Goal: Obtain resource: Download file/media

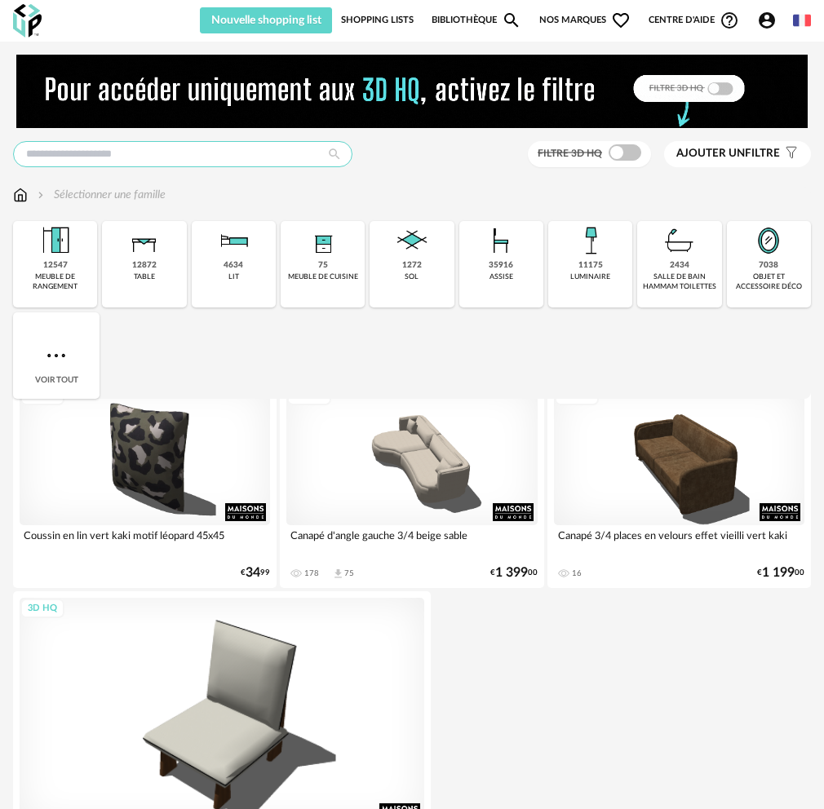
click at [197, 154] on input "text" at bounding box center [182, 154] width 339 height 26
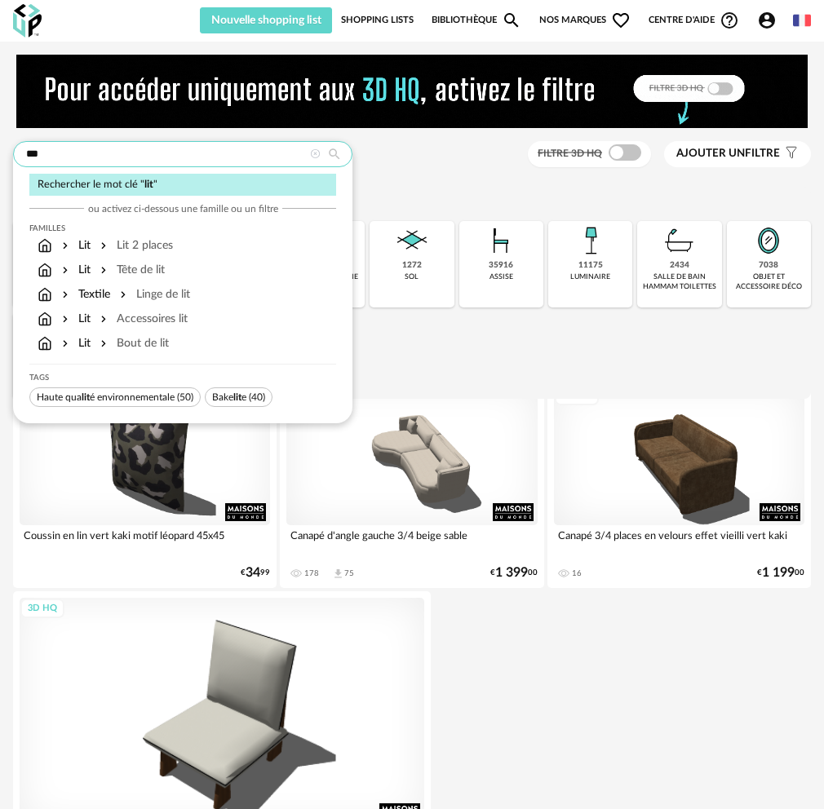
type input "***"
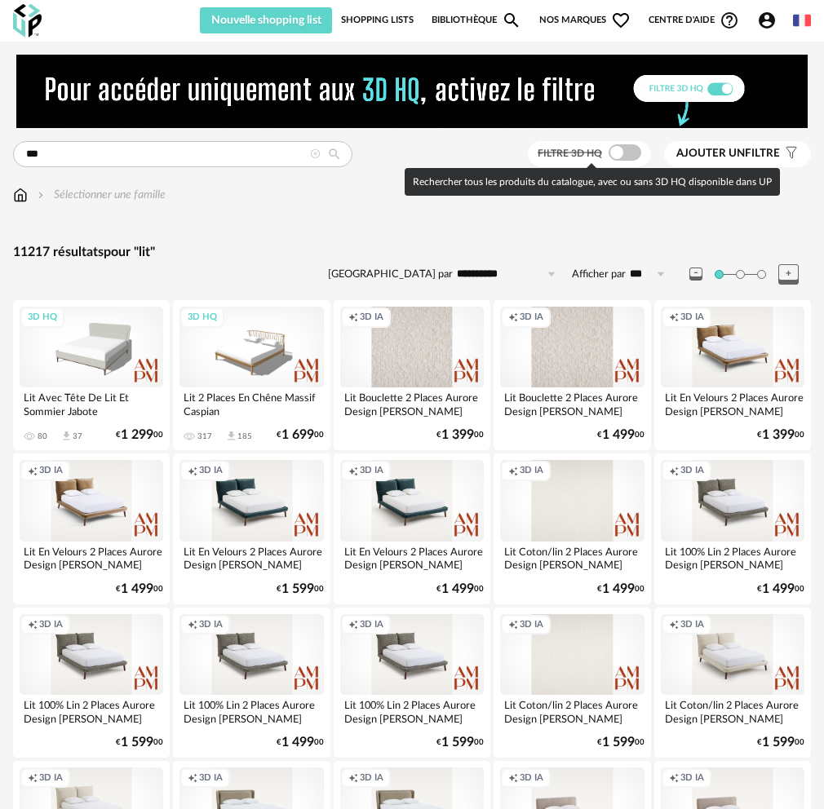
click at [624, 148] on span at bounding box center [624, 152] width 33 height 16
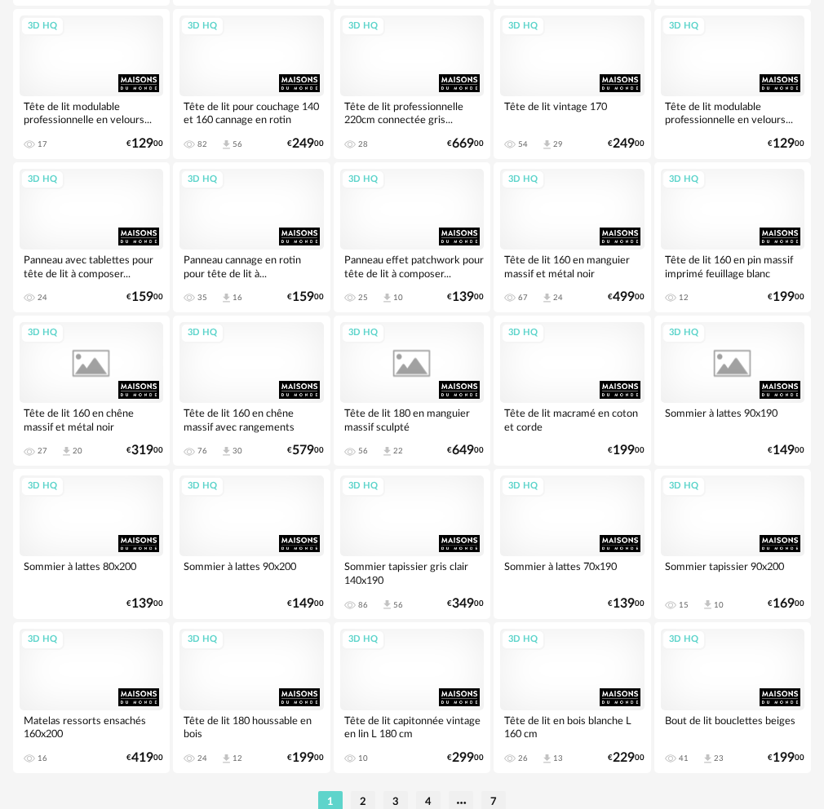
scroll to position [2663, 0]
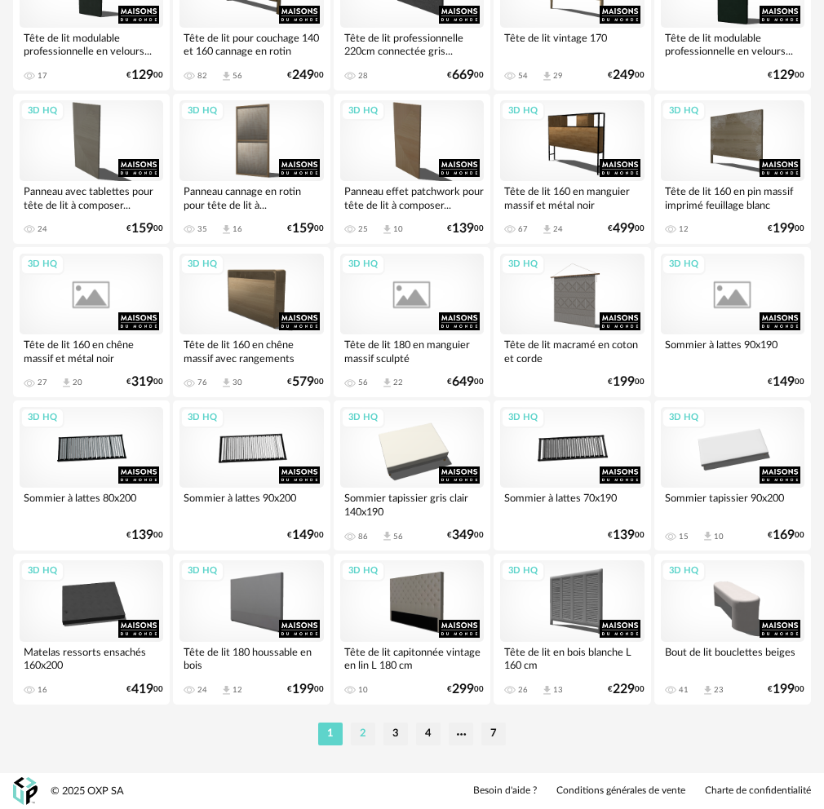
click at [369, 732] on li "2" at bounding box center [363, 734] width 24 height 23
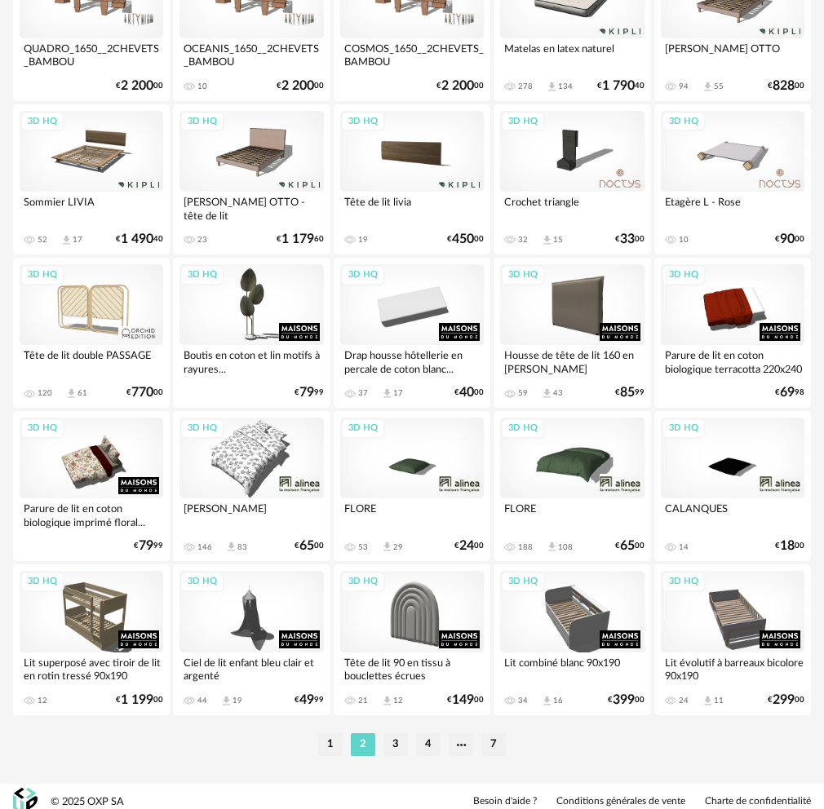
scroll to position [2663, 0]
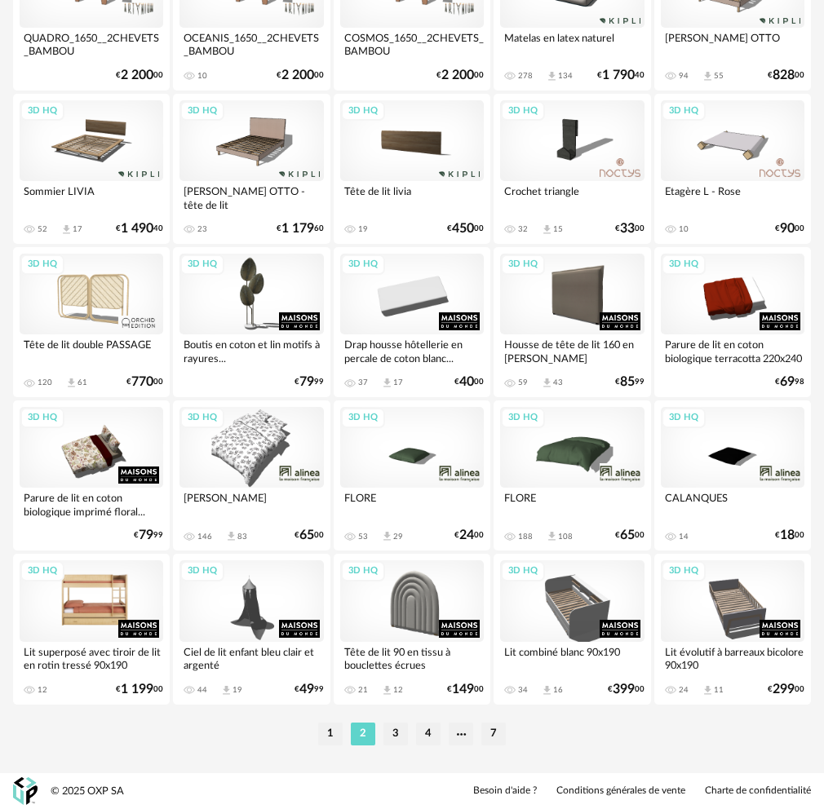
click at [95, 607] on div "3D HQ" at bounding box center [92, 600] width 144 height 81
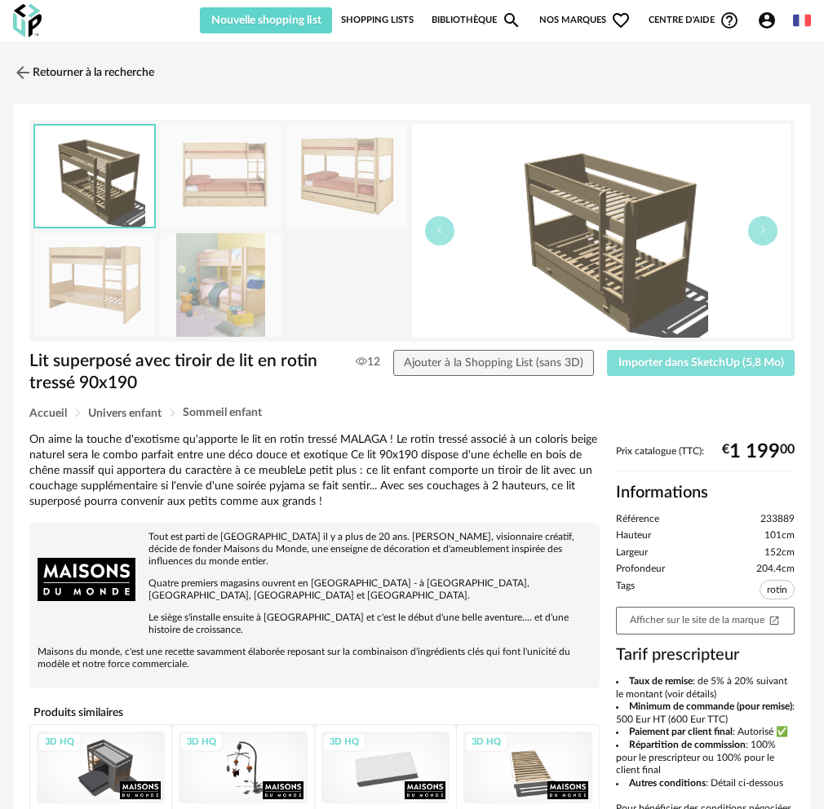
click at [737, 357] on span "Importer dans SketchUp (5,8 Mo)" at bounding box center [701, 362] width 166 height 11
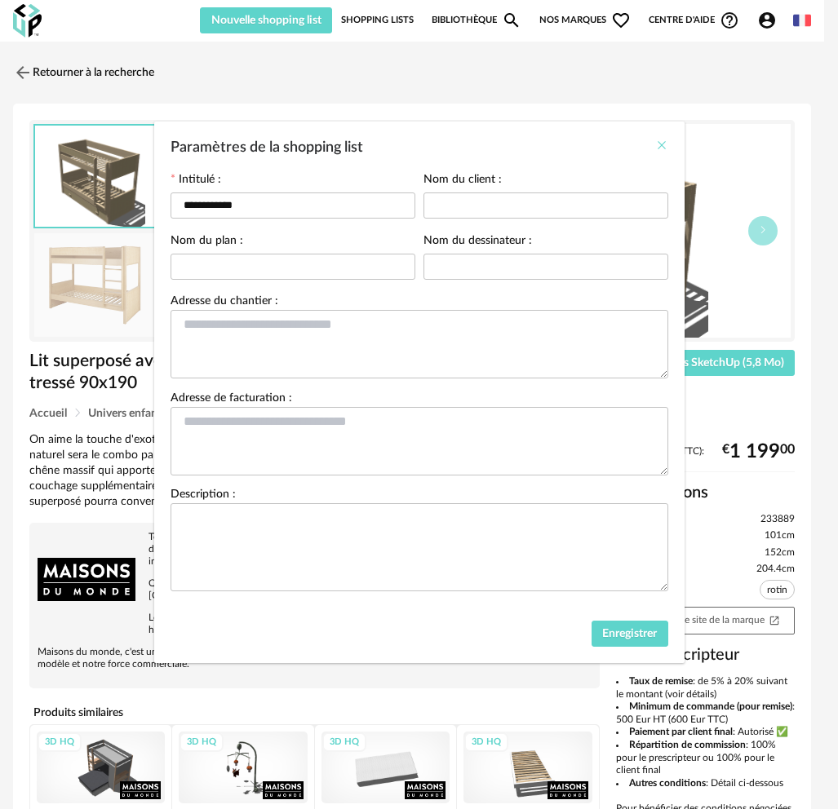
click at [661, 151] on icon "Close" at bounding box center [661, 145] width 13 height 13
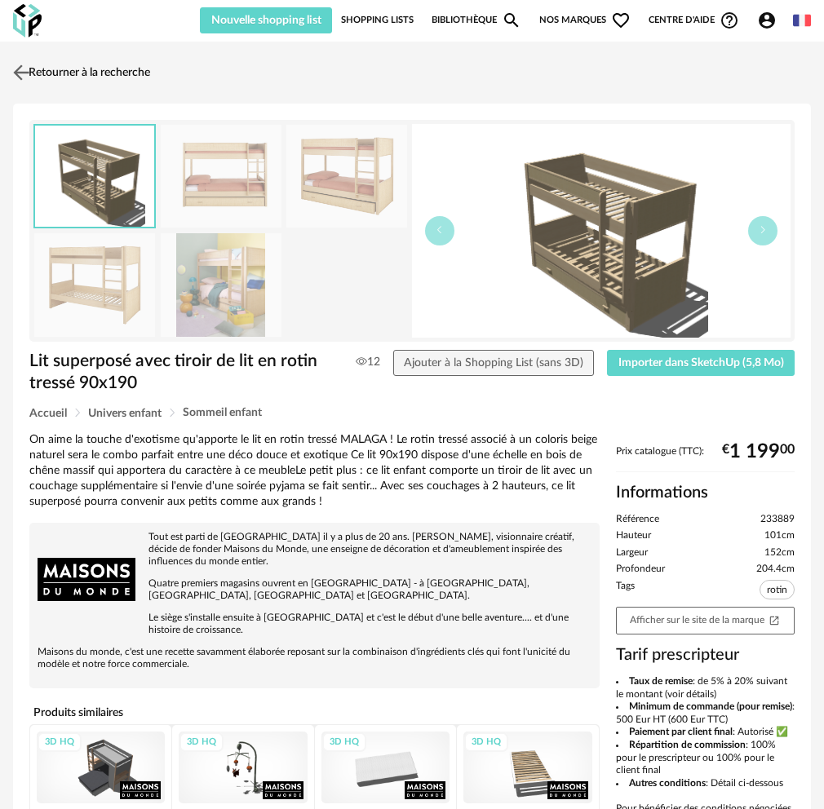
click at [36, 76] on link "Retourner à la recherche" at bounding box center [79, 73] width 141 height 36
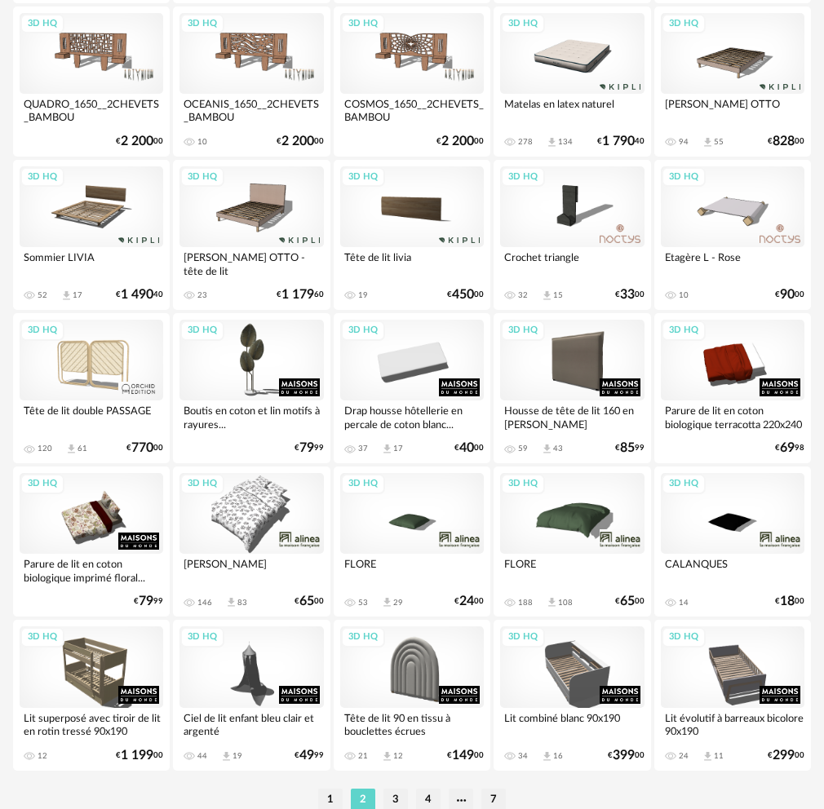
scroll to position [2663, 0]
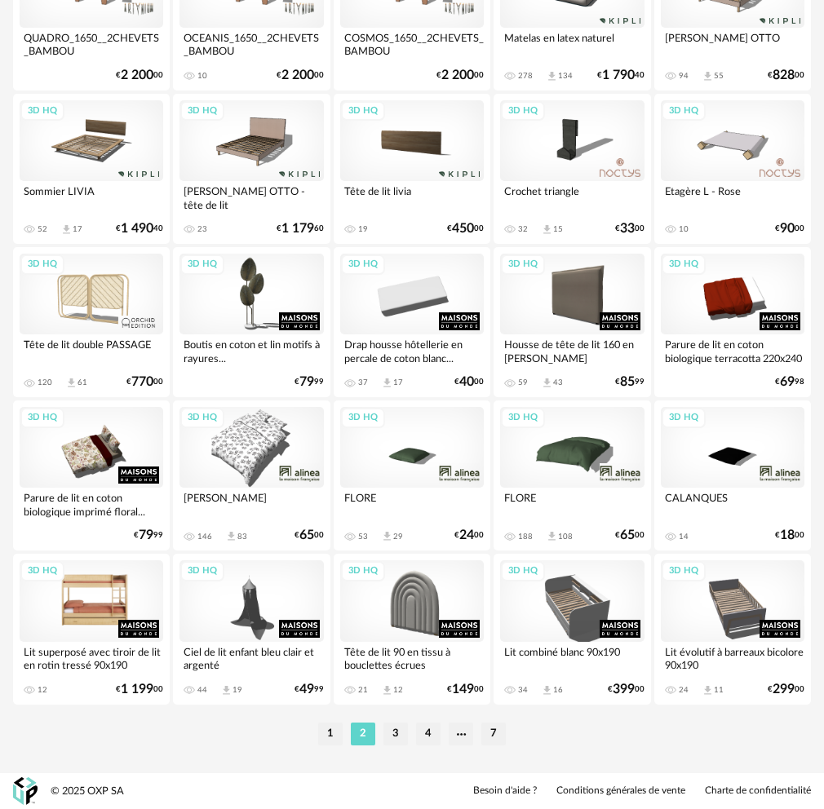
click at [76, 620] on div "3D HQ" at bounding box center [92, 600] width 144 height 81
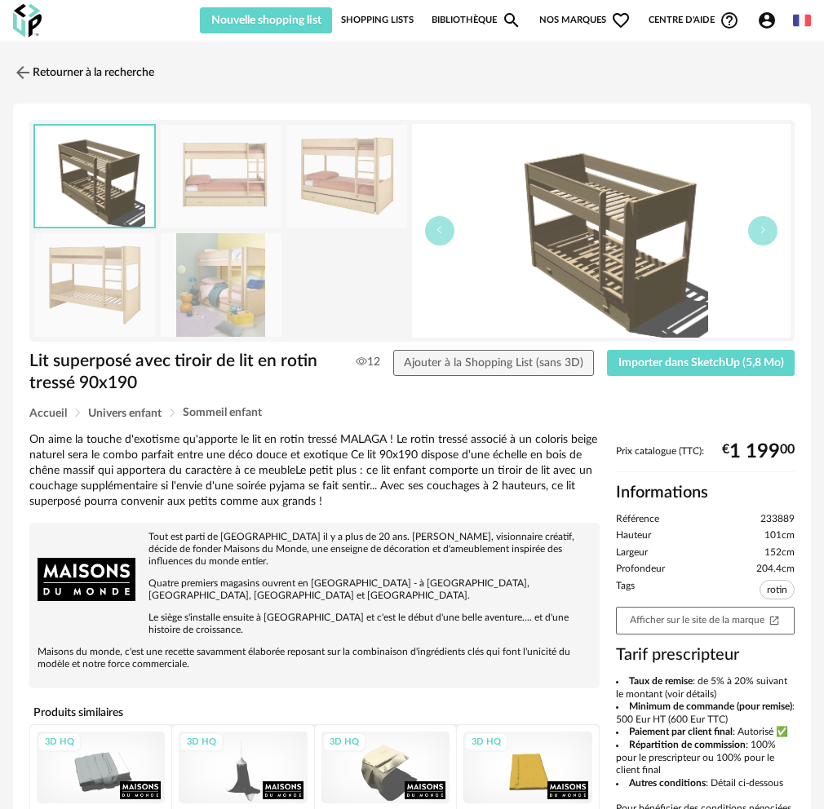
click at [671, 377] on div "Lit superposé avec tiroir de lit en rotin tressé 90x190 12 Ajouter à la Shoppin…" at bounding box center [411, 379] width 781 height 58
click at [676, 360] on span "Importer dans SketchUp (5,8 Mo)" at bounding box center [701, 362] width 166 height 11
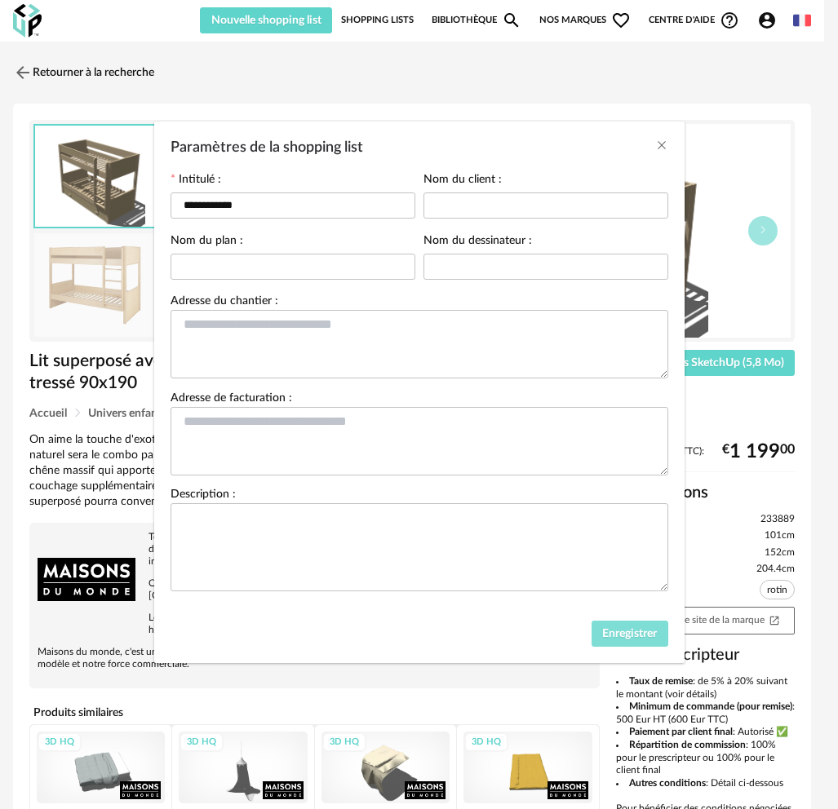
click at [626, 634] on span "Enregistrer" at bounding box center [629, 633] width 55 height 11
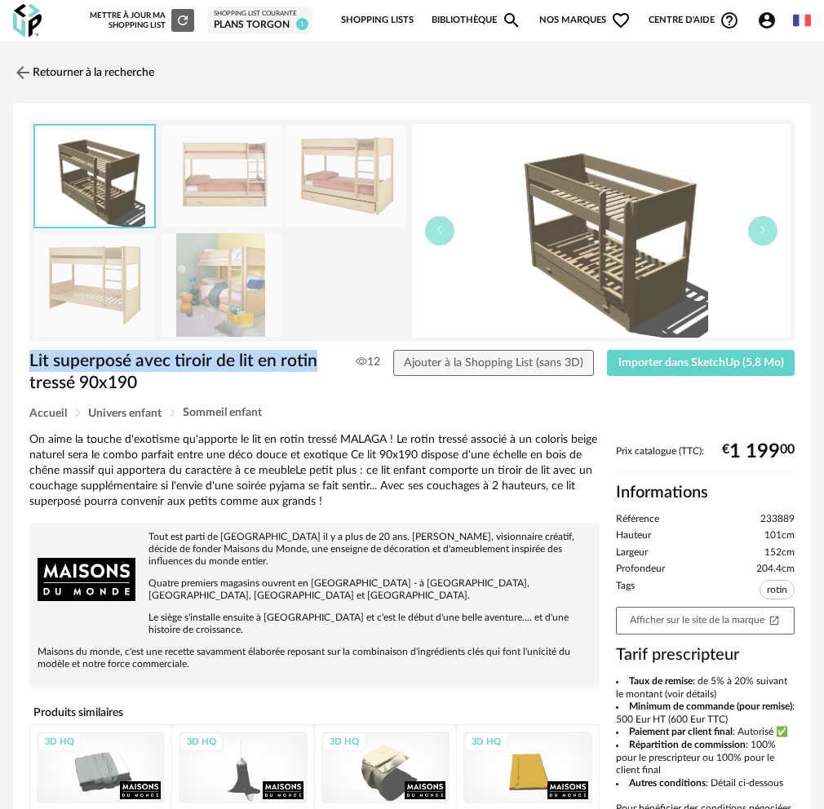
drag, startPoint x: 30, startPoint y: 353, endPoint x: 322, endPoint y: 355, distance: 292.0
click at [322, 355] on h1 "Lit superposé avec tiroir de lit en rotin tressé 90x190" at bounding box center [183, 372] width 309 height 45
copy h1 "Lit superposé avec tiroir de lit en rotin"
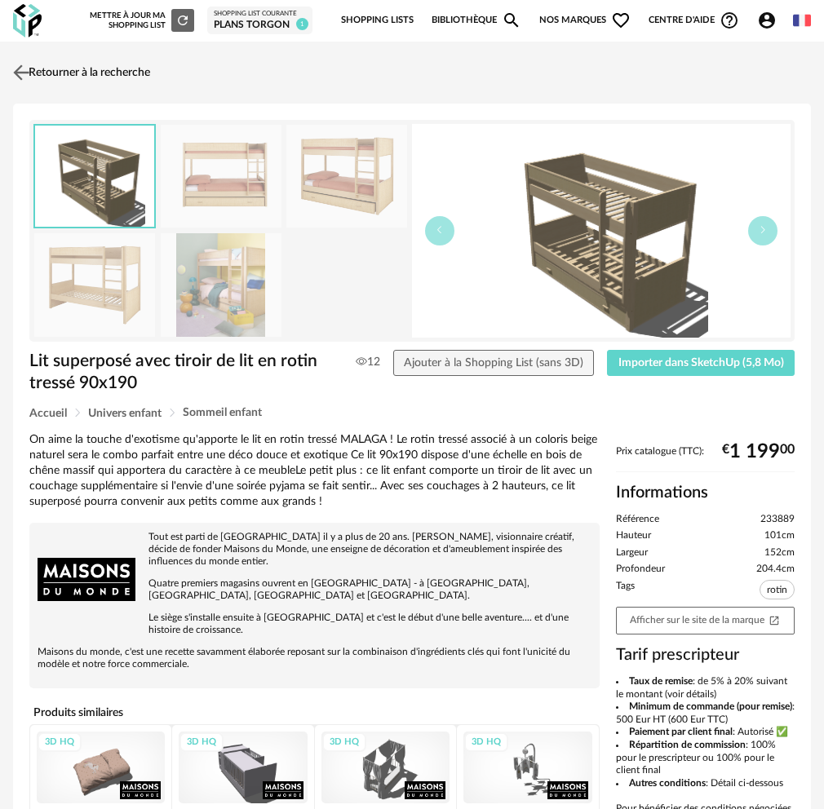
click at [102, 72] on link "Retourner à la recherche" at bounding box center [79, 73] width 141 height 36
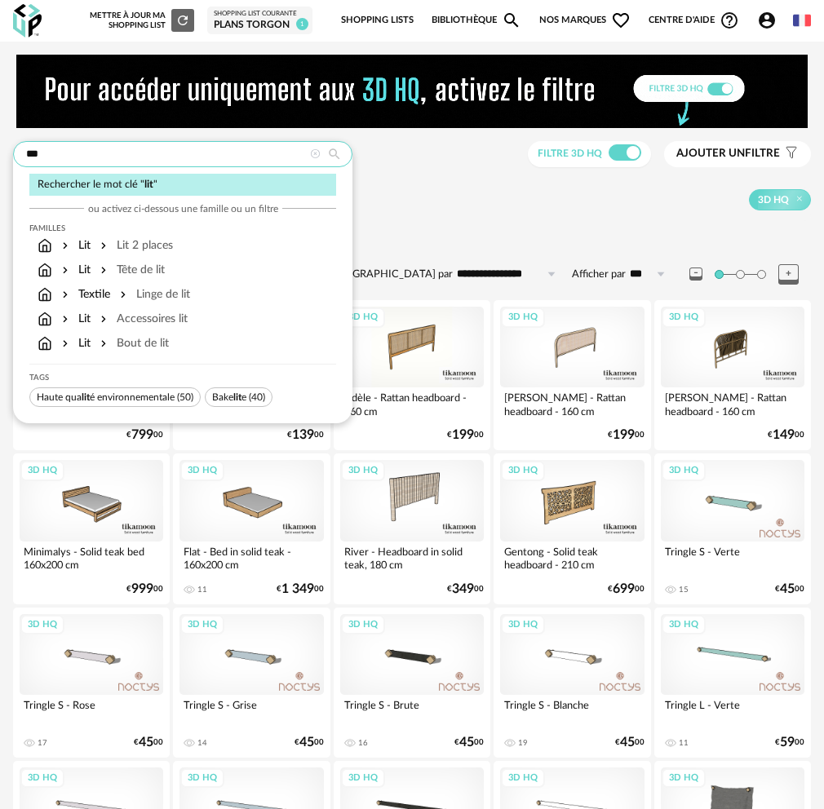
click at [170, 157] on input "***" at bounding box center [182, 154] width 339 height 26
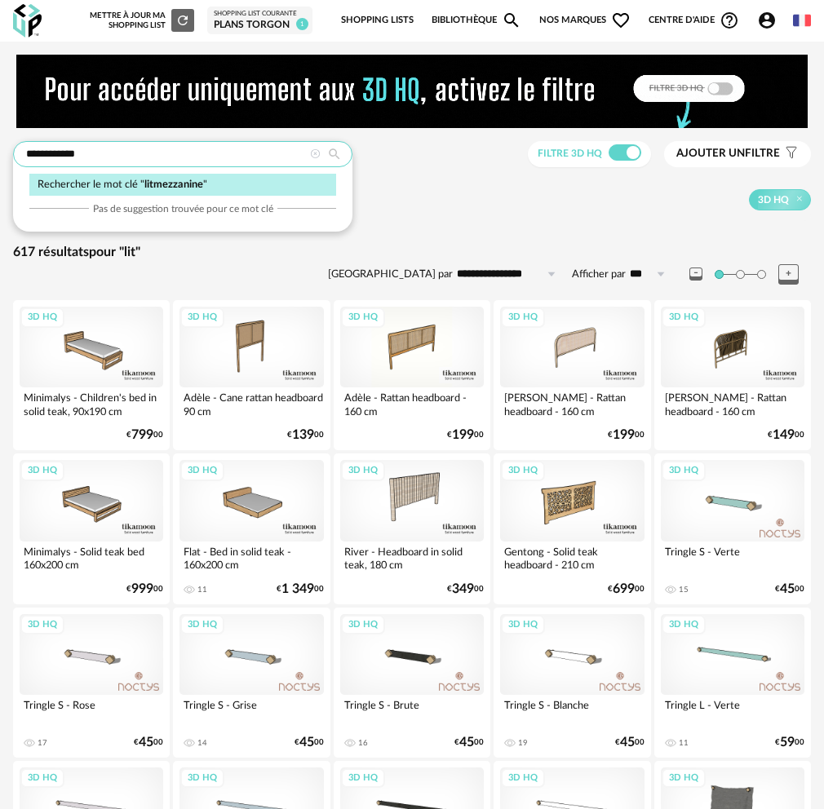
type input "**********"
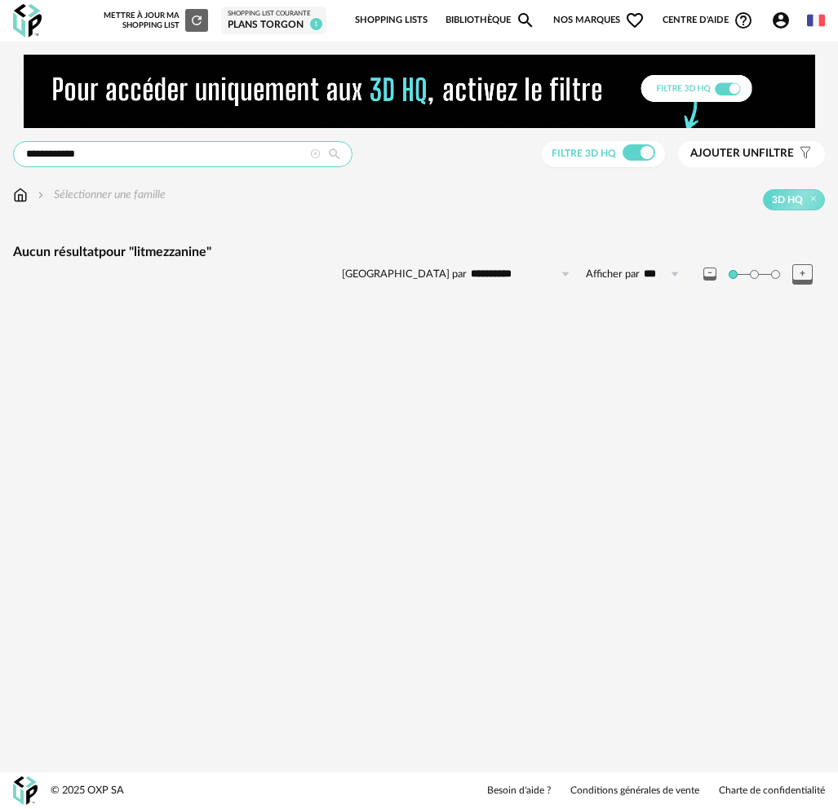
drag, startPoint x: 156, startPoint y: 161, endPoint x: -63, endPoint y: 172, distance: 218.8
click at [0, 172] on html "**********" at bounding box center [419, 404] width 838 height 809
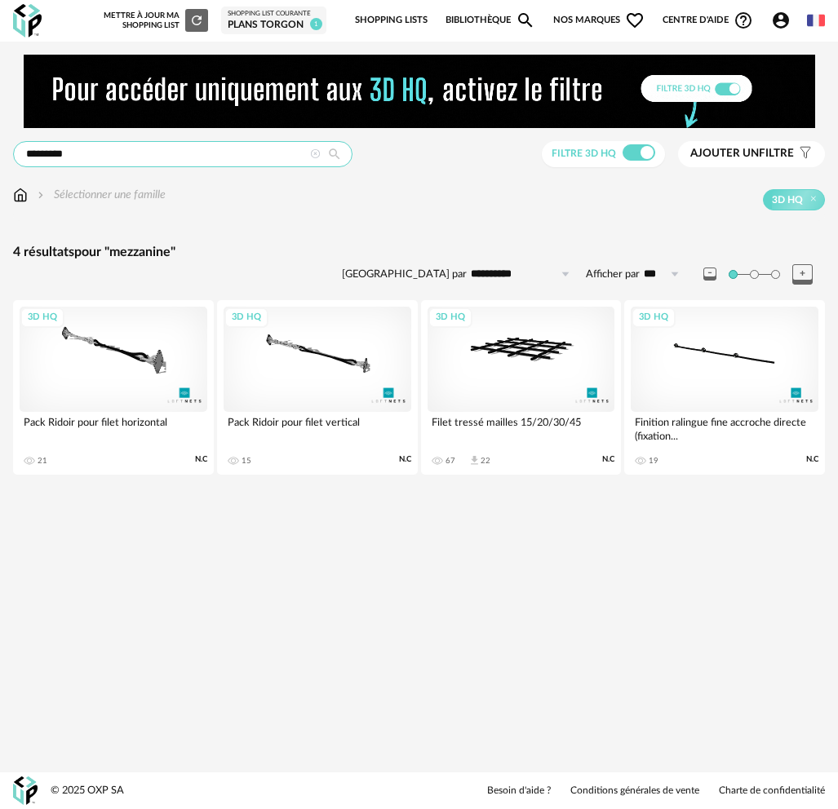
drag, startPoint x: 117, startPoint y: 154, endPoint x: -22, endPoint y: 161, distance: 138.8
click at [0, 161] on html "**********" at bounding box center [419, 404] width 838 height 809
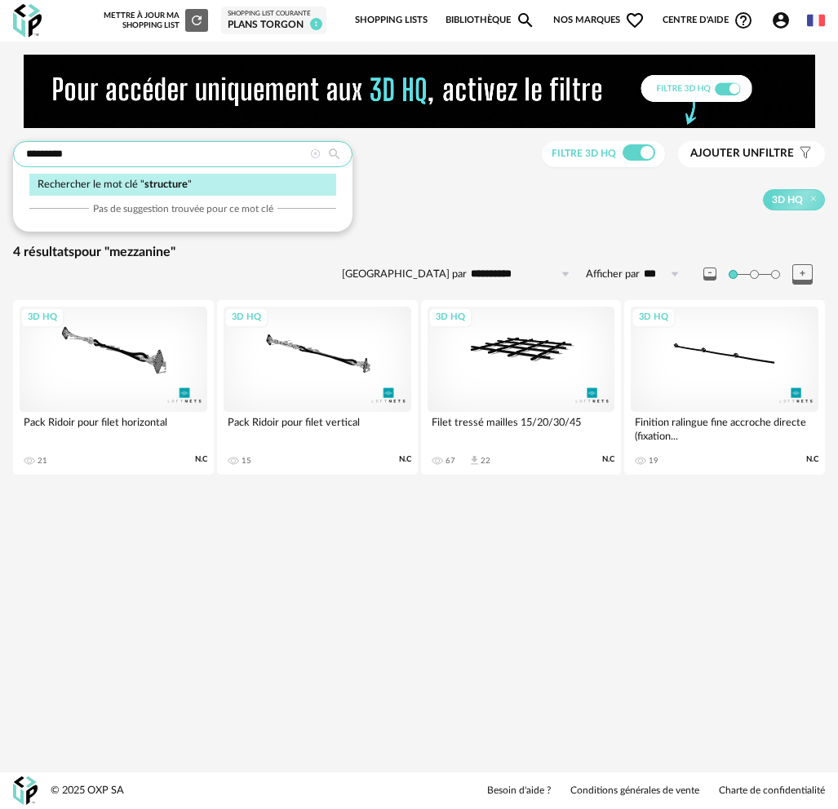
type input "*********"
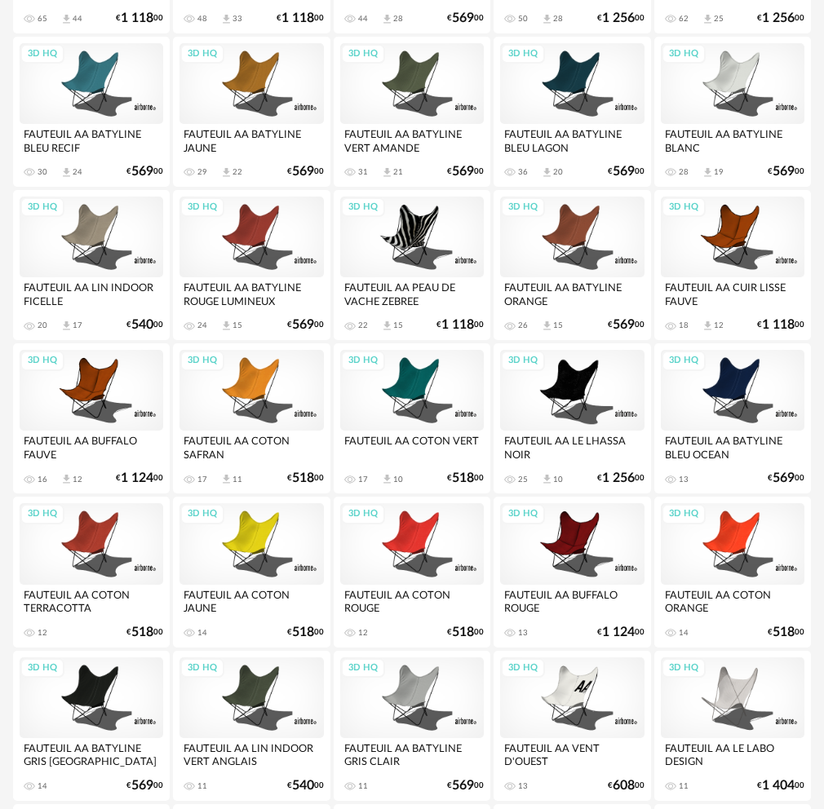
scroll to position [82, 0]
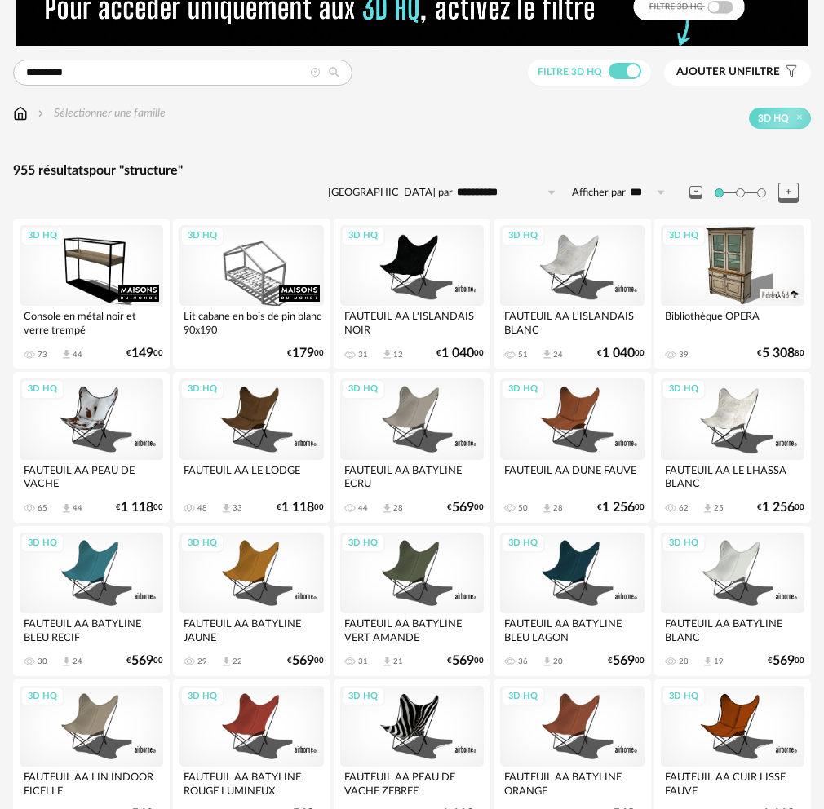
click at [95, 427] on div "3D HQ" at bounding box center [92, 418] width 144 height 81
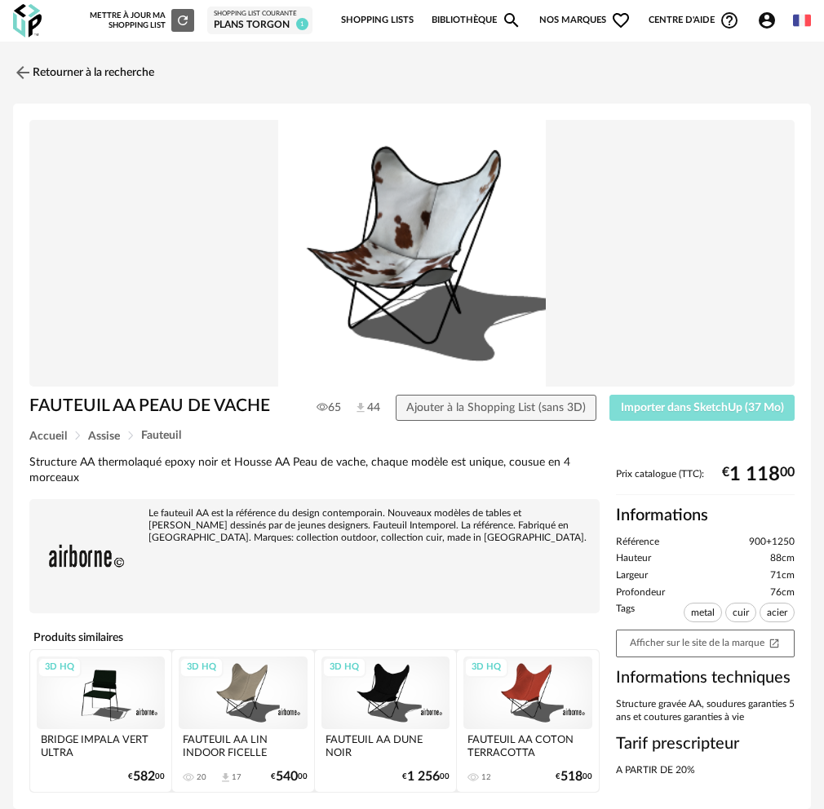
click at [716, 414] on button "Importer dans SketchUp (37 Mo)" at bounding box center [701, 408] width 185 height 26
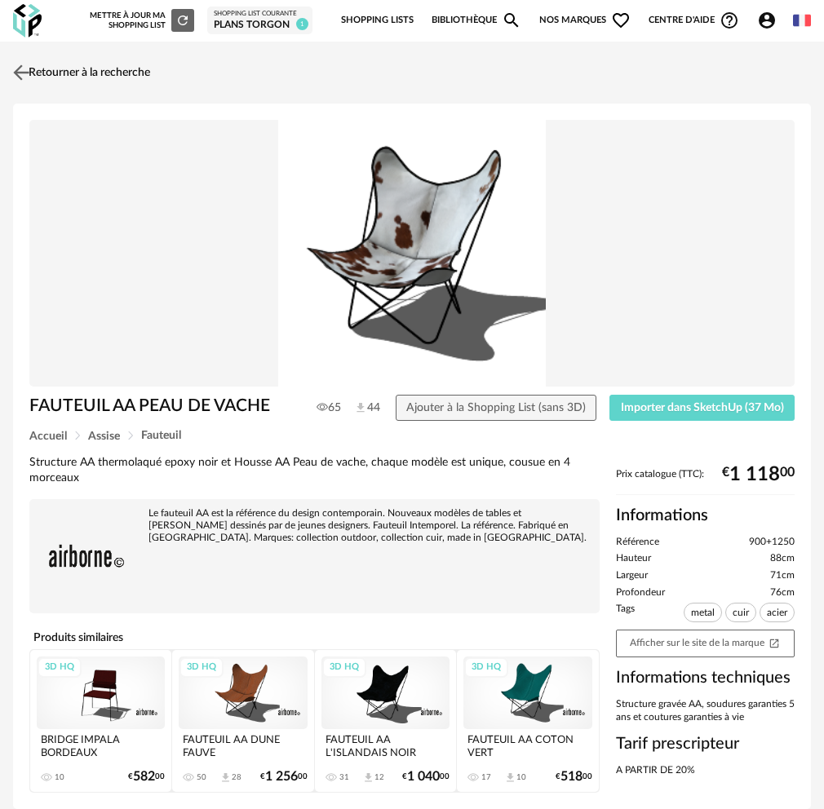
click at [46, 69] on link "Retourner à la recherche" at bounding box center [79, 73] width 141 height 36
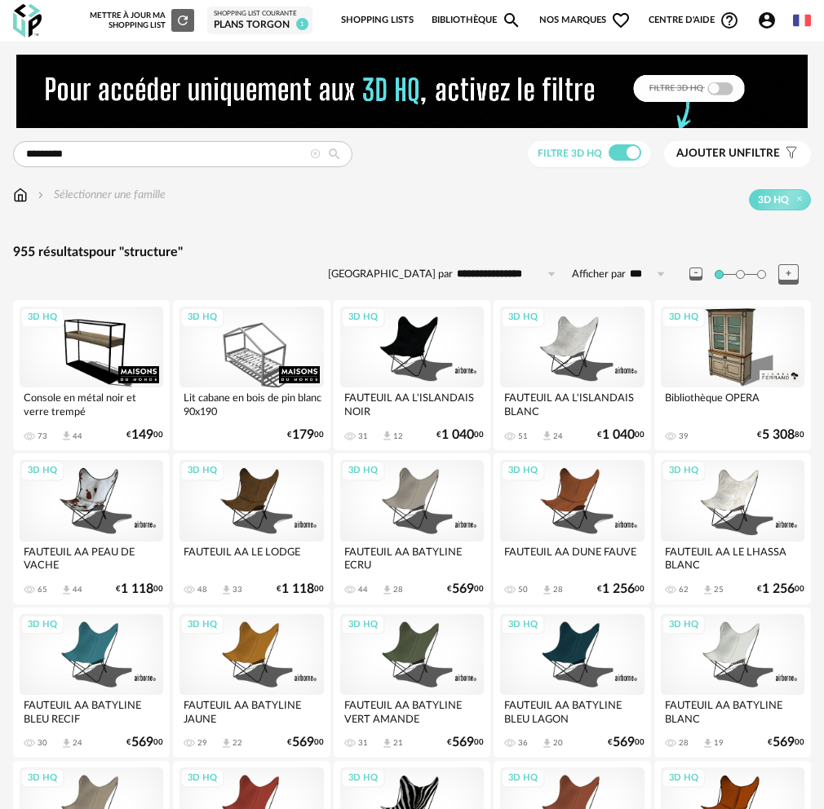
click at [320, 154] on icon at bounding box center [315, 154] width 11 height 11
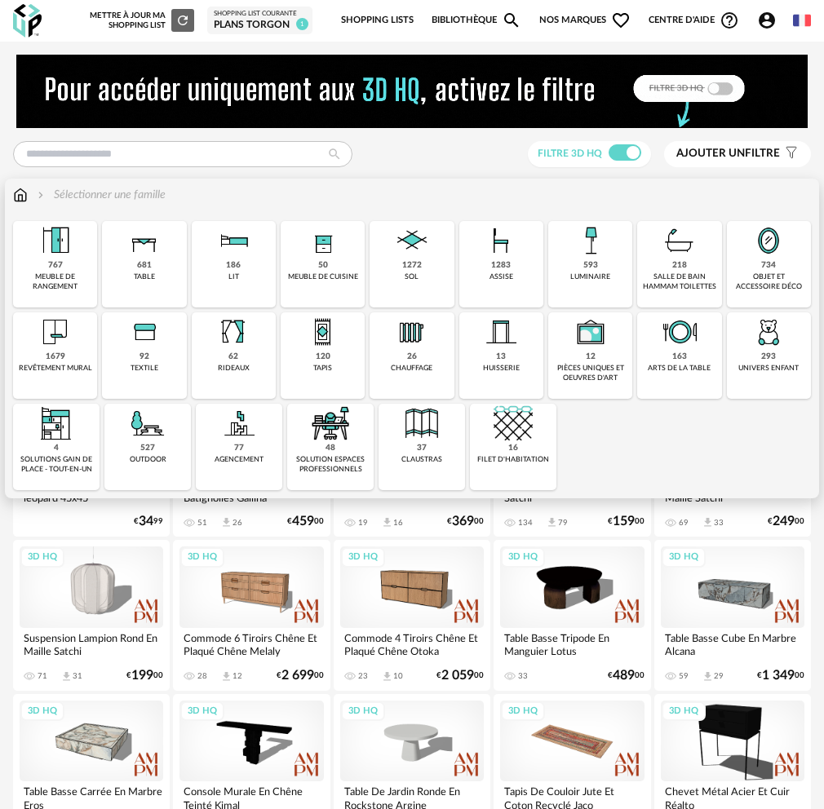
click at [491, 260] on div "1283" at bounding box center [501, 265] width 20 height 11
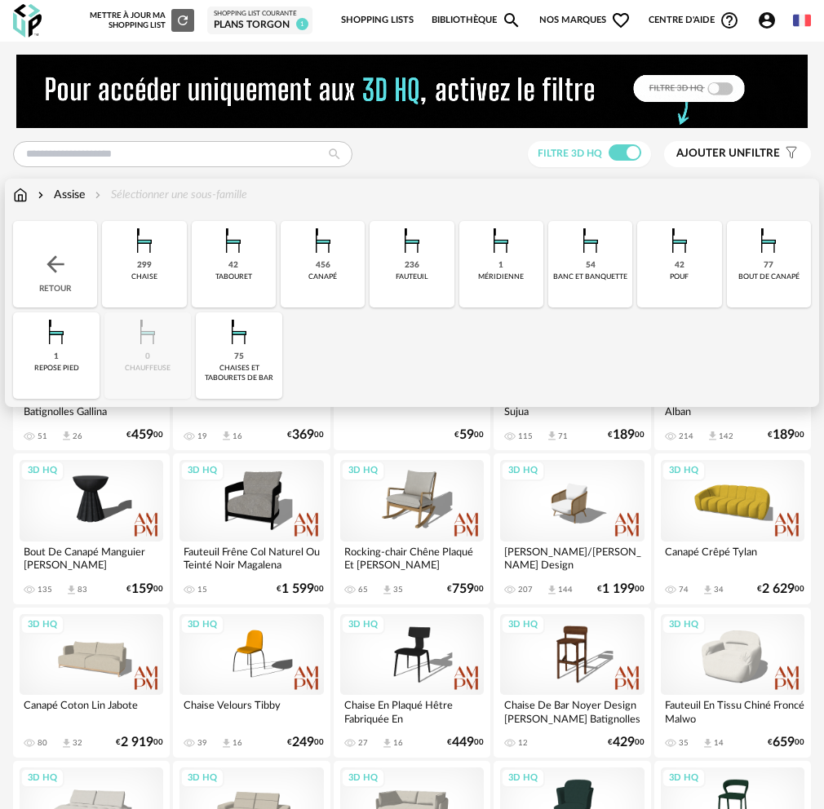
click at [304, 268] on div "456 canapé" at bounding box center [323, 264] width 84 height 86
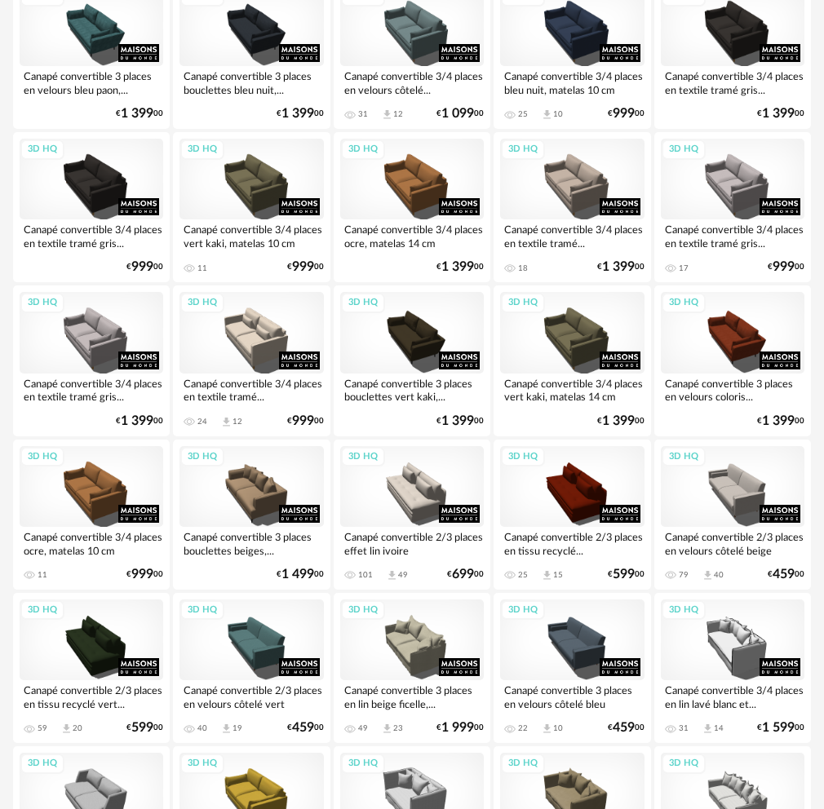
scroll to position [1468, 0]
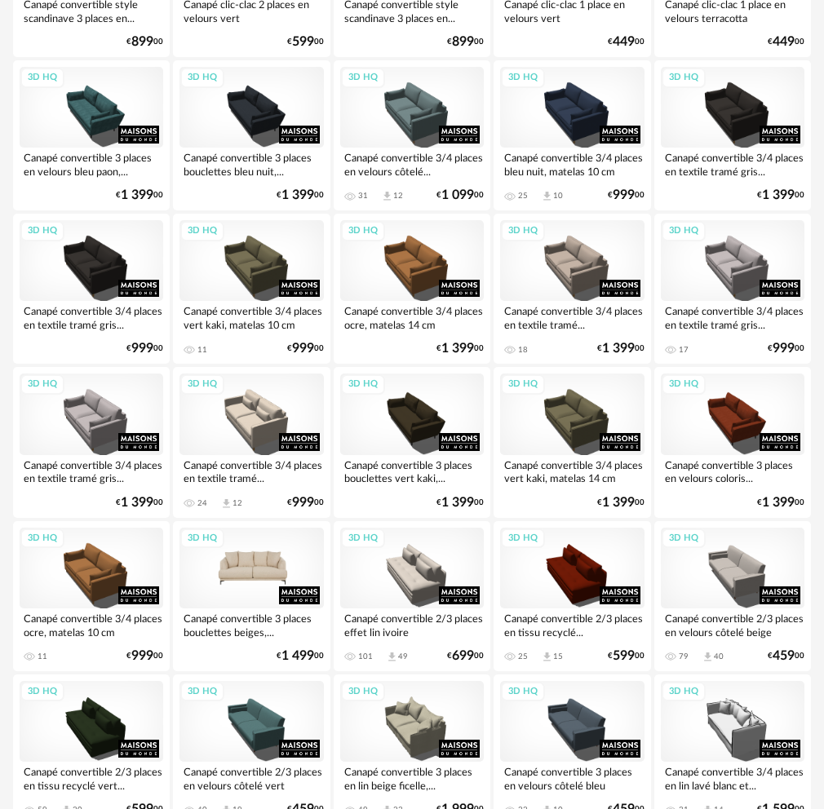
click at [257, 581] on div "3D HQ" at bounding box center [251, 568] width 144 height 81
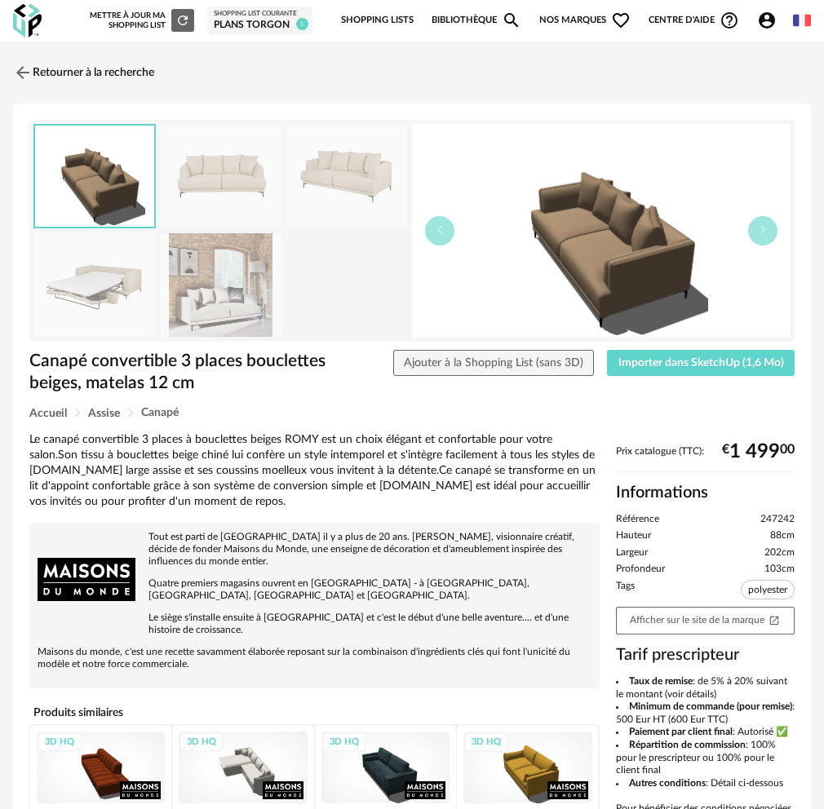
click at [231, 186] on img at bounding box center [221, 177] width 121 height 104
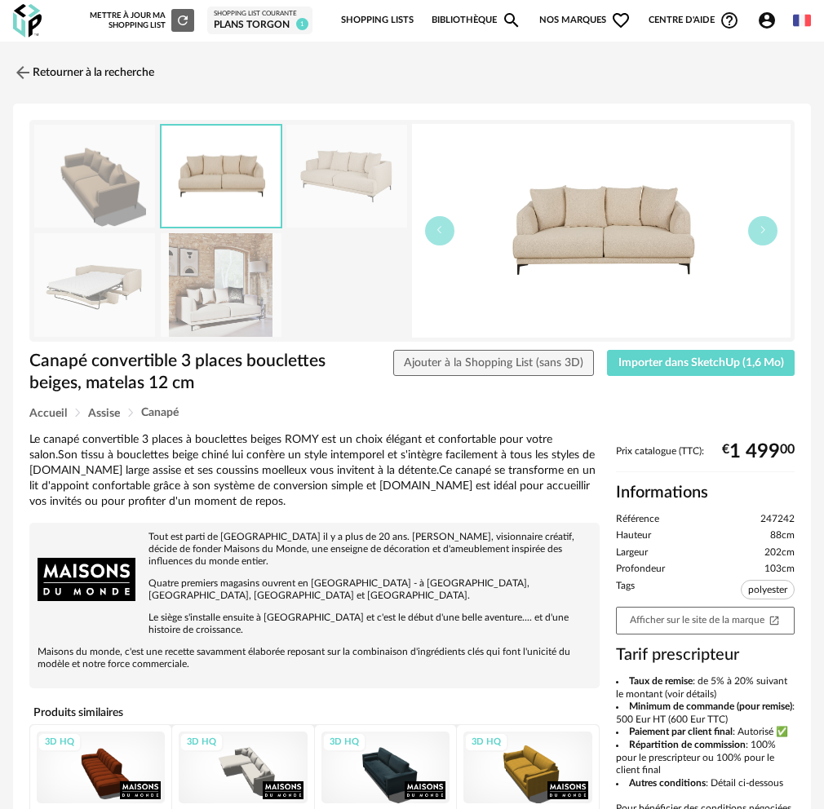
click at [303, 186] on img at bounding box center [346, 177] width 121 height 104
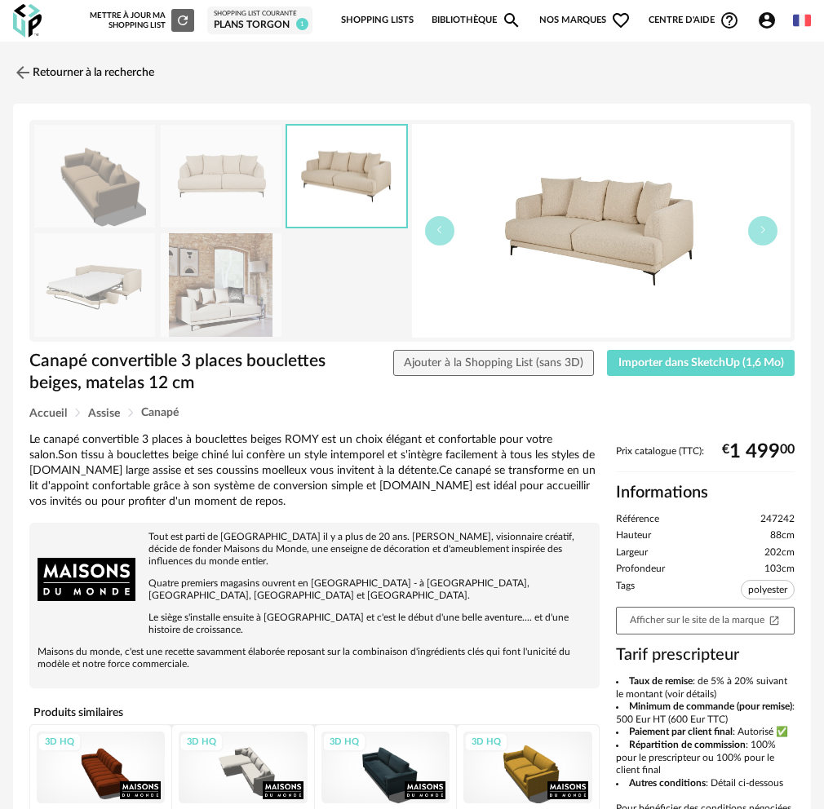
click at [75, 246] on img at bounding box center [94, 285] width 121 height 104
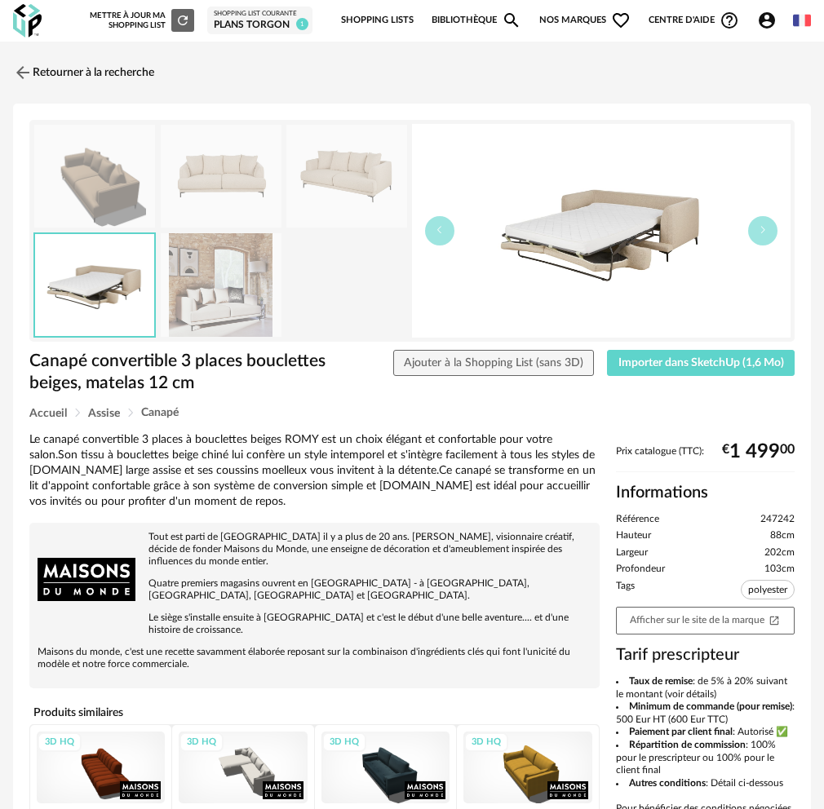
click at [247, 281] on img at bounding box center [221, 285] width 121 height 104
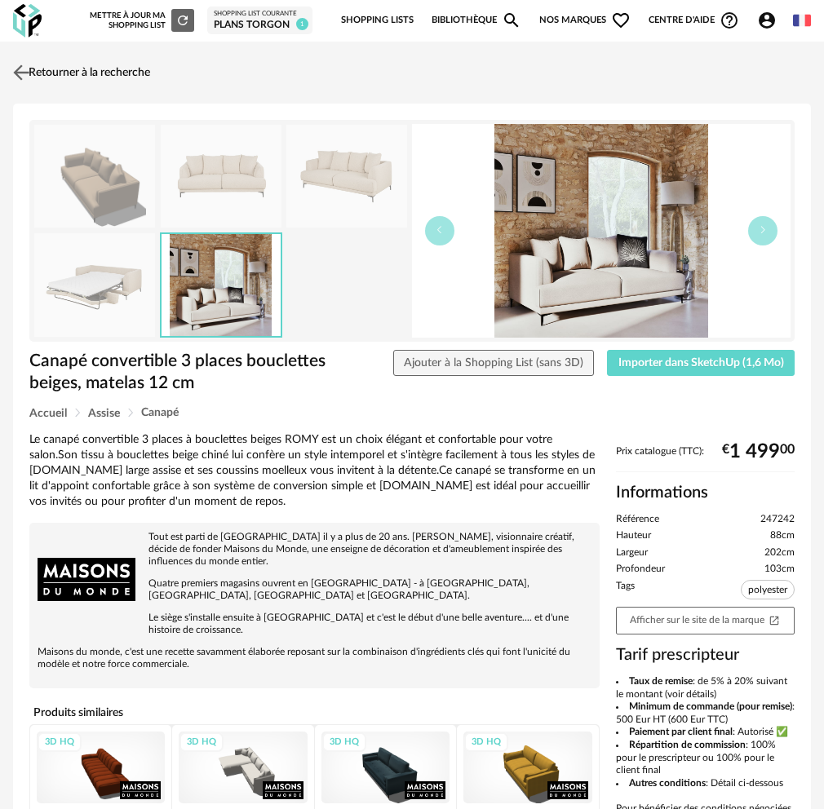
click at [19, 70] on img at bounding box center [22, 72] width 24 height 24
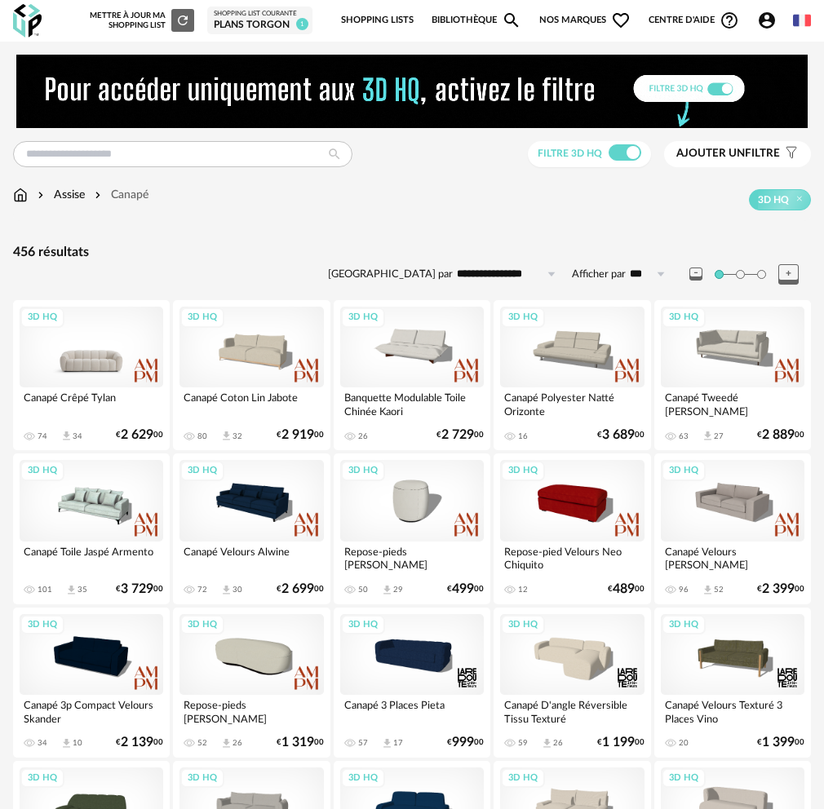
click at [117, 359] on div "3D HQ" at bounding box center [92, 347] width 144 height 81
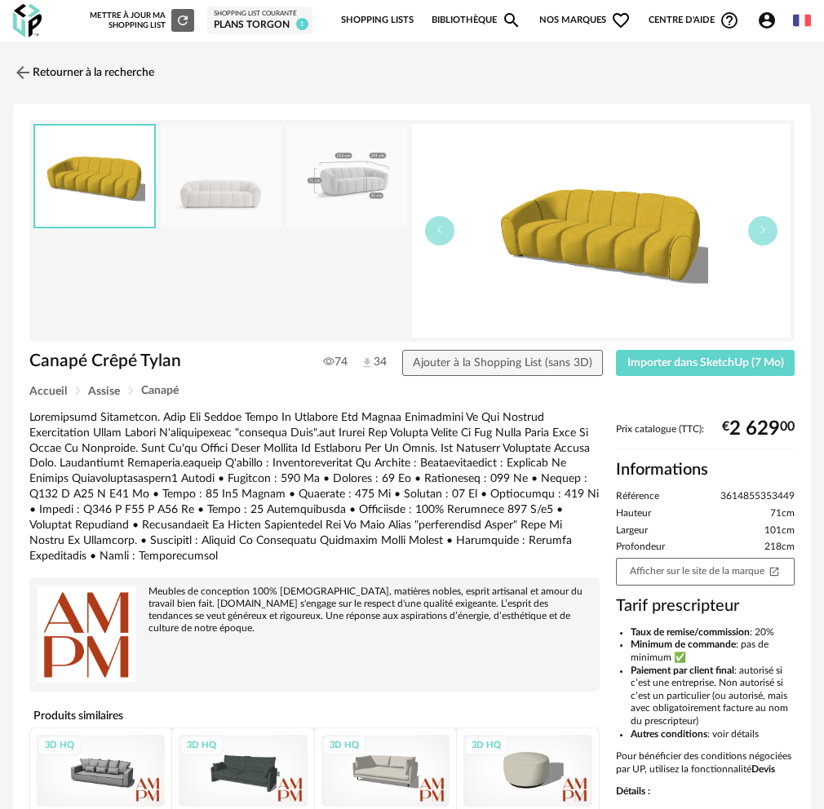
click at [318, 201] on img at bounding box center [346, 177] width 121 height 104
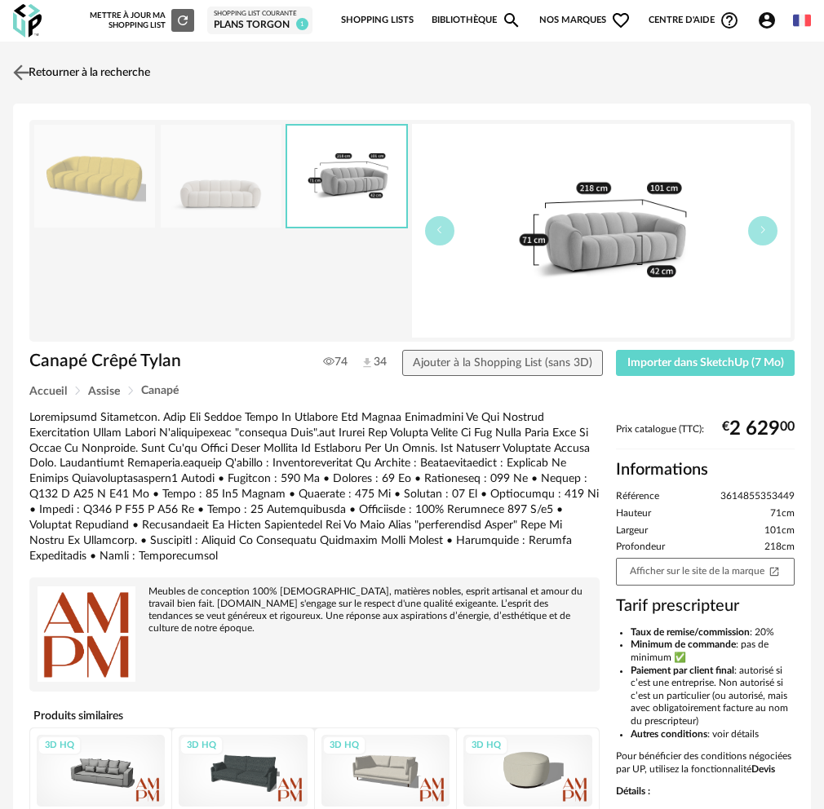
click at [41, 64] on link "Retourner à la recherche" at bounding box center [79, 73] width 141 height 36
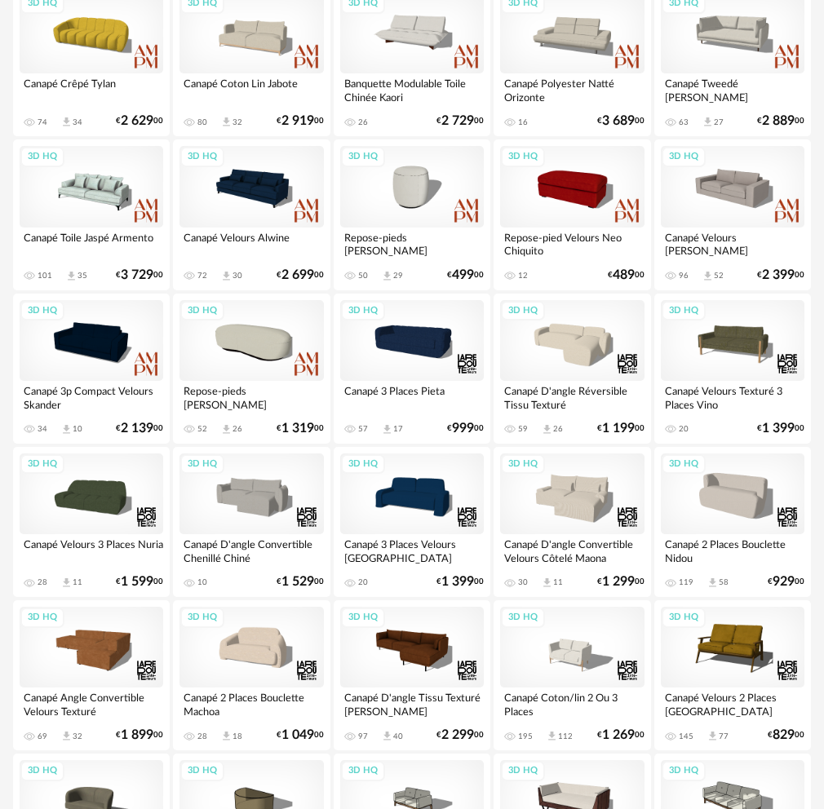
scroll to position [326, 0]
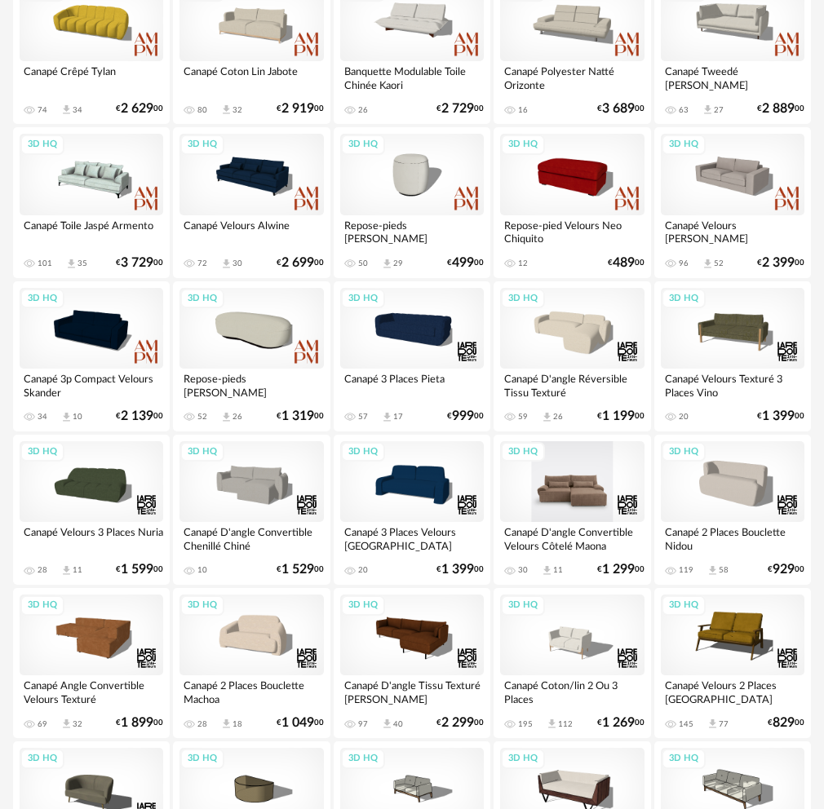
click at [568, 488] on div "3D HQ" at bounding box center [572, 481] width 144 height 81
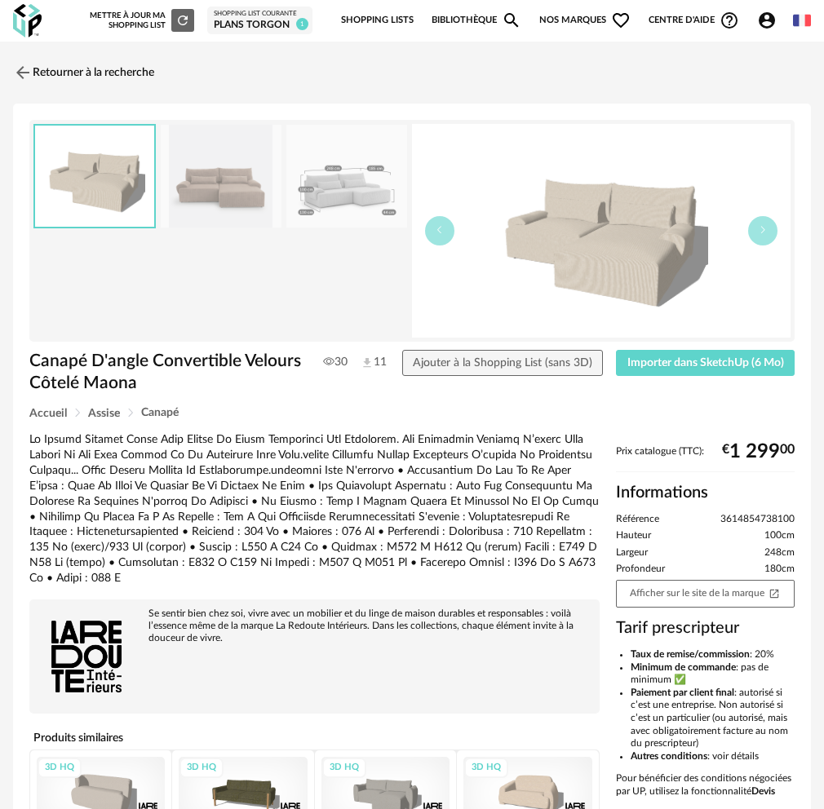
click at [234, 203] on img at bounding box center [221, 177] width 121 height 104
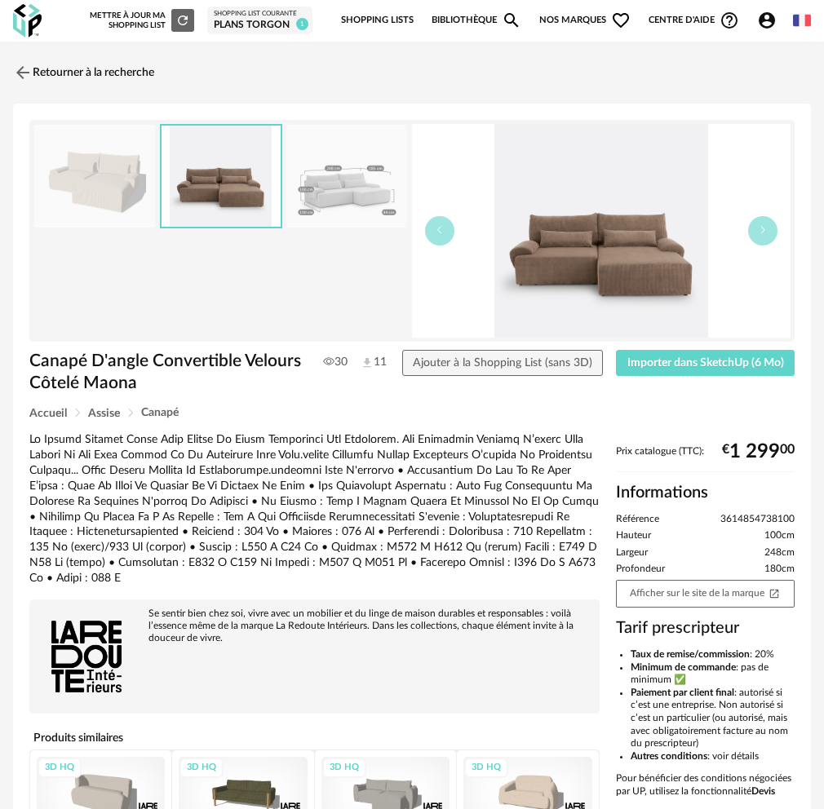
click at [356, 200] on img at bounding box center [346, 177] width 121 height 104
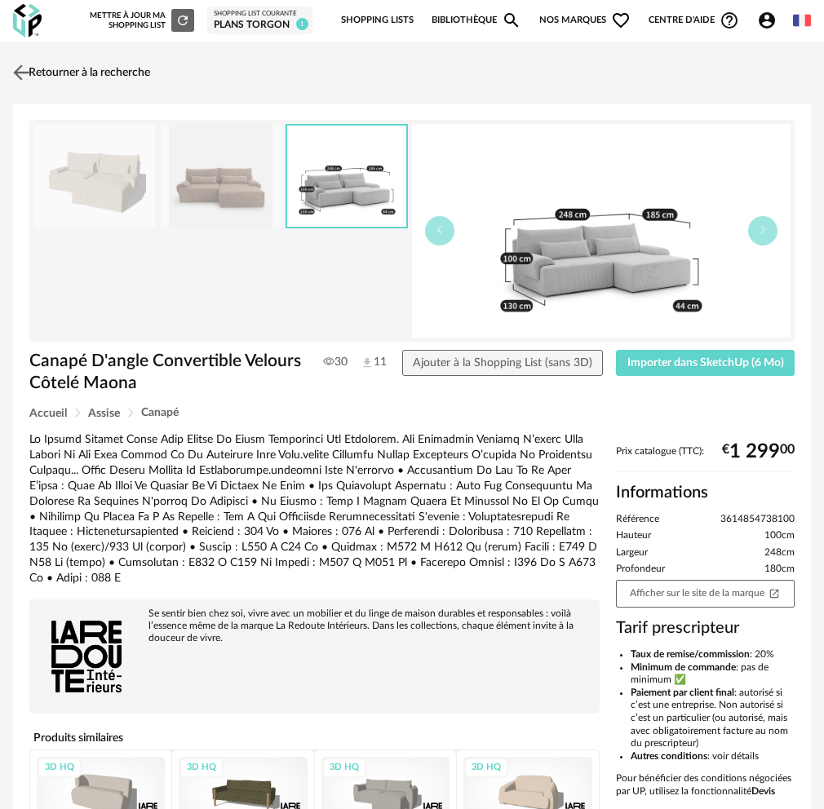
click at [69, 66] on link "Retourner à la recherche" at bounding box center [79, 73] width 141 height 36
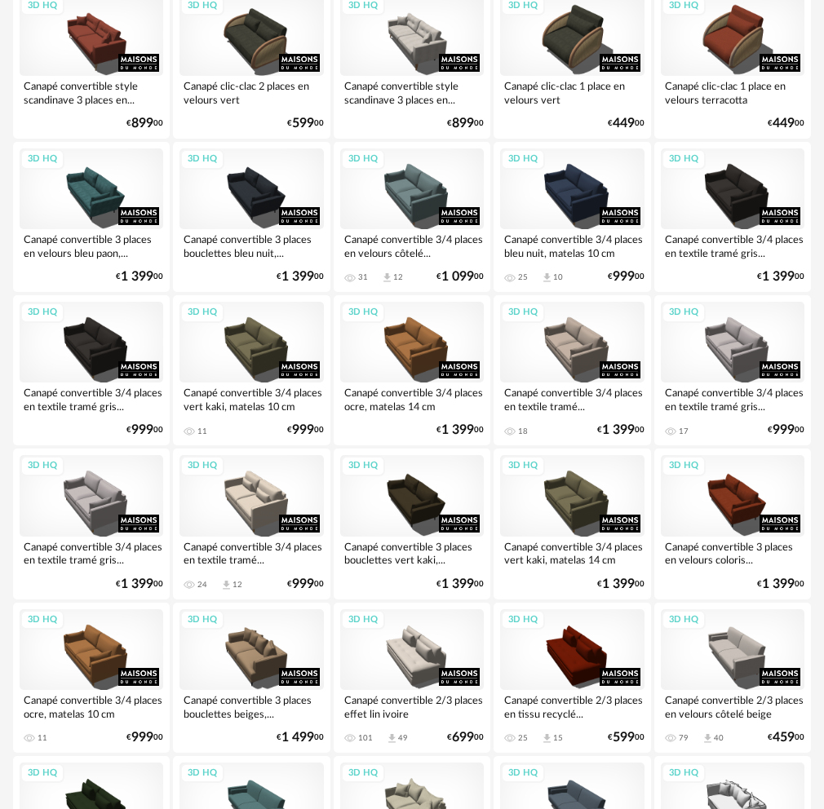
scroll to position [1142, 0]
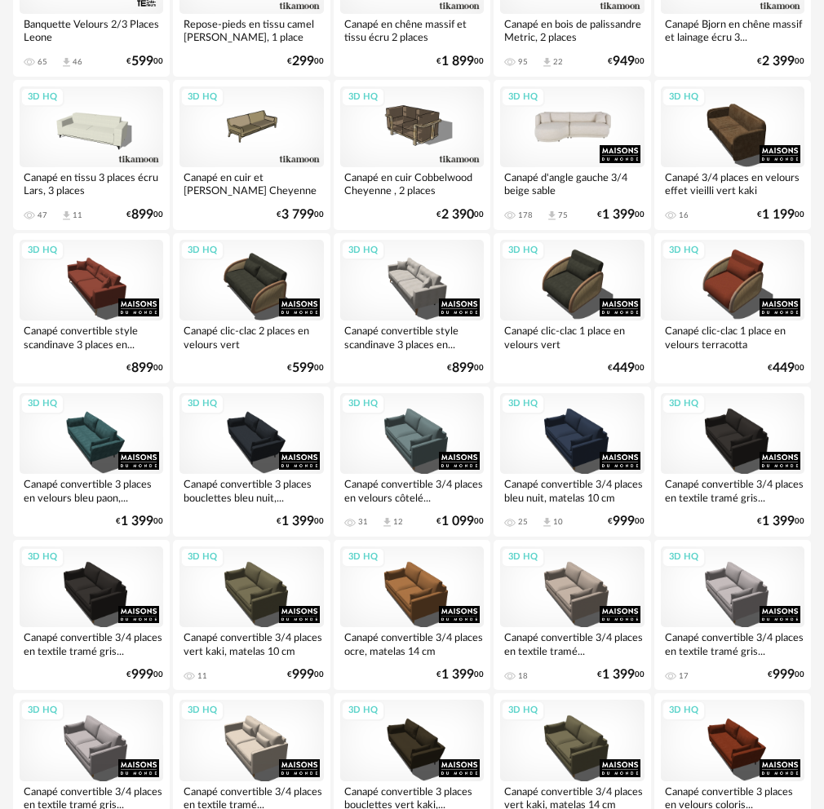
click at [590, 112] on div "3D HQ" at bounding box center [572, 126] width 144 height 81
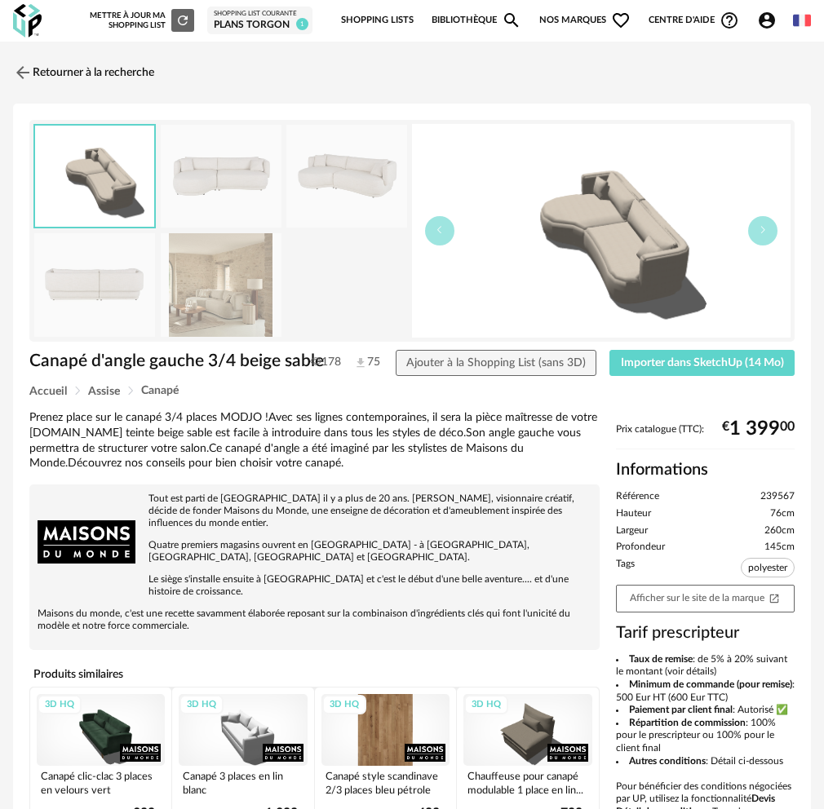
click at [238, 180] on img at bounding box center [221, 177] width 121 height 104
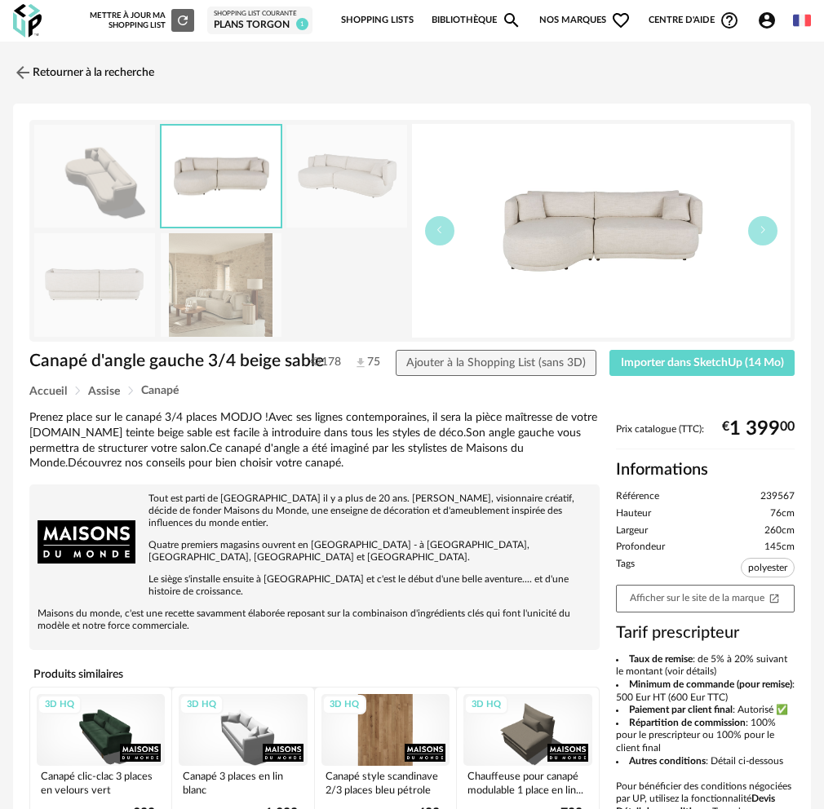
click at [316, 183] on img at bounding box center [346, 177] width 121 height 104
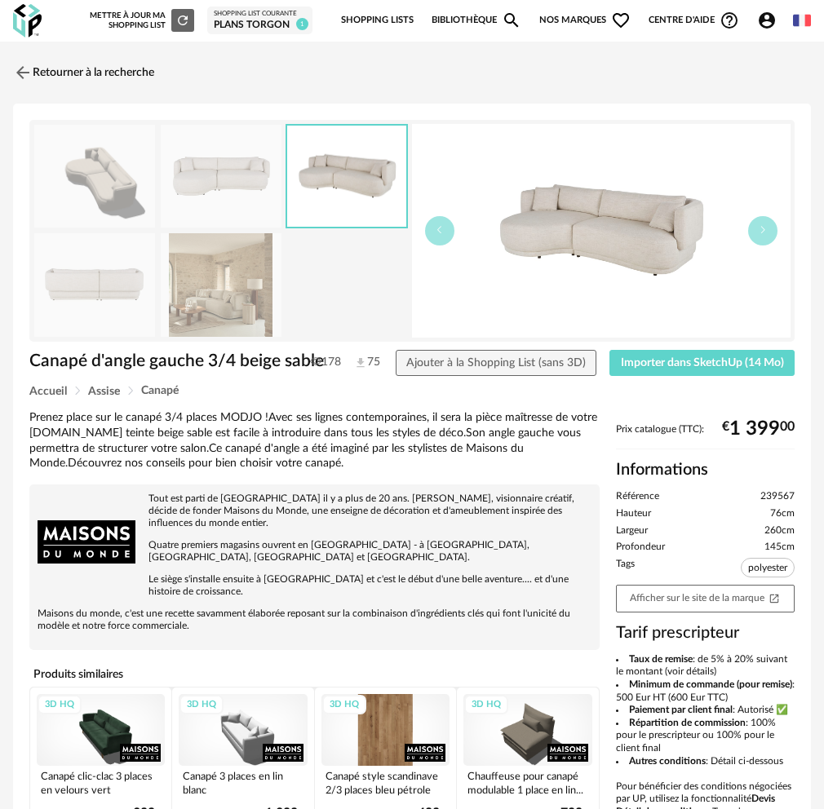
click at [73, 277] on img at bounding box center [94, 285] width 121 height 104
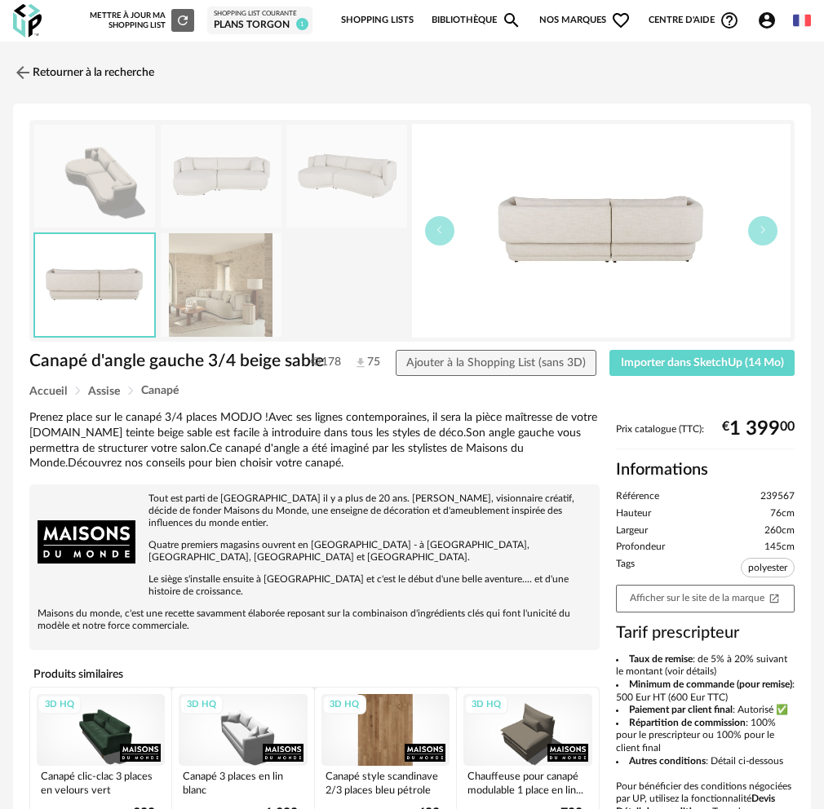
click at [222, 281] on img at bounding box center [221, 285] width 121 height 104
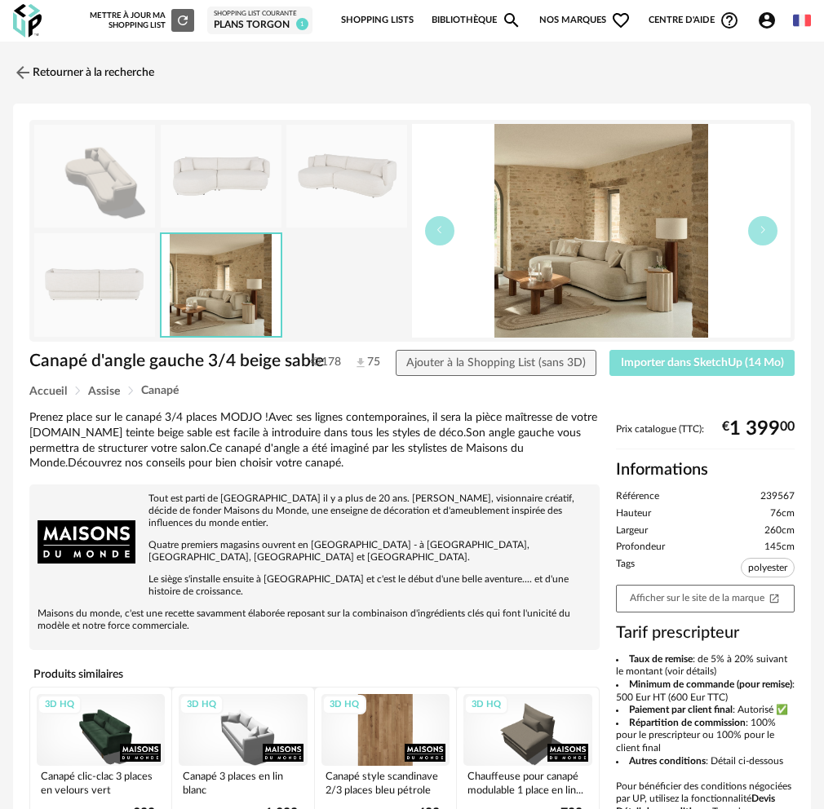
click at [656, 359] on span "Importer dans SketchUp (14 Mo)" at bounding box center [702, 362] width 163 height 11
click at [29, 80] on img at bounding box center [22, 72] width 24 height 24
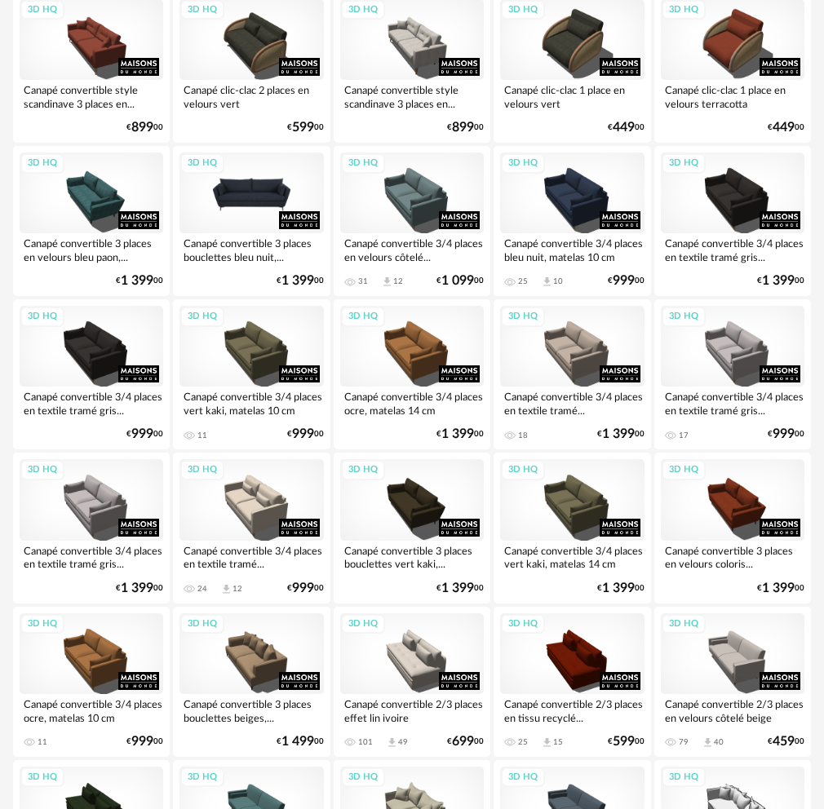
scroll to position [1468, 0]
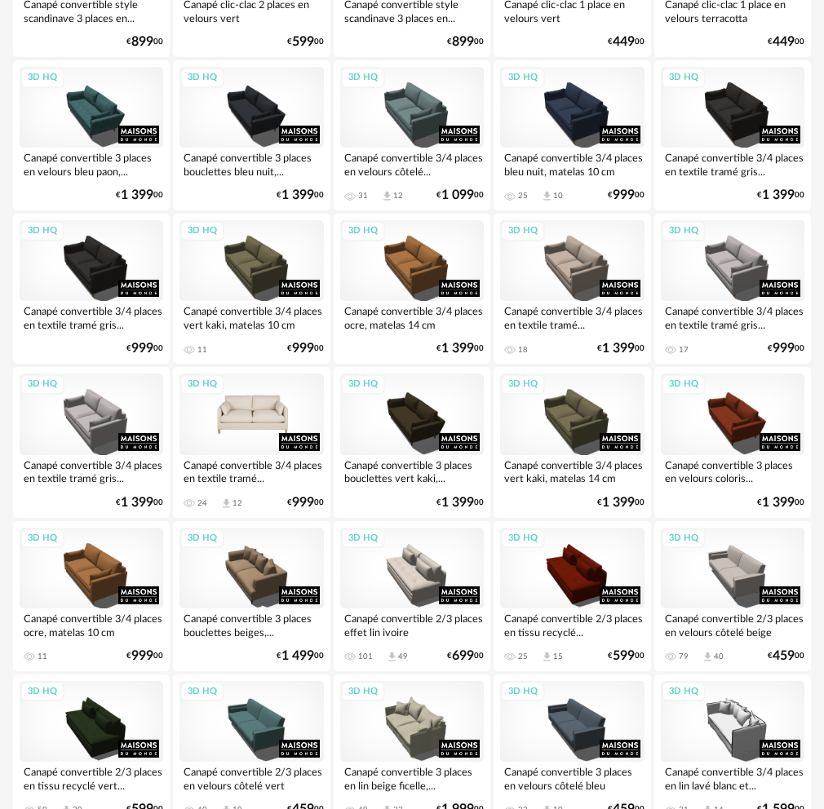
click at [251, 414] on div "3D HQ" at bounding box center [251, 414] width 144 height 81
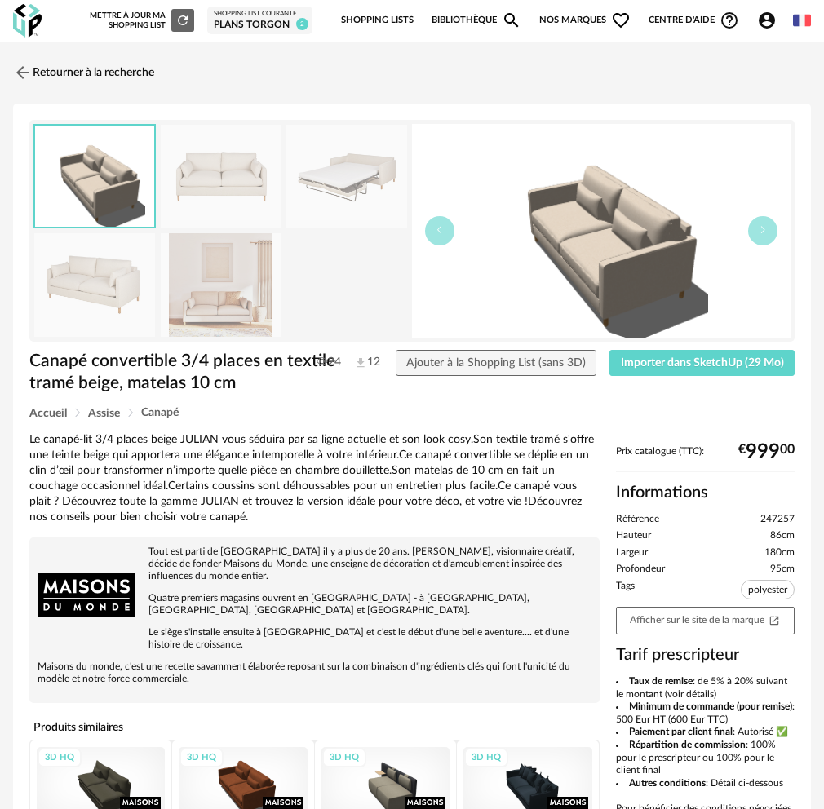
click at [192, 142] on img at bounding box center [221, 177] width 121 height 104
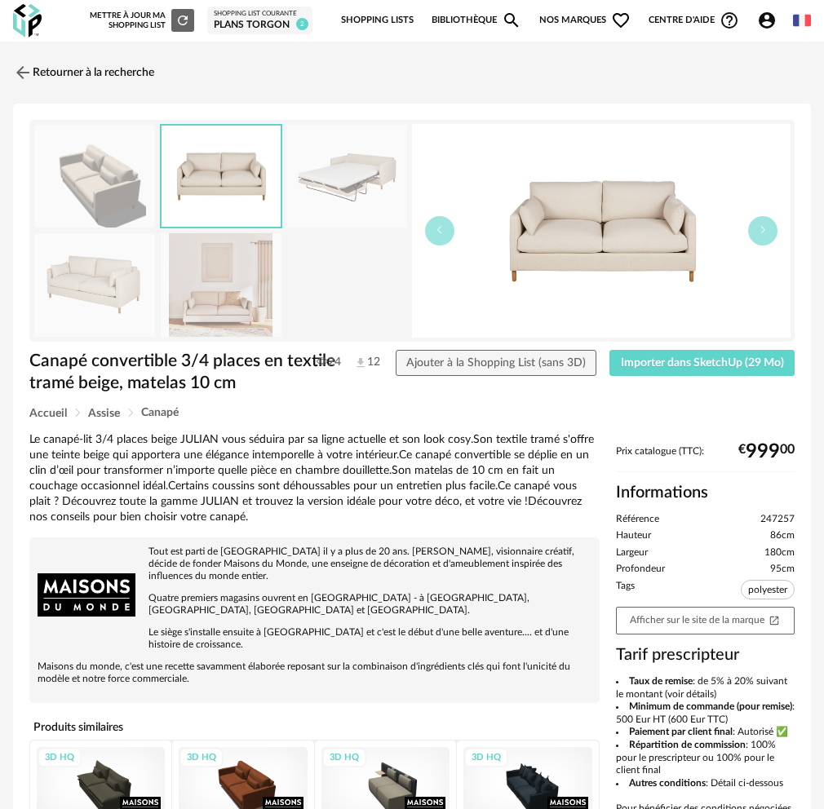
click at [333, 149] on img at bounding box center [346, 177] width 121 height 104
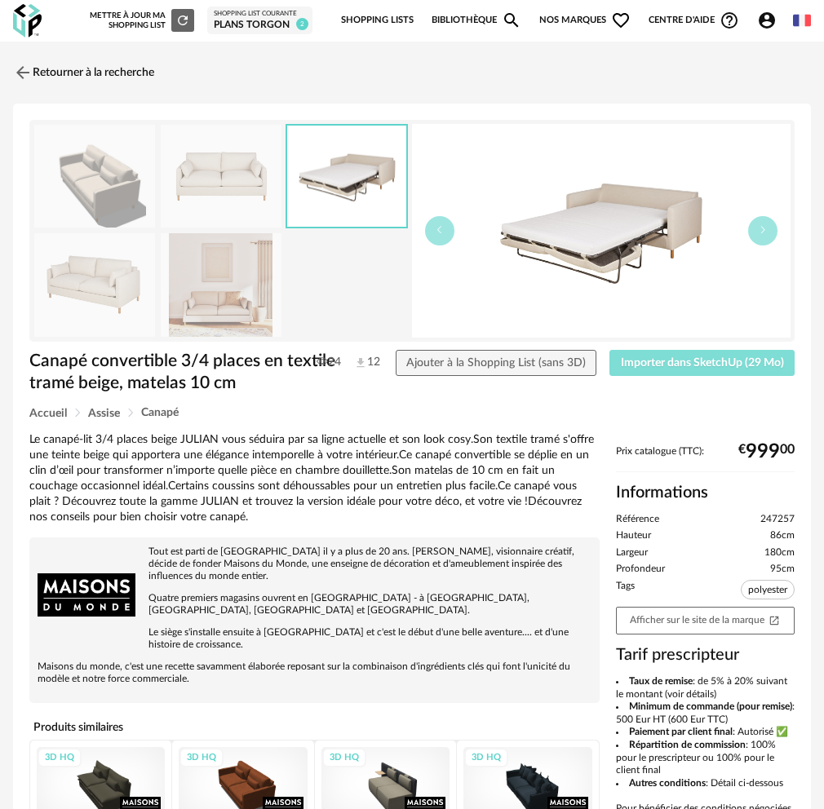
click at [671, 365] on span "Importer dans SketchUp (29 Mo)" at bounding box center [702, 362] width 163 height 11
click at [50, 73] on link "Retourner à la recherche" at bounding box center [79, 73] width 141 height 36
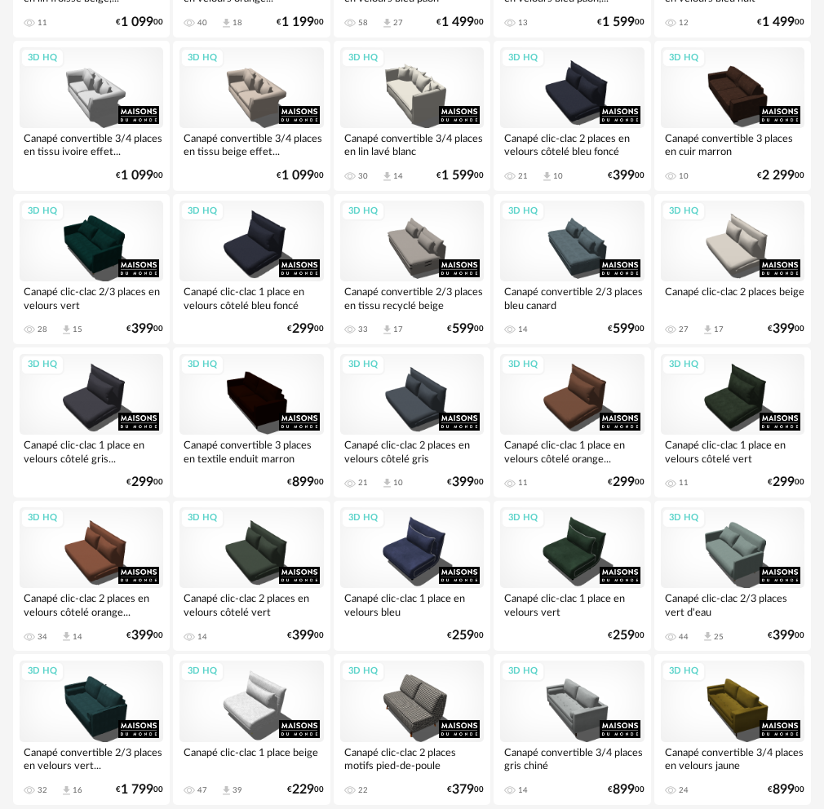
scroll to position [2663, 0]
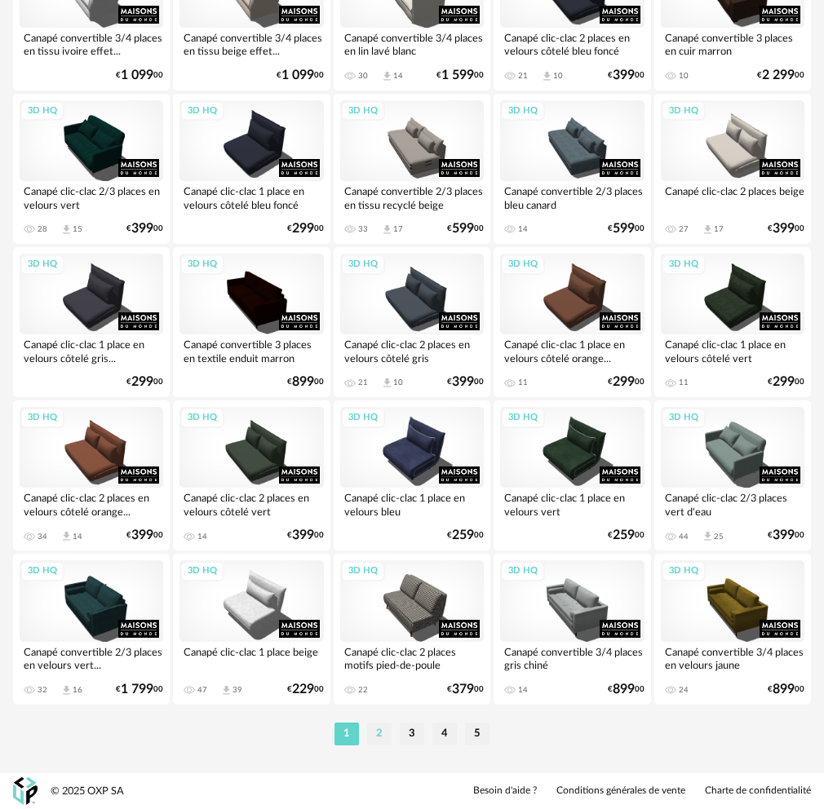
click at [385, 736] on li "2" at bounding box center [379, 734] width 24 height 23
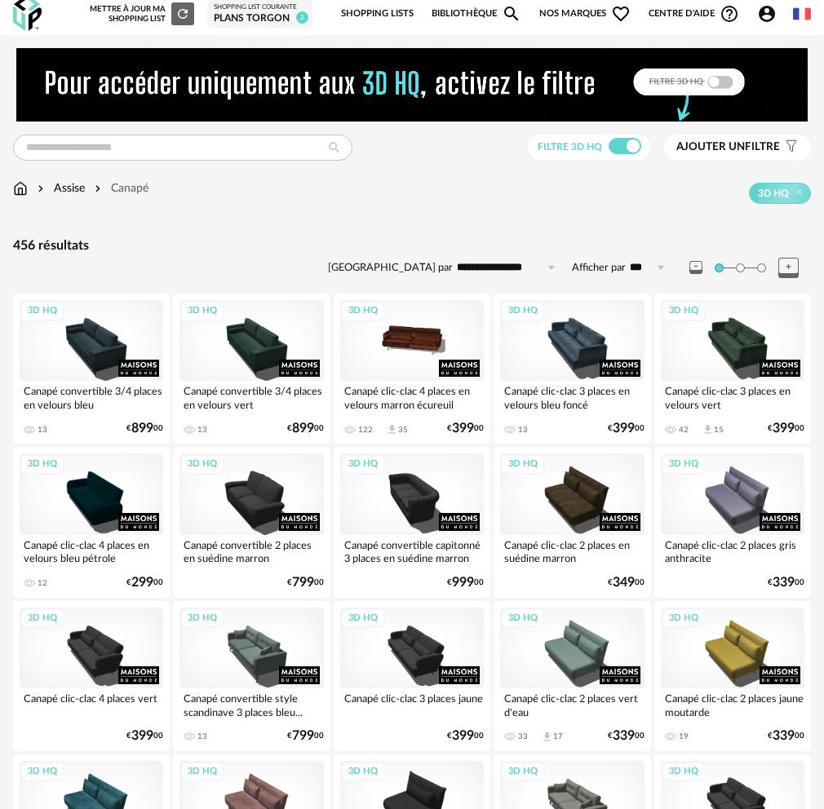
scroll to position [571, 0]
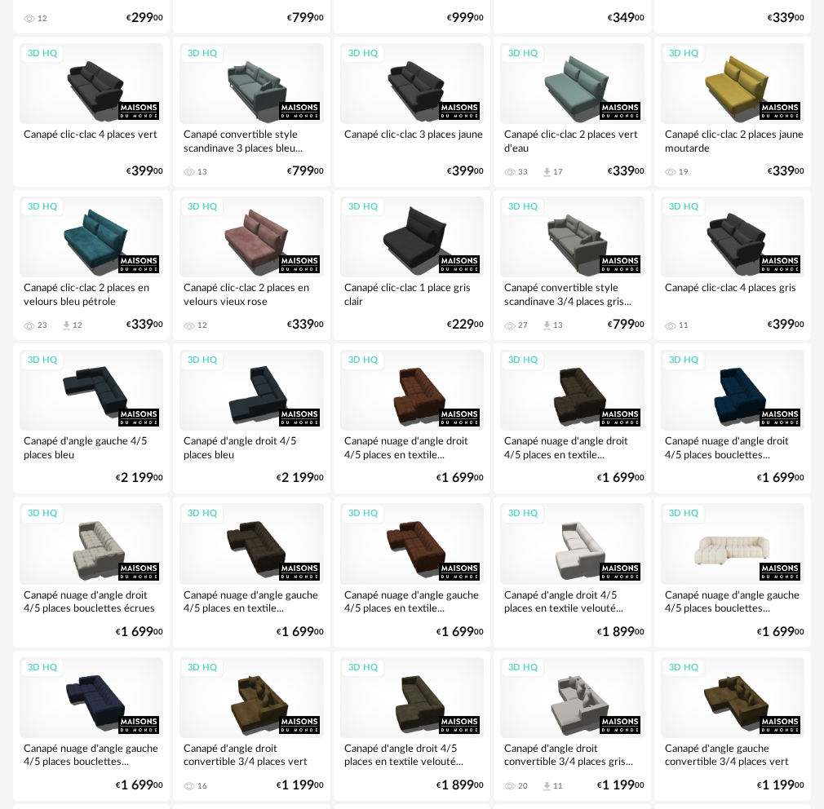
click at [739, 561] on div "3D HQ" at bounding box center [733, 543] width 144 height 81
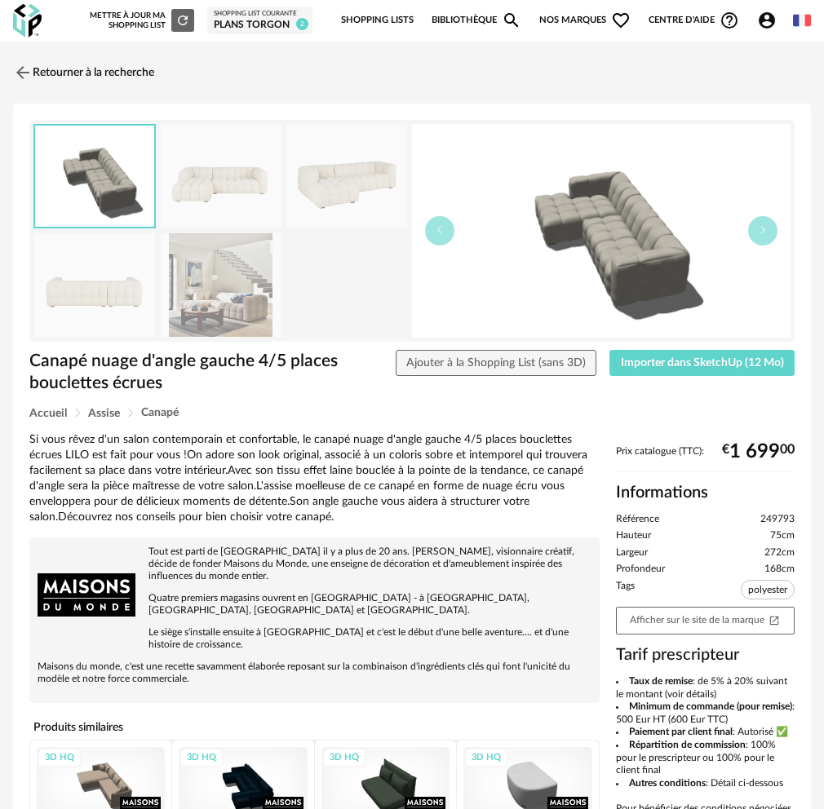
click at [196, 310] on img at bounding box center [221, 285] width 121 height 104
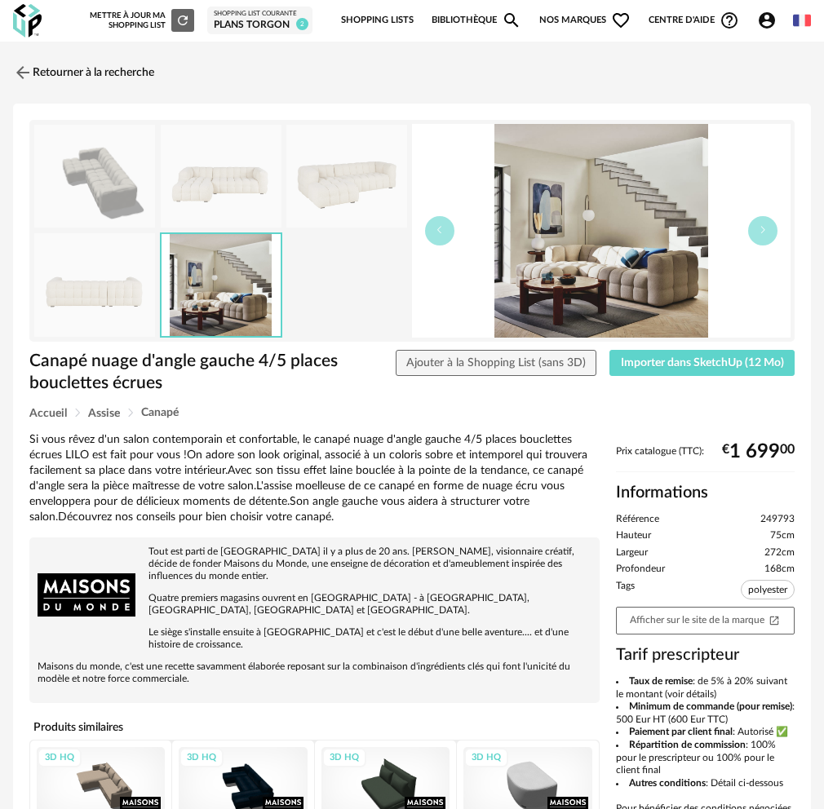
click at [216, 104] on div "Canapé nuage d'angle gauche 4/5 places bouclettes écrues Canapé nuage d'angle g…" at bounding box center [412, 589] width 798 height 970
click at [251, 184] on img at bounding box center [221, 177] width 121 height 104
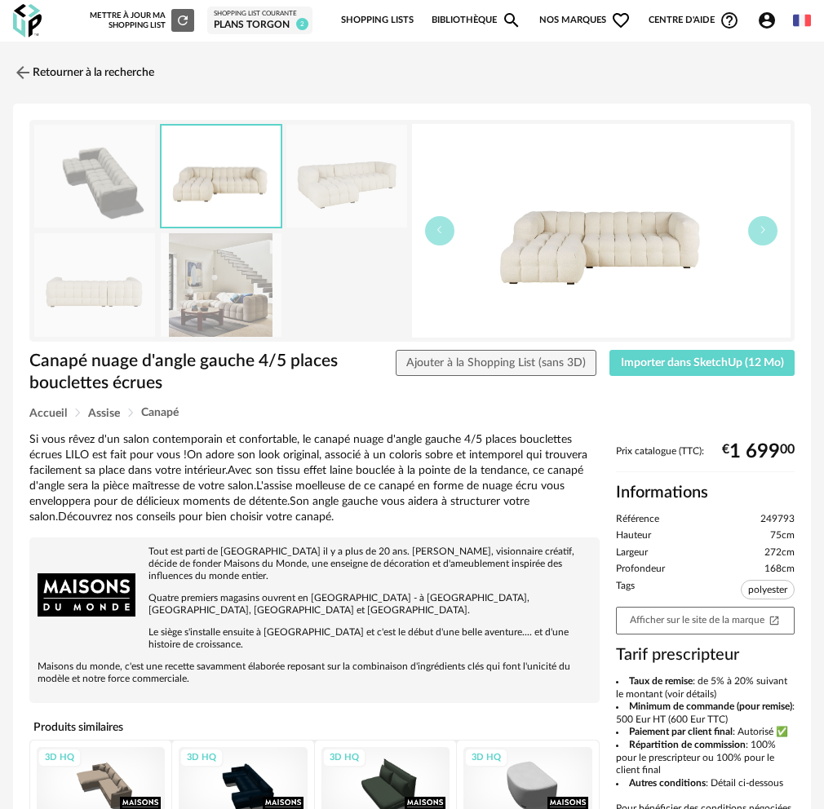
click at [361, 176] on img at bounding box center [346, 177] width 121 height 104
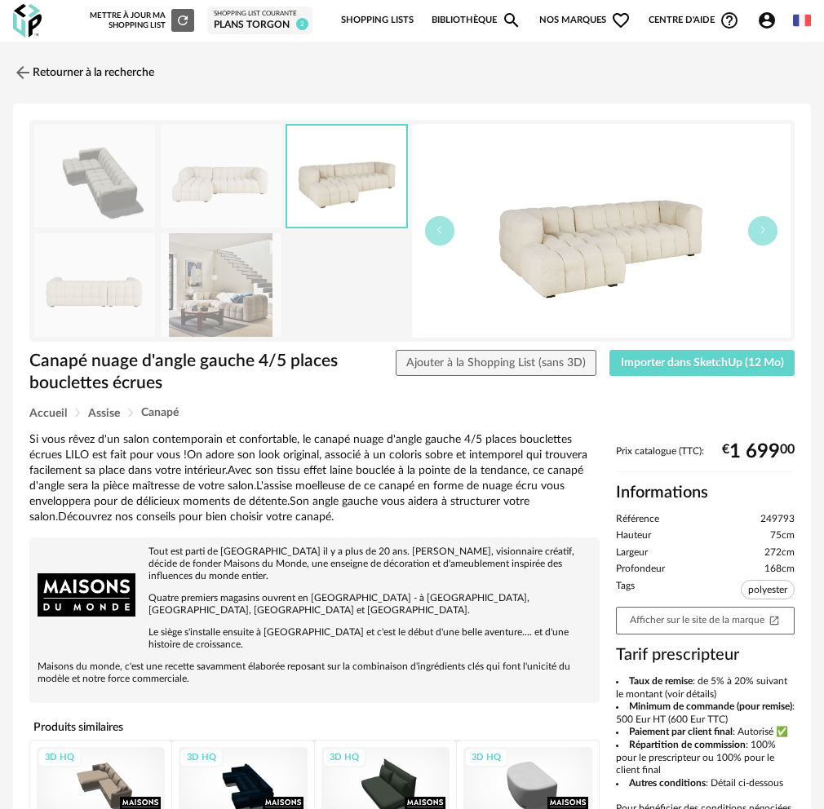
click at [109, 261] on img at bounding box center [94, 285] width 121 height 104
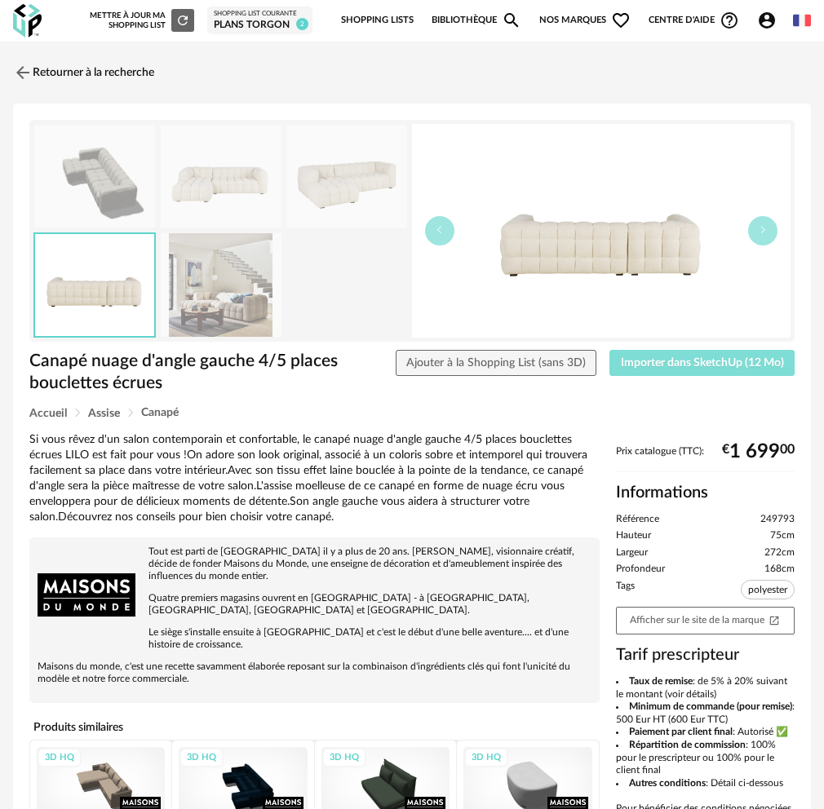
click at [648, 360] on span "Importer dans SketchUp (12 Mo)" at bounding box center [702, 362] width 163 height 11
click at [50, 73] on link "Retourner à la recherche" at bounding box center [79, 73] width 141 height 36
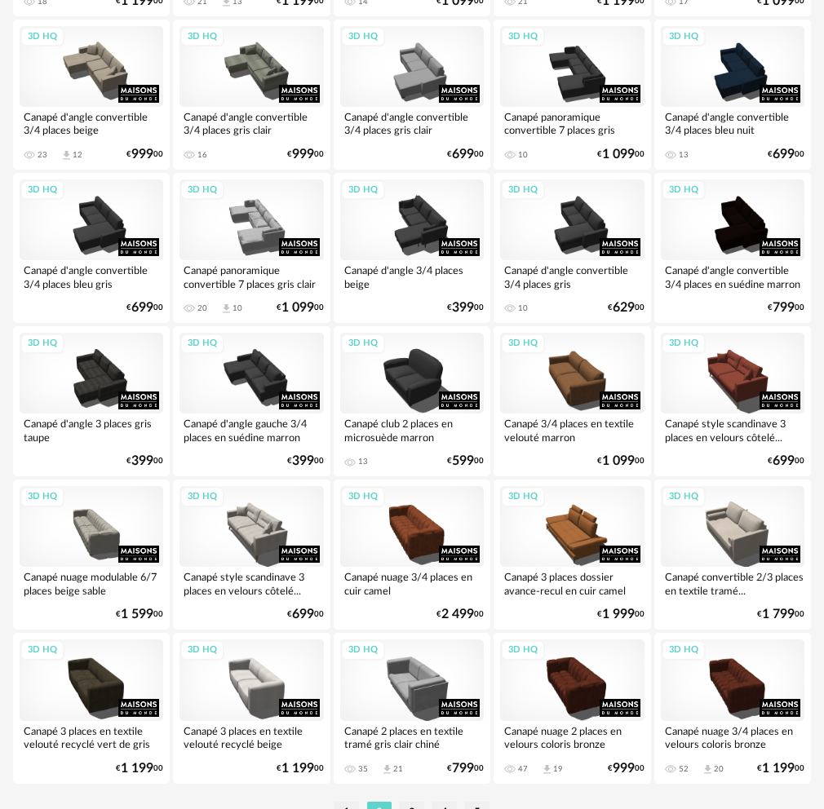
scroll to position [2585, 0]
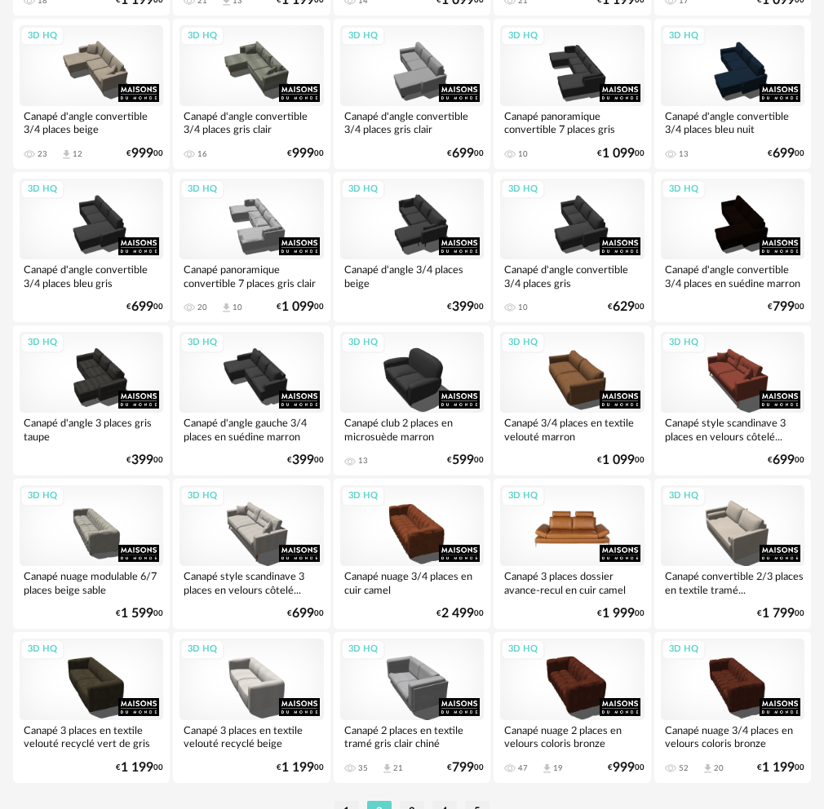
drag, startPoint x: 398, startPoint y: 528, endPoint x: 538, endPoint y: 503, distance: 142.4
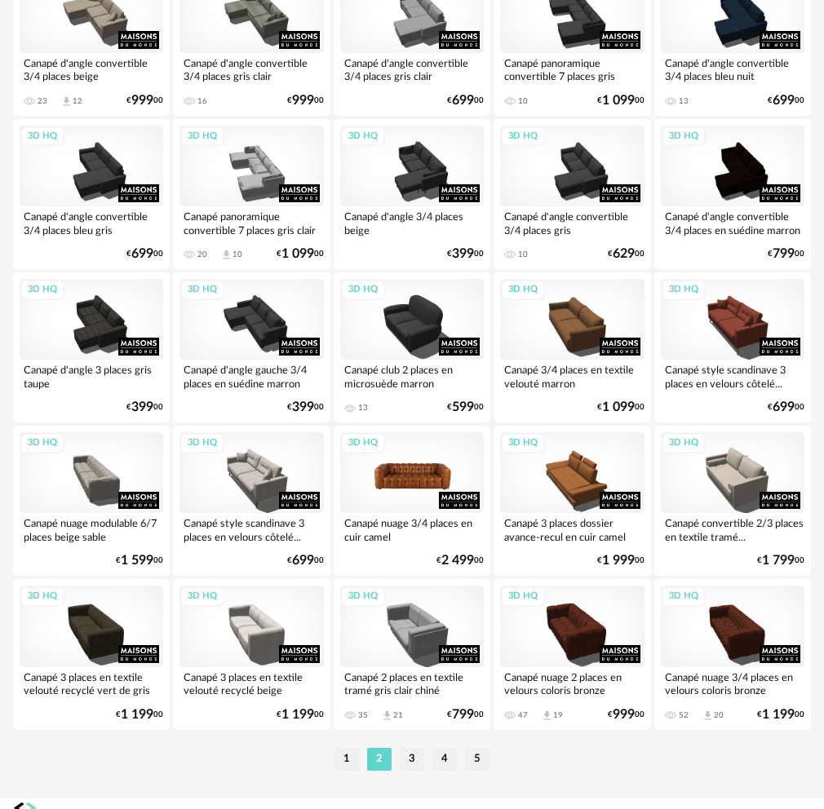
scroll to position [2663, 0]
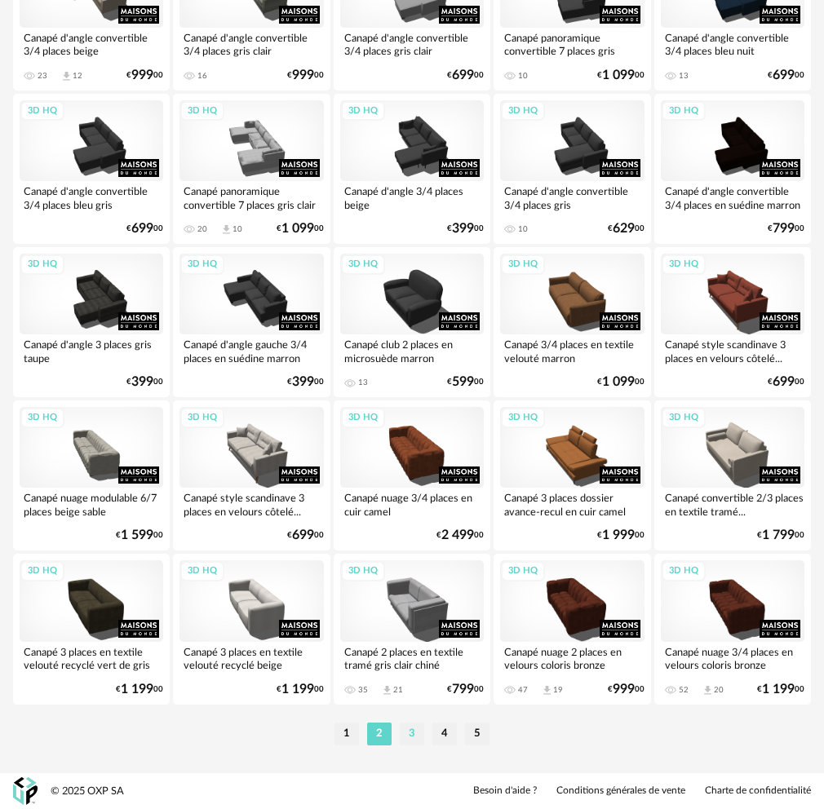
click at [417, 729] on li "3" at bounding box center [412, 734] width 24 height 23
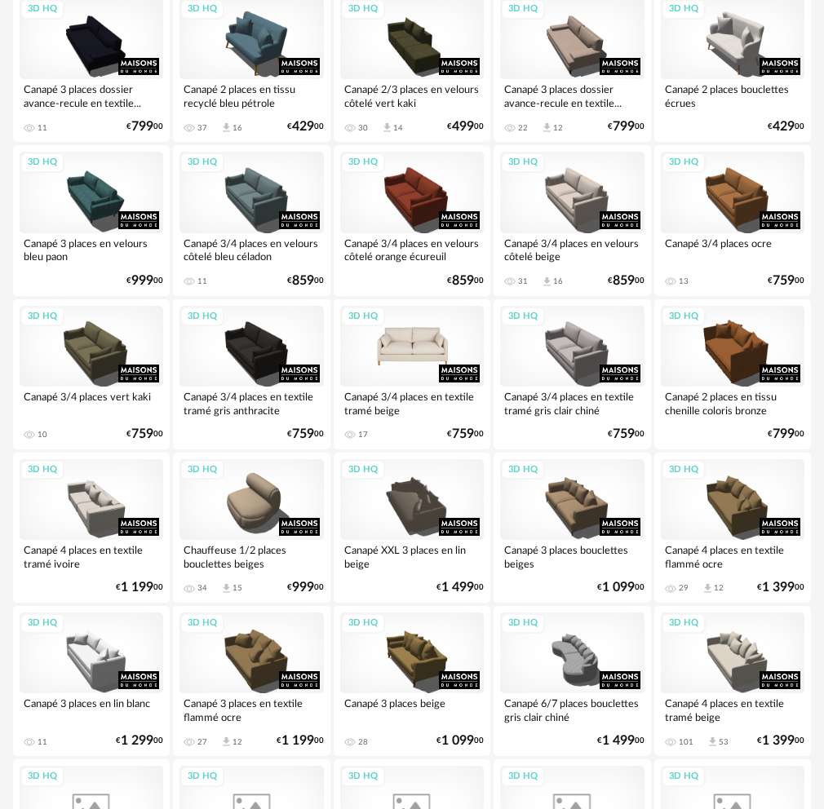
scroll to position [408, 0]
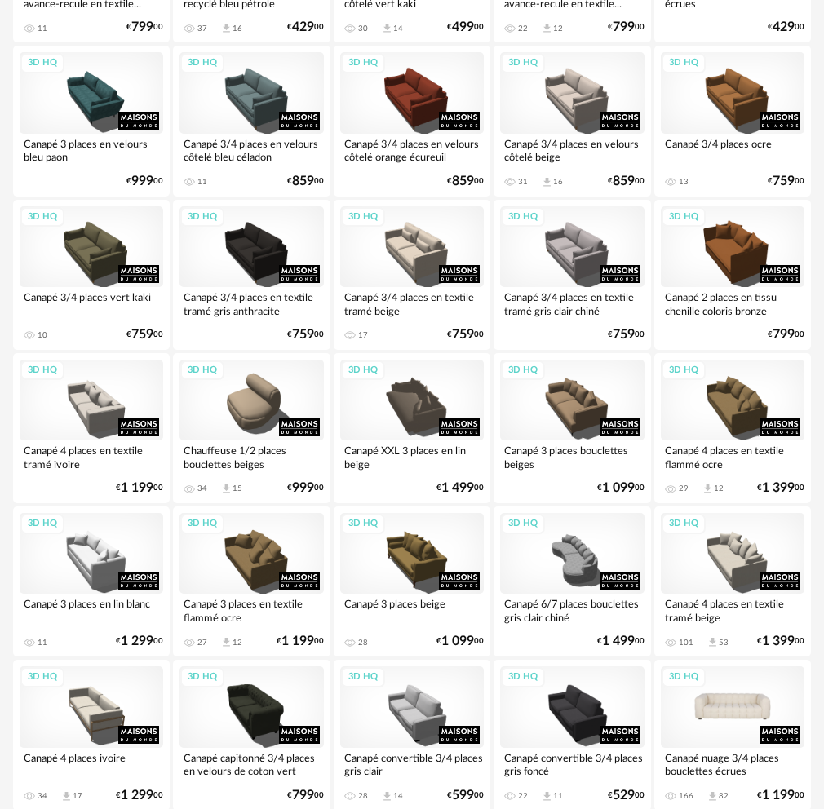
click at [708, 711] on div "3D HQ" at bounding box center [733, 706] width 144 height 81
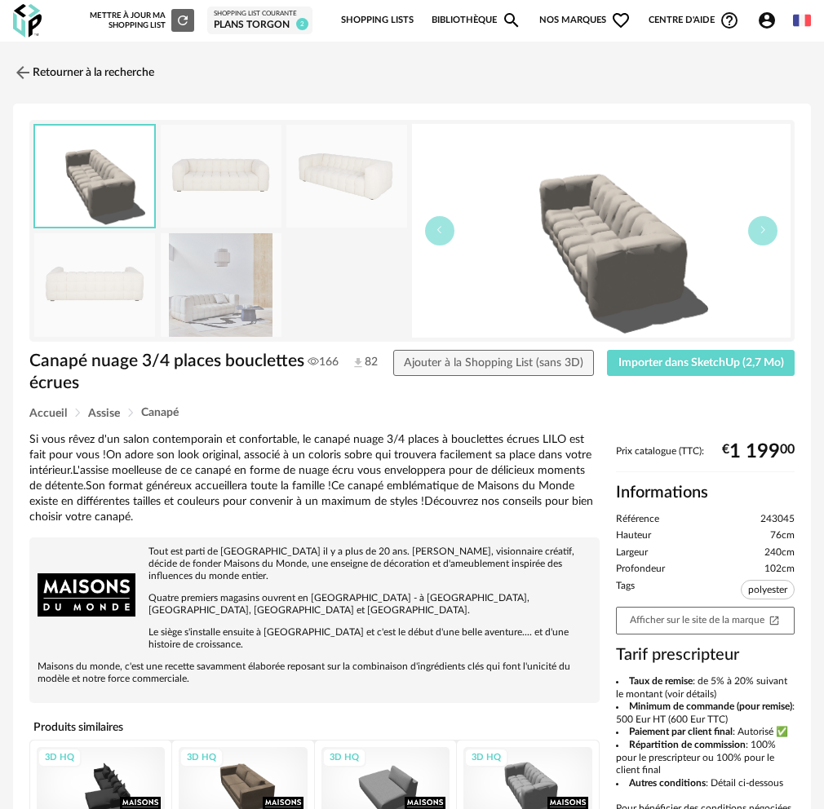
click at [247, 177] on img at bounding box center [221, 177] width 121 height 104
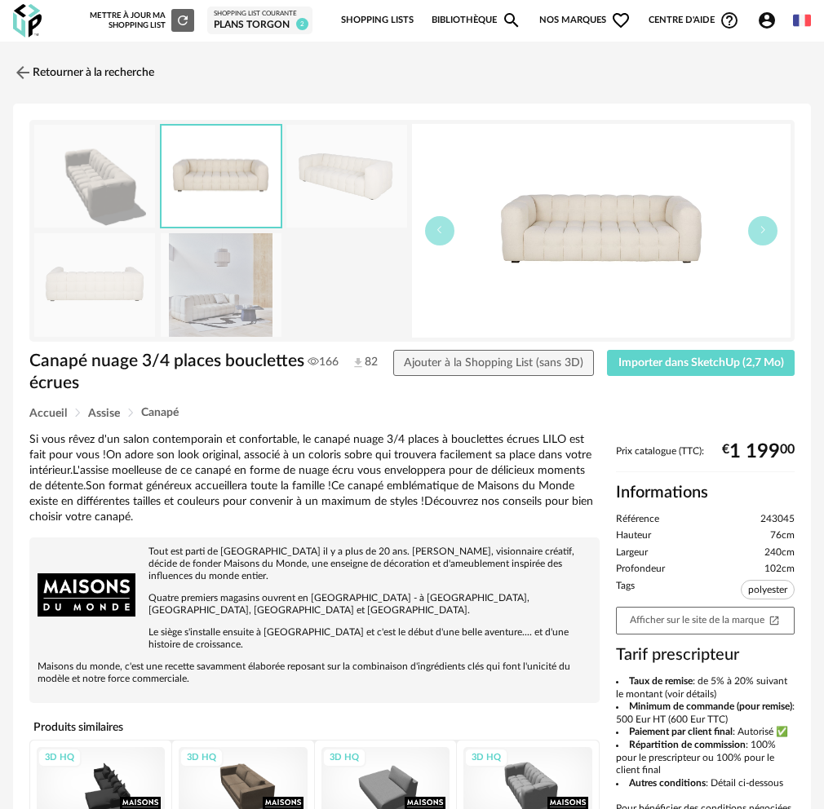
click at [341, 174] on img at bounding box center [346, 177] width 121 height 104
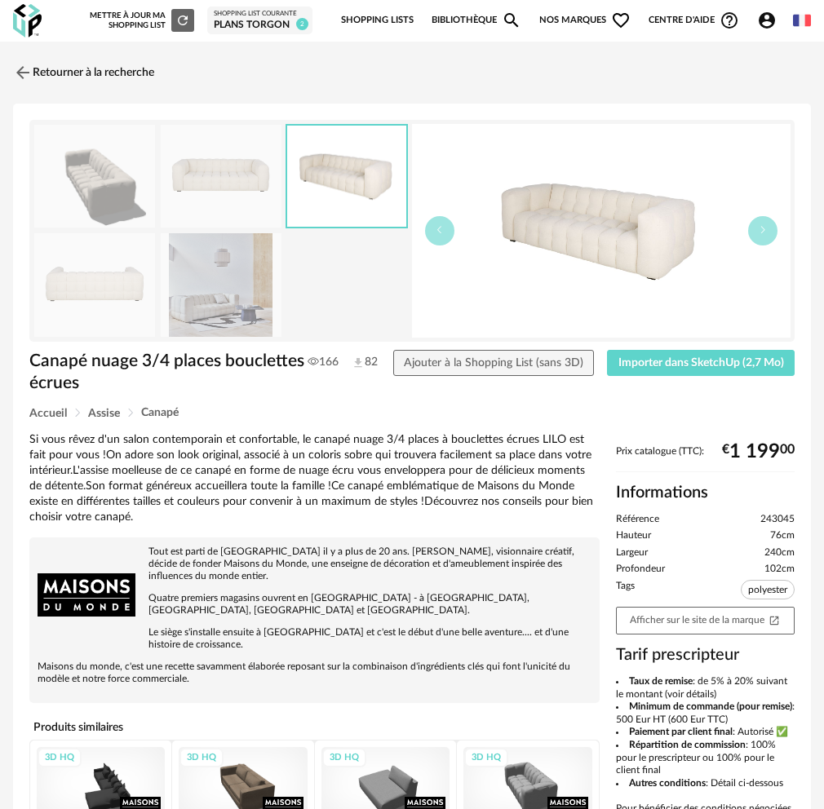
click at [225, 277] on img at bounding box center [221, 285] width 121 height 104
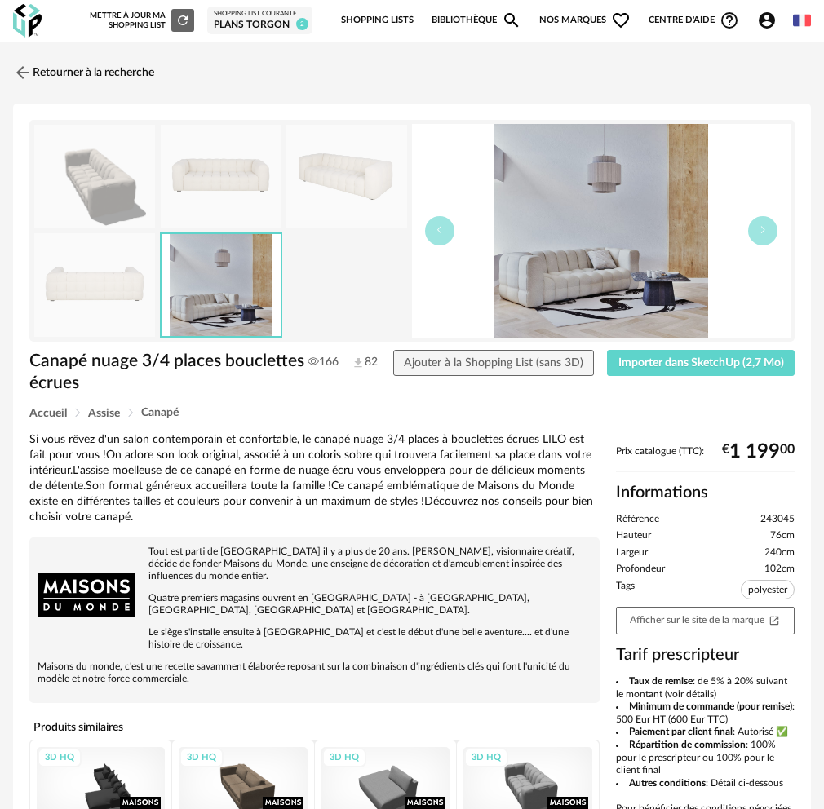
click at [93, 290] on img at bounding box center [94, 285] width 121 height 104
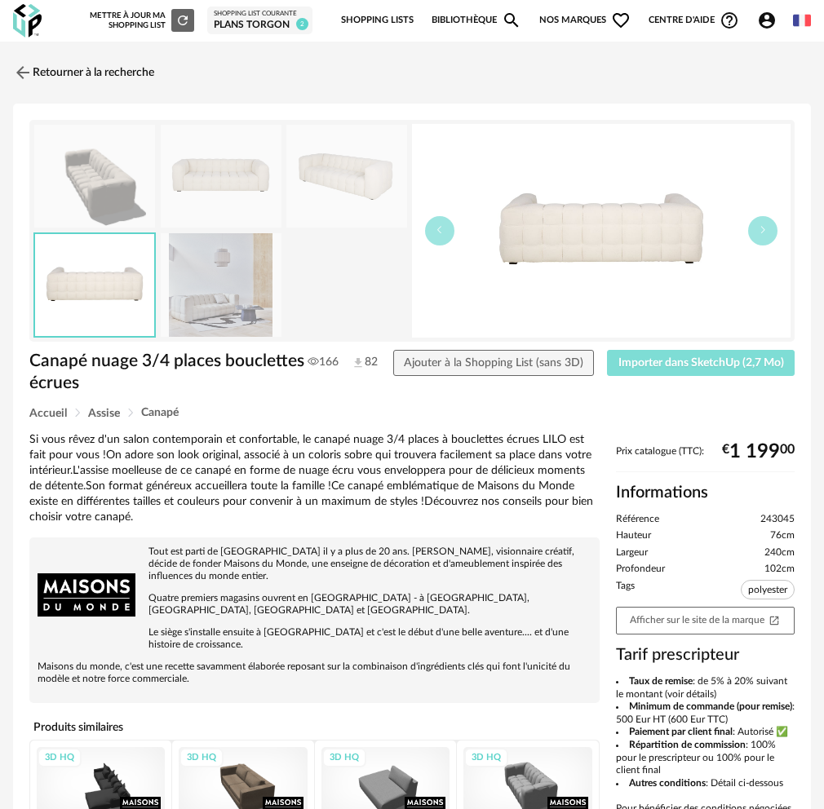
click at [673, 361] on span "Importer dans SketchUp (2,7 Mo)" at bounding box center [701, 362] width 166 height 11
click at [38, 73] on link "Retourner à la recherche" at bounding box center [79, 73] width 141 height 36
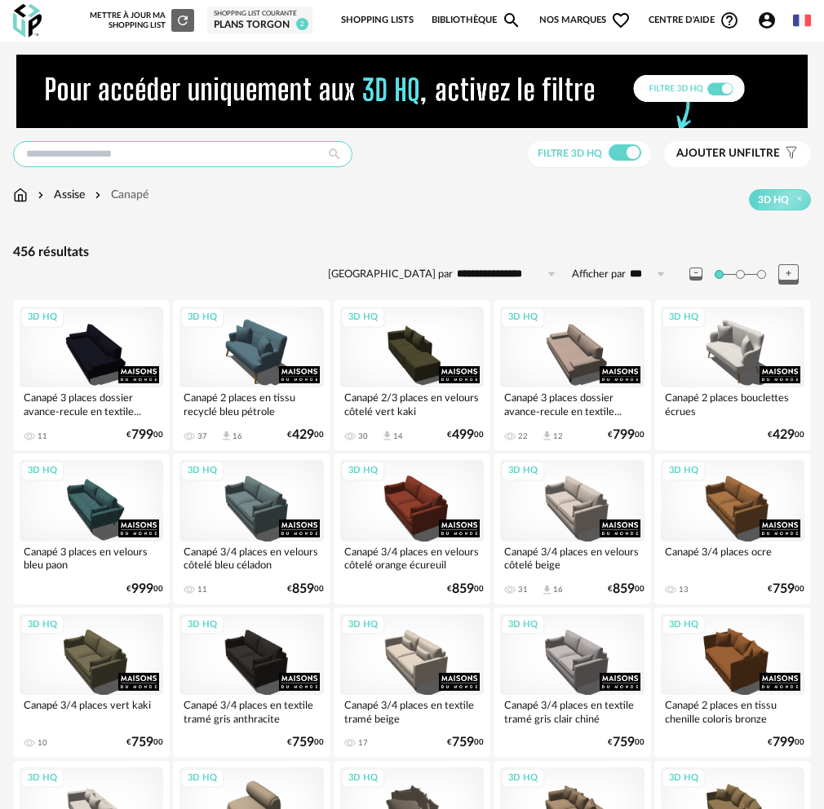
click at [139, 153] on input "text" at bounding box center [182, 154] width 339 height 26
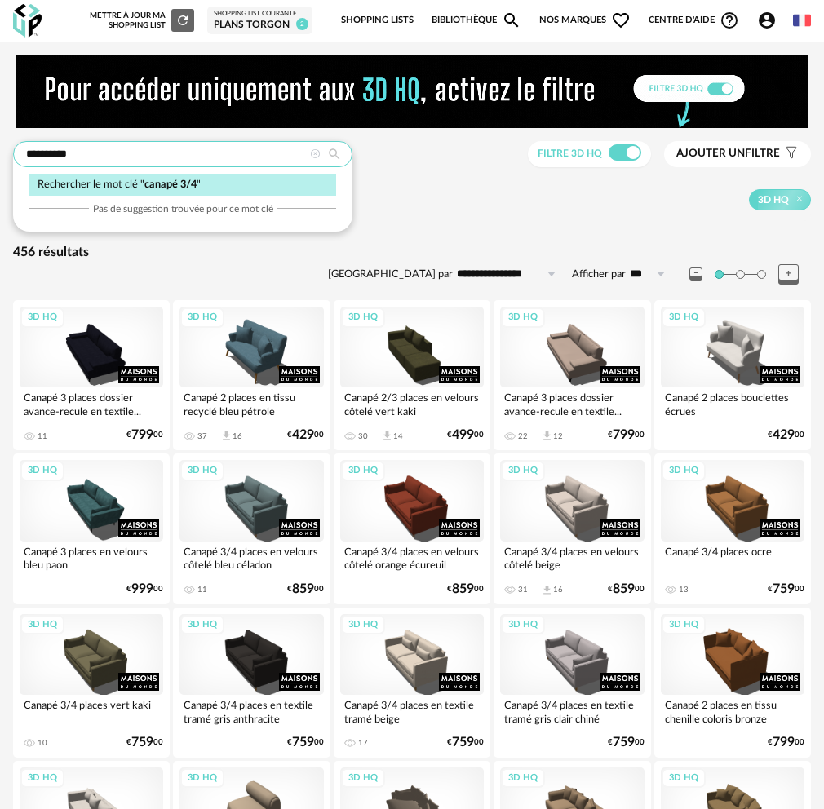
type input "**********"
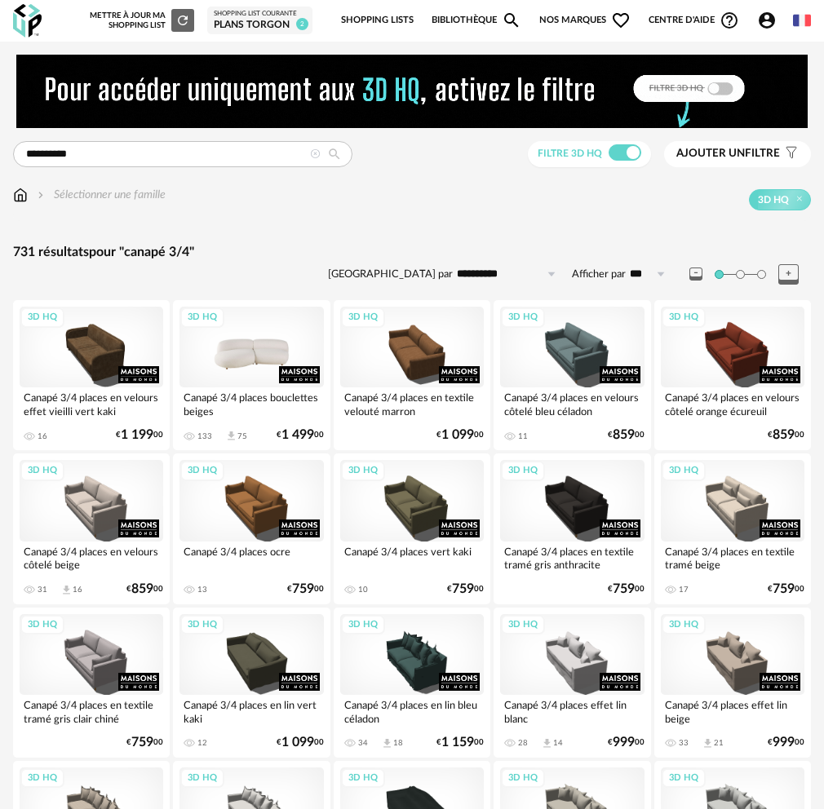
click at [268, 361] on div "3D HQ" at bounding box center [251, 347] width 144 height 81
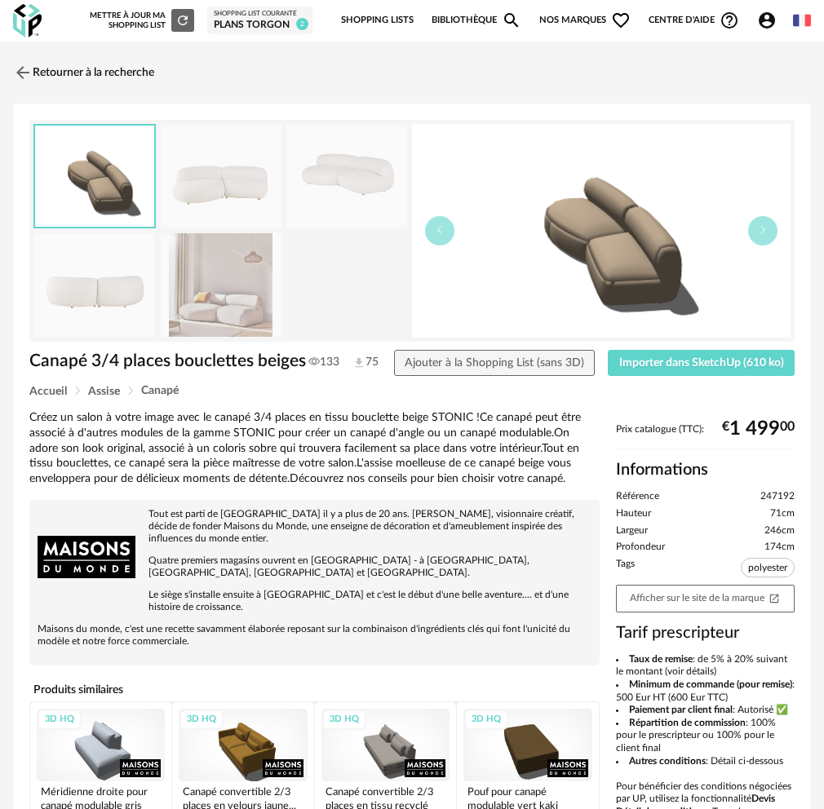
click at [222, 195] on img at bounding box center [221, 177] width 121 height 104
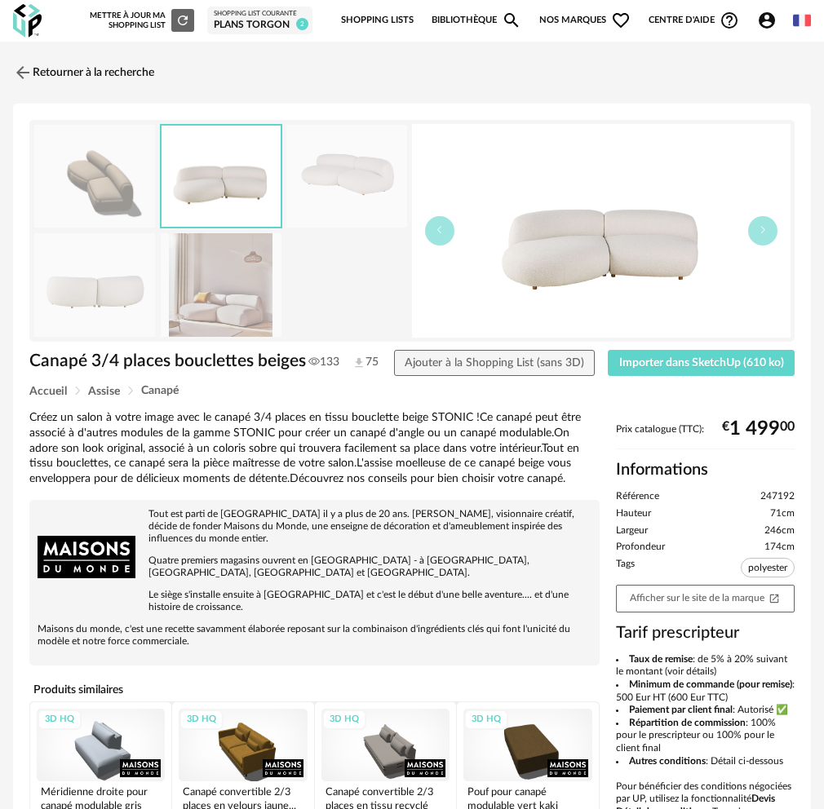
click at [223, 267] on img at bounding box center [221, 285] width 121 height 104
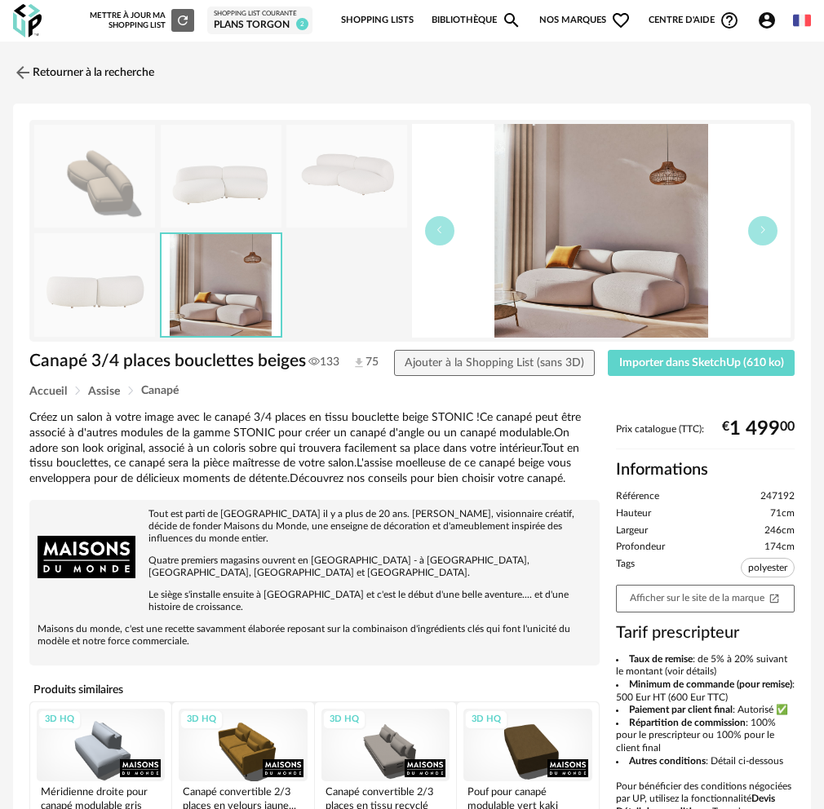
click at [98, 290] on img at bounding box center [94, 285] width 121 height 104
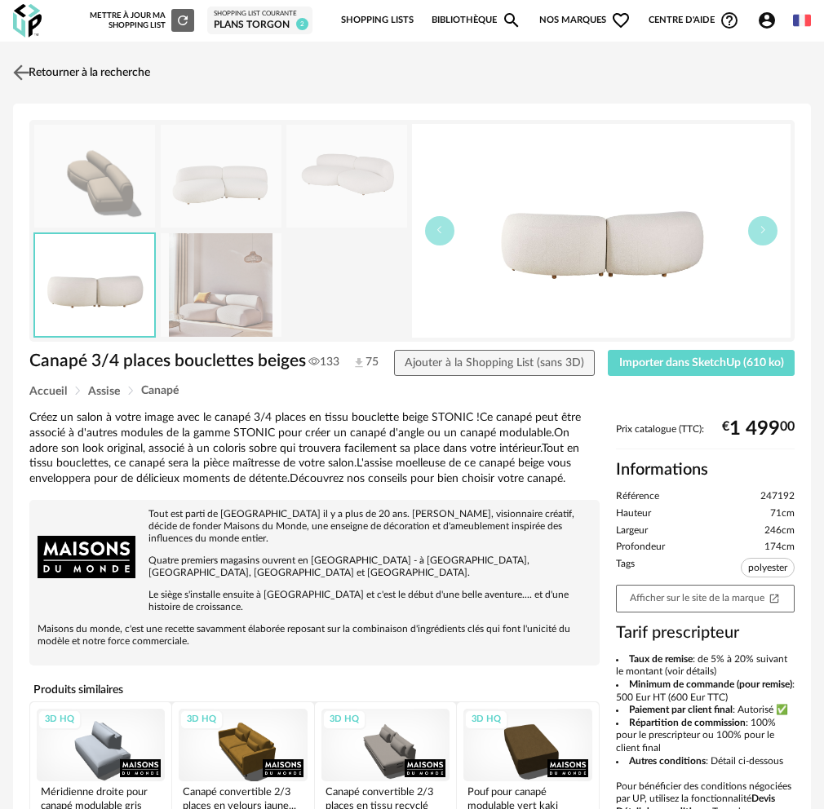
click at [20, 76] on img at bounding box center [22, 72] width 24 height 24
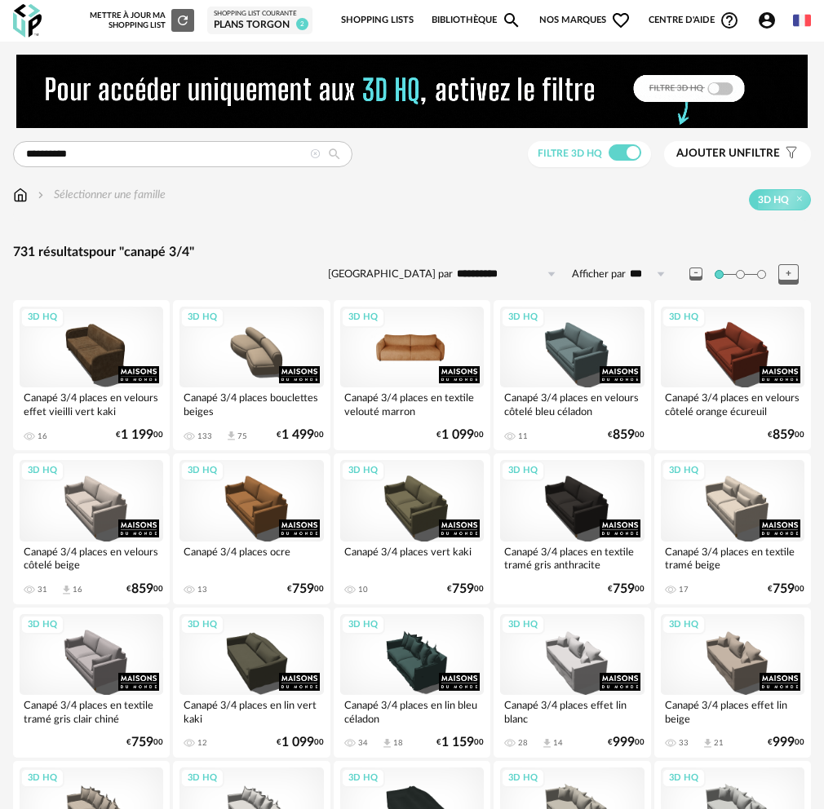
click at [419, 361] on div "3D HQ" at bounding box center [412, 347] width 144 height 81
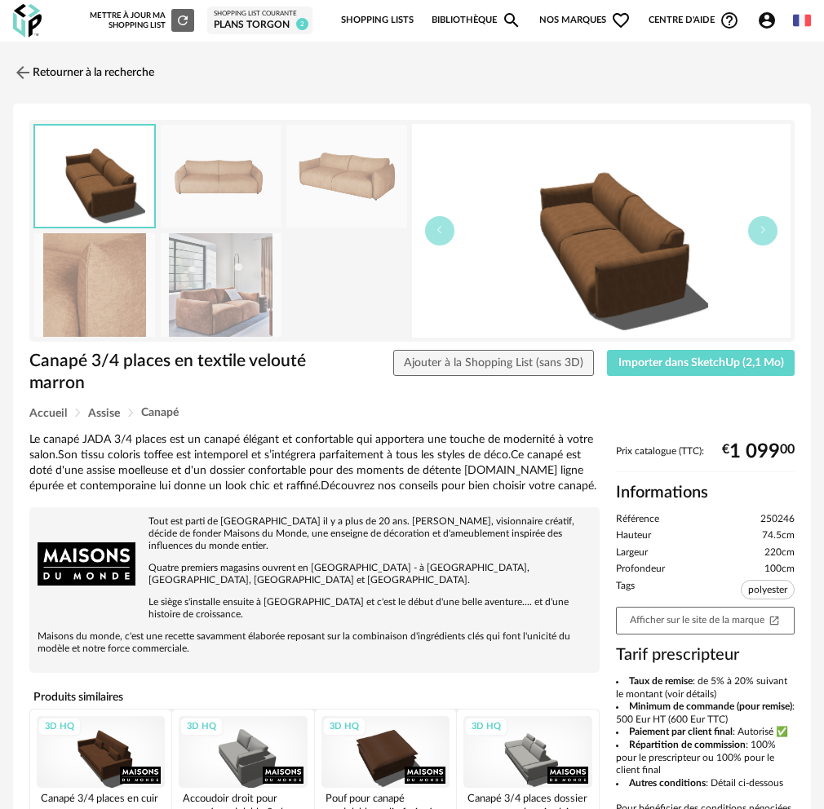
click at [210, 319] on img at bounding box center [221, 285] width 121 height 104
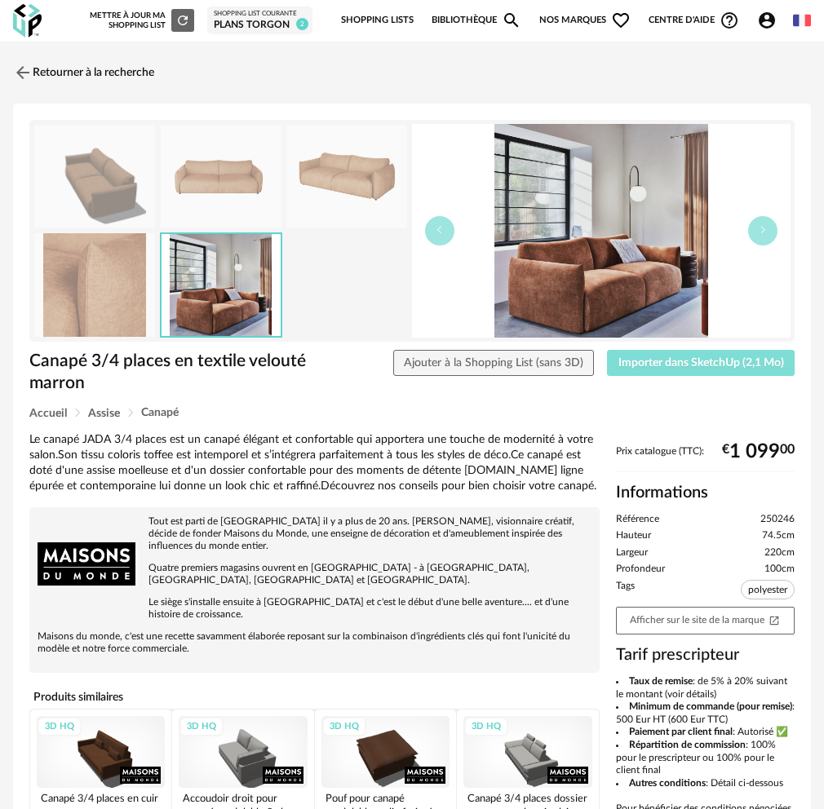
click at [656, 370] on button "Importer dans SketchUp (2,1 Mo)" at bounding box center [701, 363] width 188 height 26
click at [25, 71] on img at bounding box center [22, 72] width 24 height 24
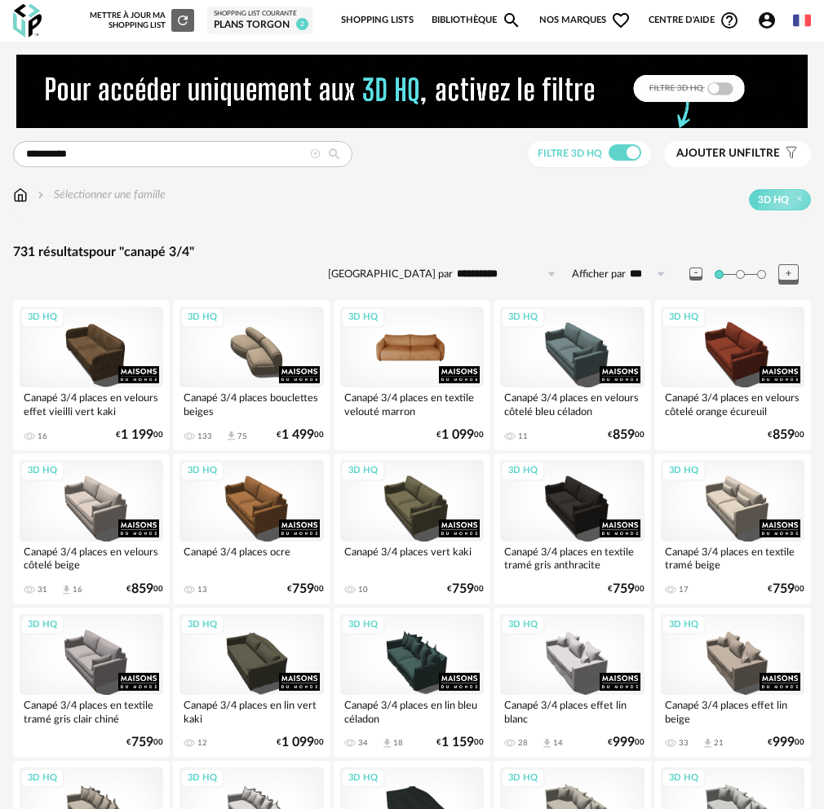
click at [400, 367] on div "3D HQ" at bounding box center [412, 347] width 144 height 81
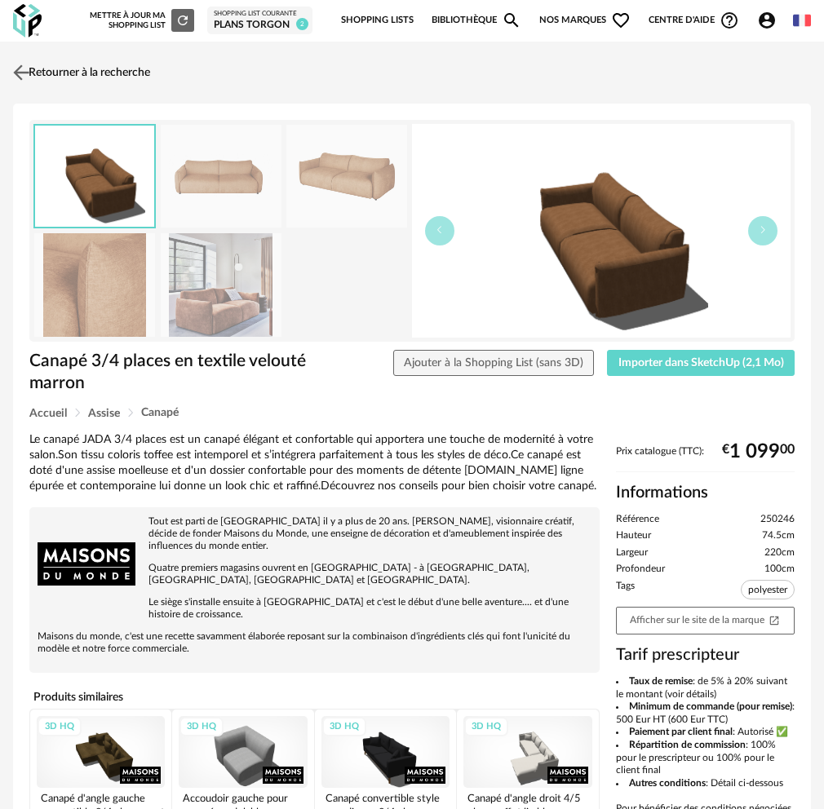
click at [65, 74] on link "Retourner à la recherche" at bounding box center [79, 73] width 141 height 36
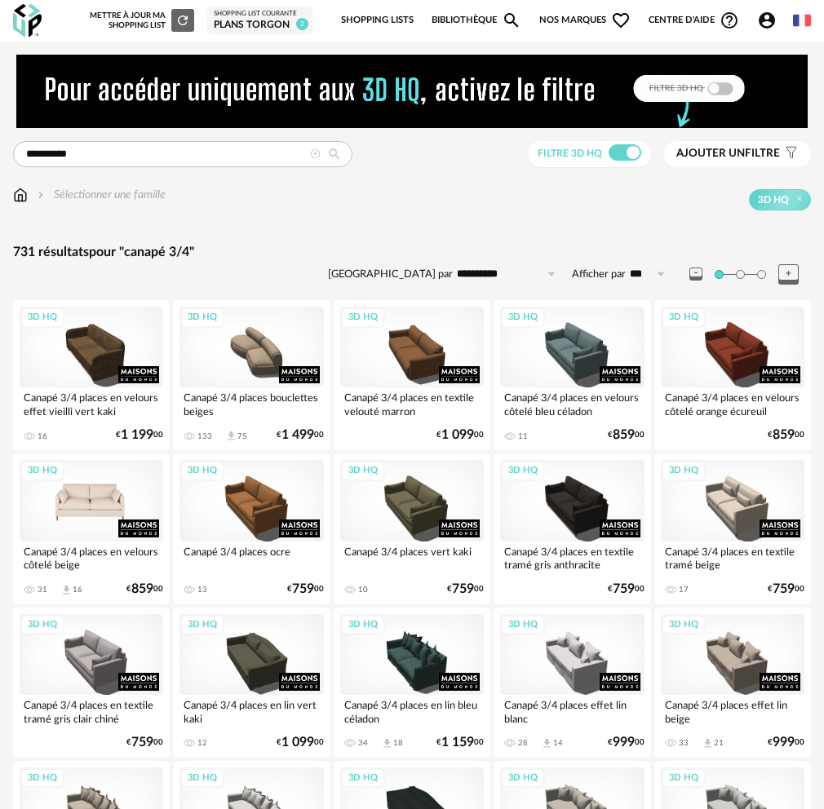
click at [104, 485] on div "3D HQ" at bounding box center [92, 500] width 144 height 81
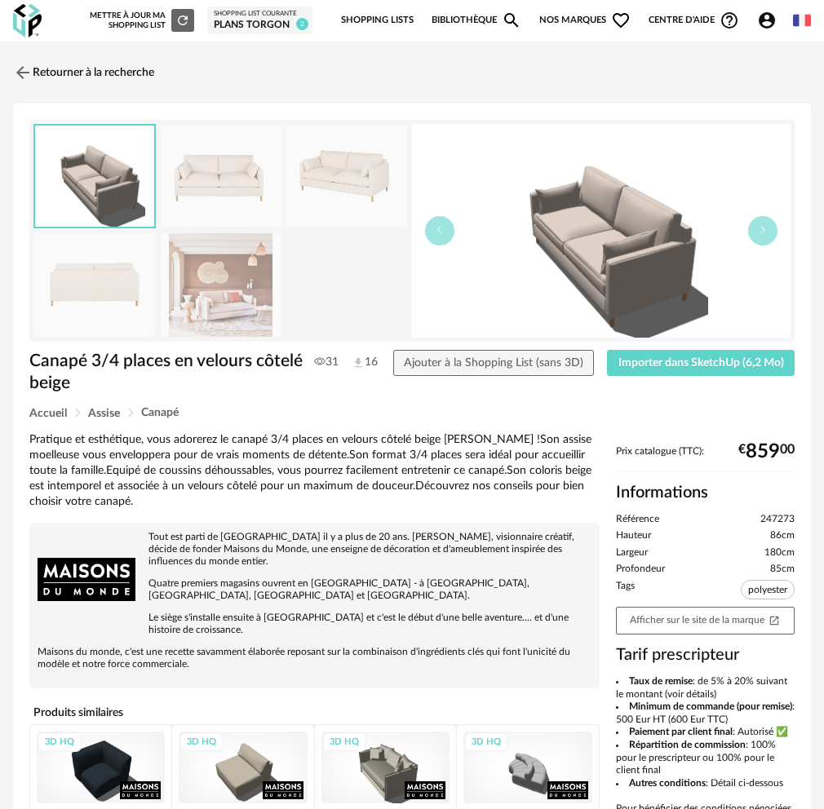
click at [228, 272] on img at bounding box center [221, 285] width 121 height 104
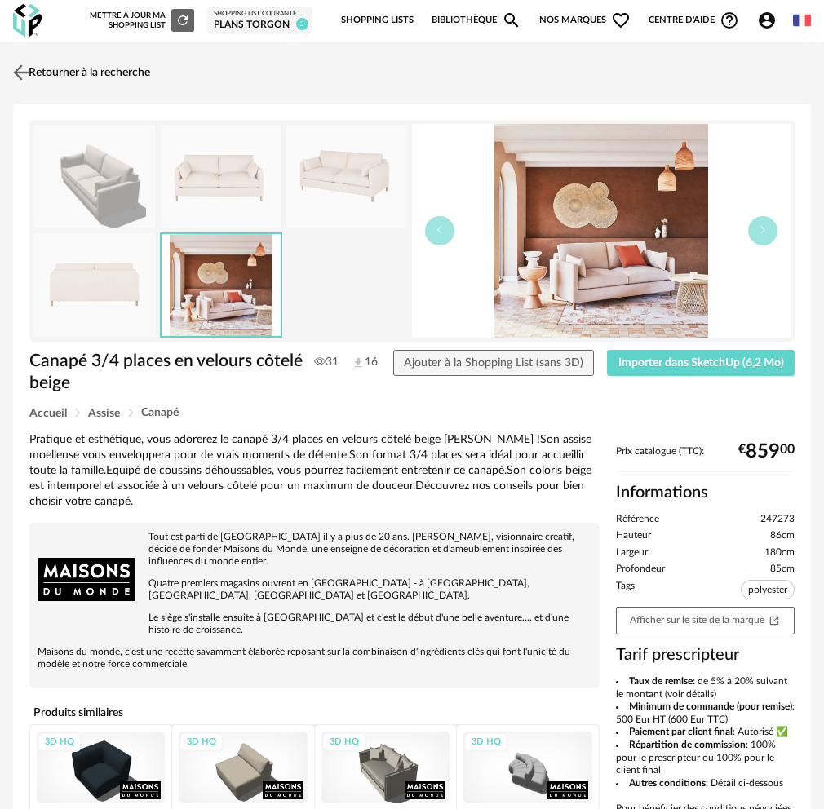
click at [18, 69] on img at bounding box center [22, 72] width 24 height 24
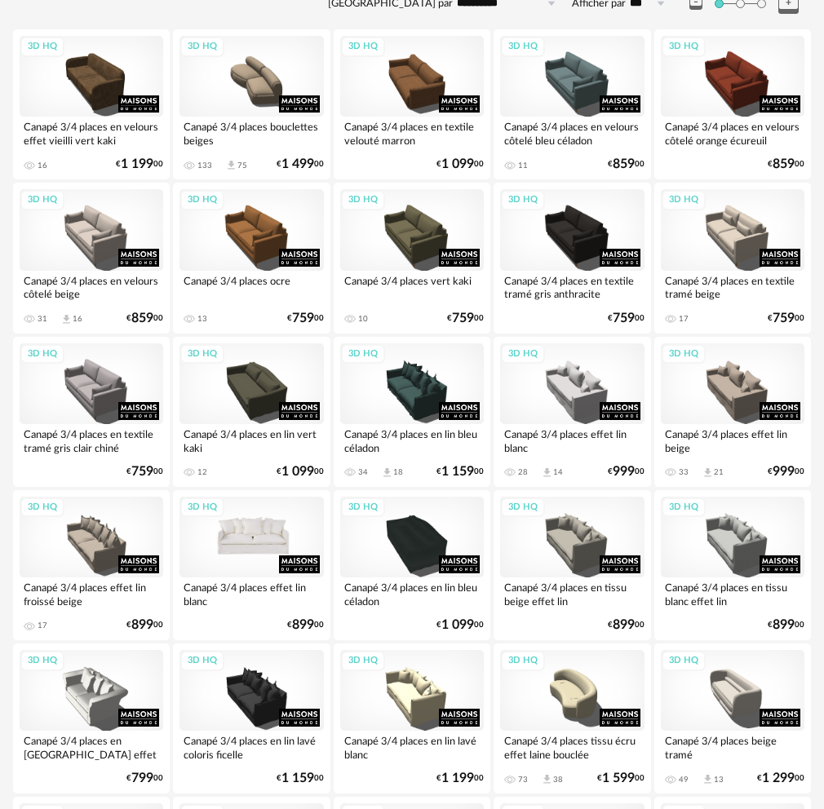
scroll to position [245, 0]
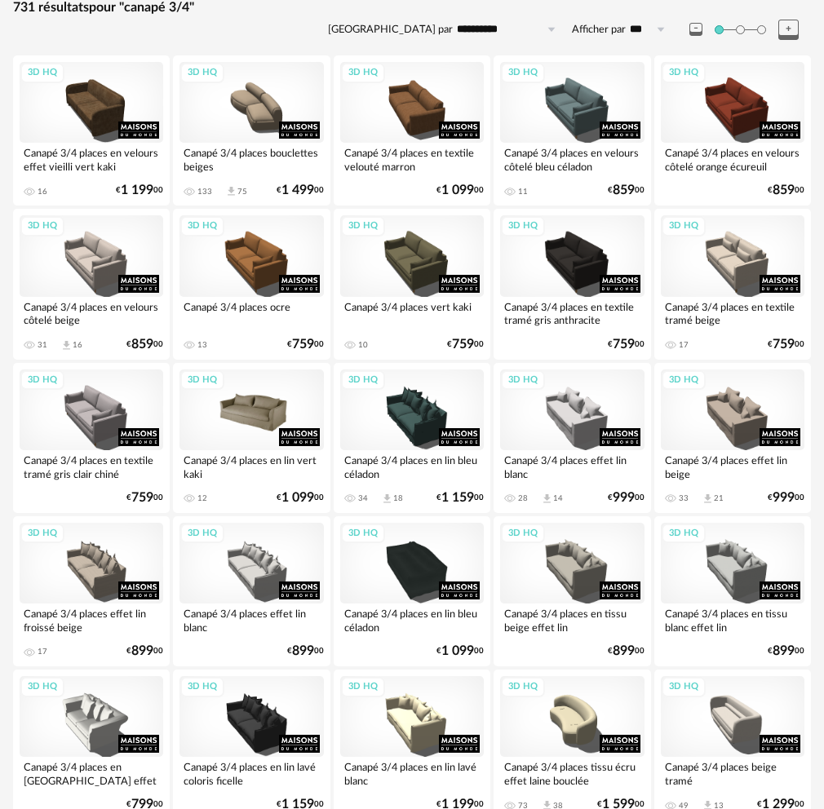
click at [244, 425] on div "3D HQ" at bounding box center [251, 409] width 144 height 81
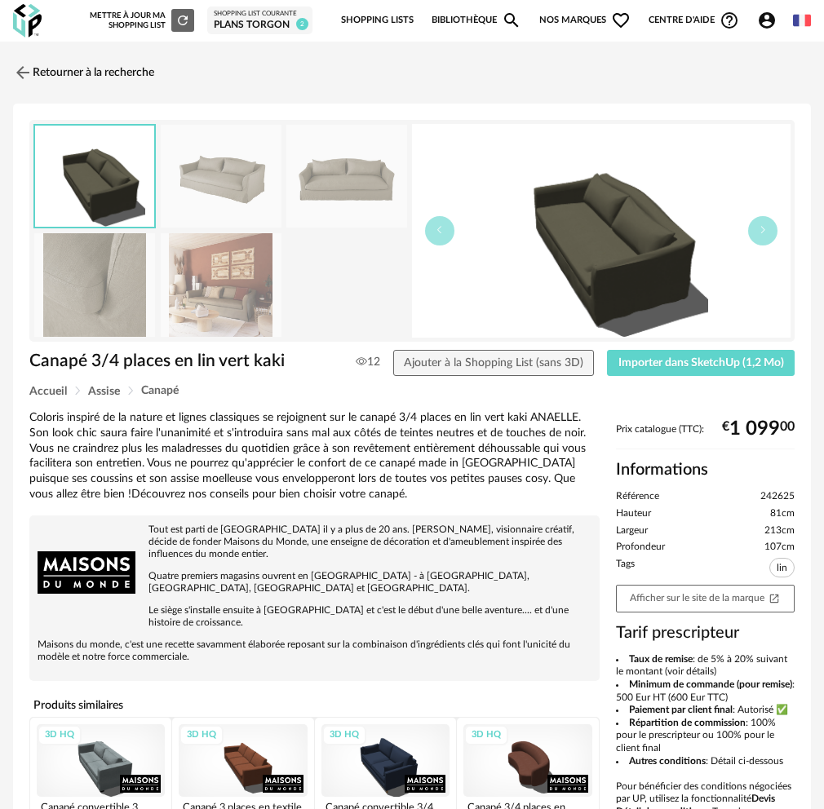
click at [229, 188] on img at bounding box center [221, 177] width 121 height 104
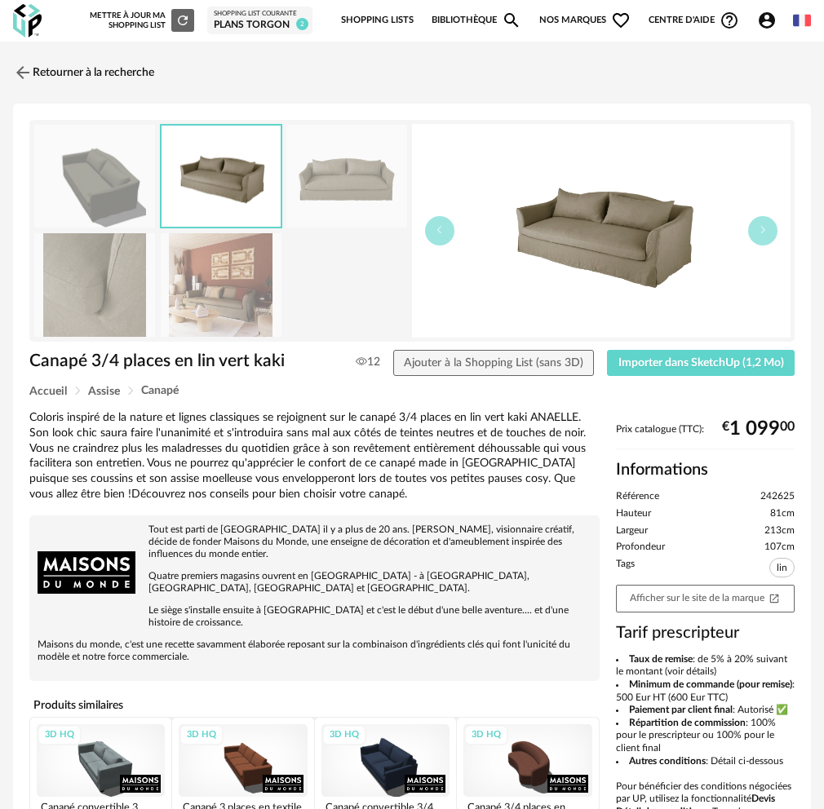
click at [332, 184] on img at bounding box center [346, 177] width 121 height 104
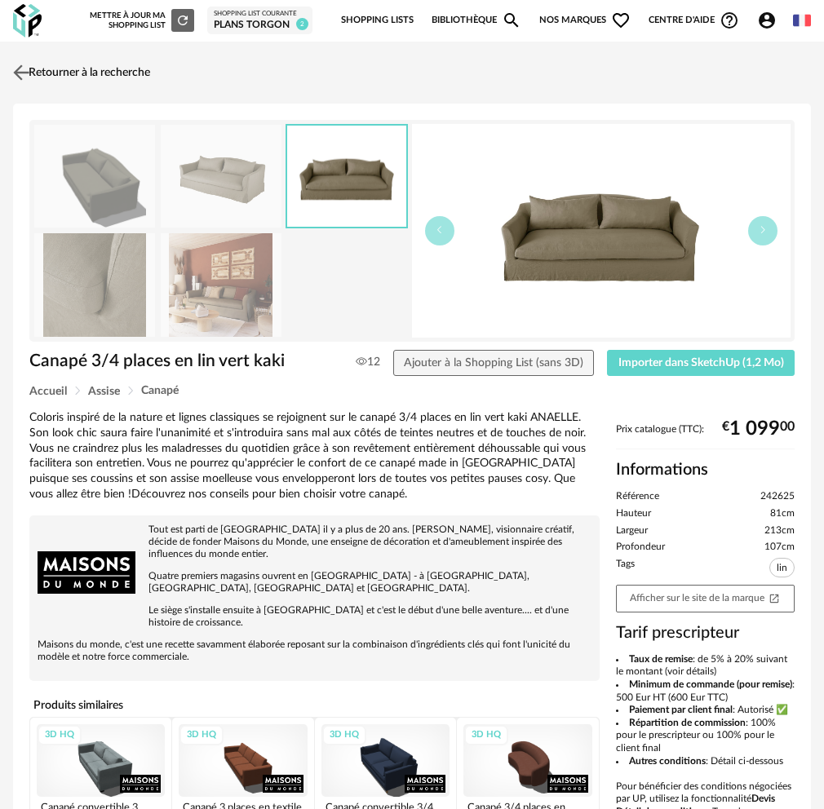
click at [24, 65] on img at bounding box center [22, 72] width 24 height 24
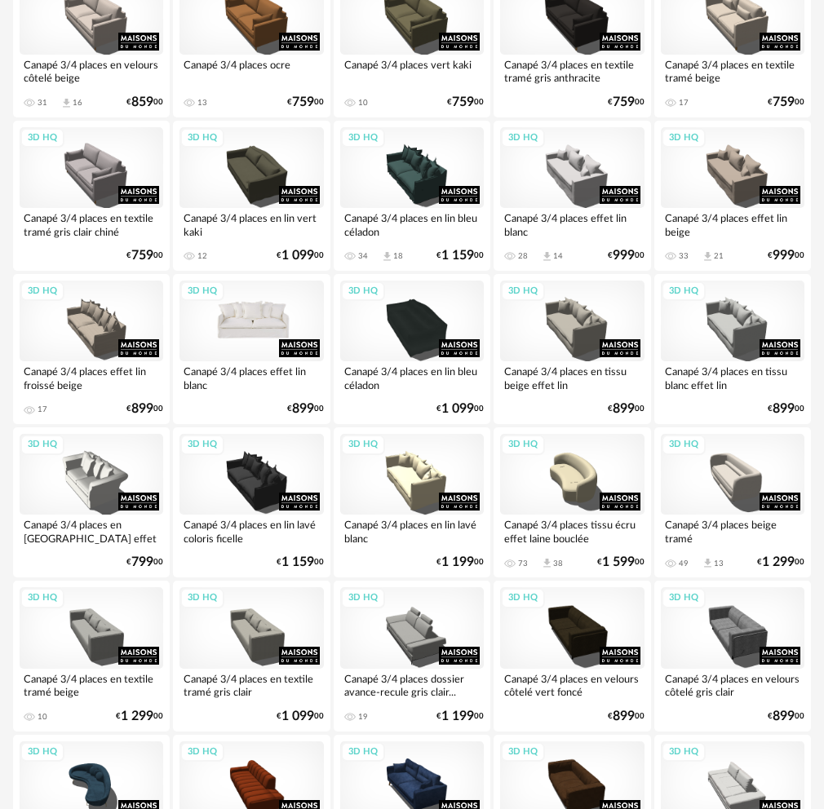
scroll to position [489, 0]
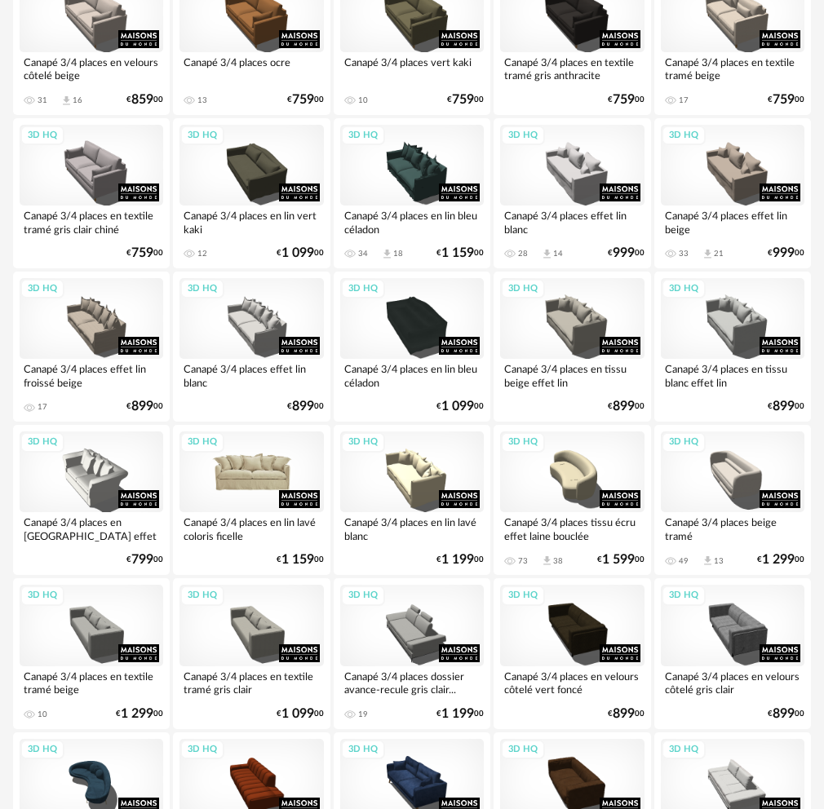
click at [263, 480] on div "3D HQ" at bounding box center [251, 471] width 144 height 81
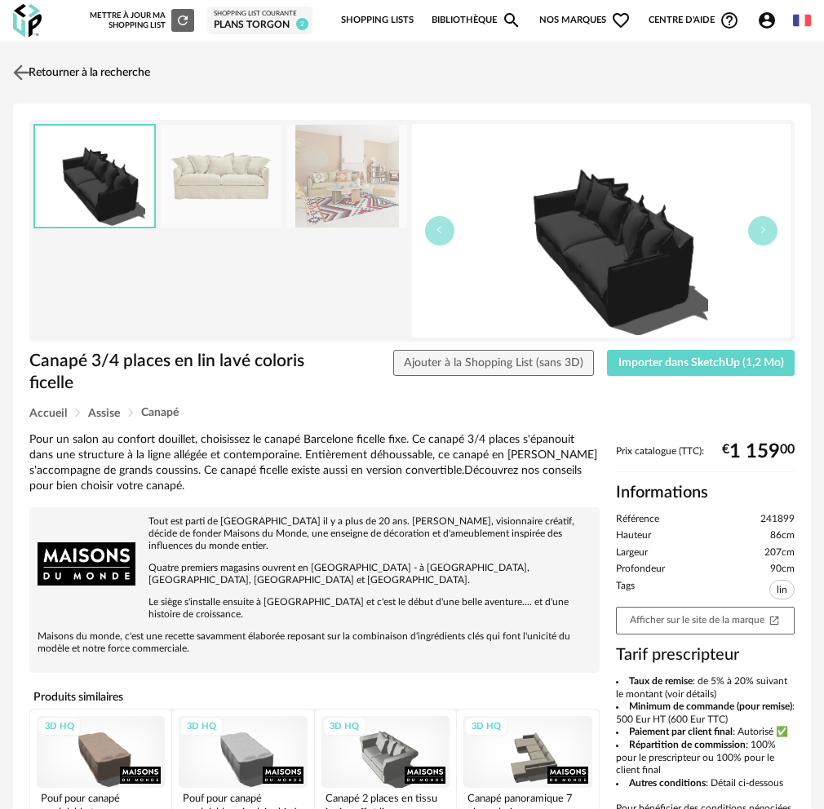
click at [44, 68] on link "Retourner à la recherche" at bounding box center [79, 73] width 141 height 36
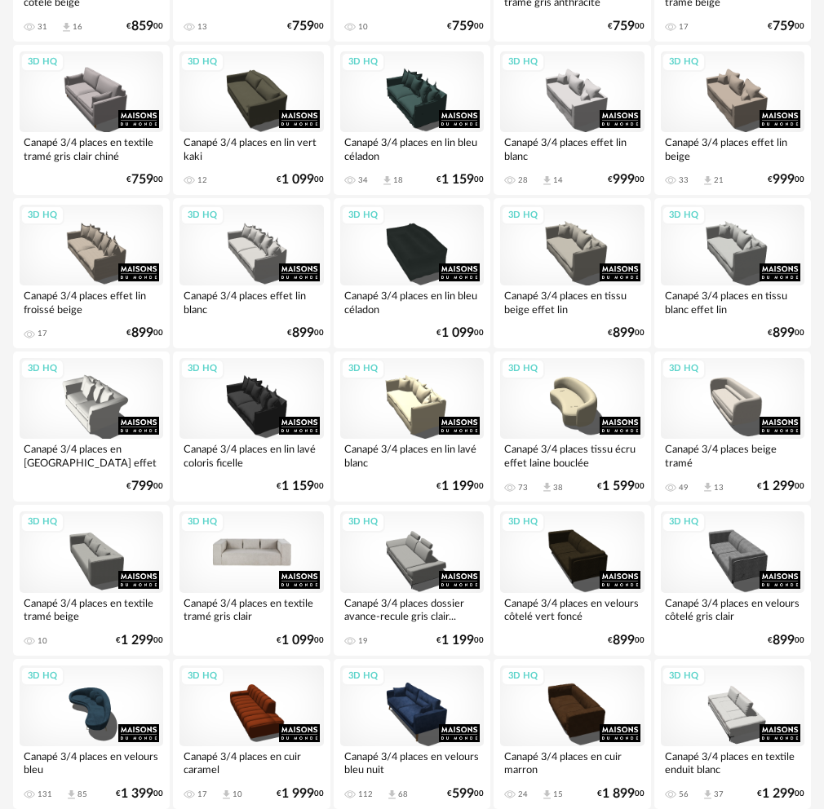
scroll to position [652, 0]
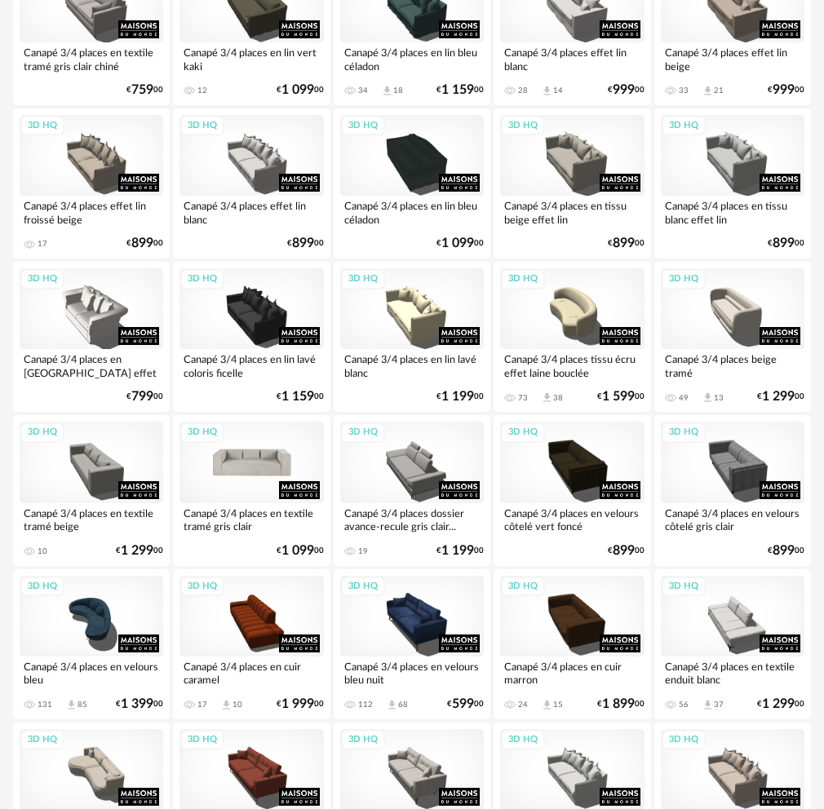
click at [233, 444] on div "3D HQ" at bounding box center [251, 462] width 144 height 81
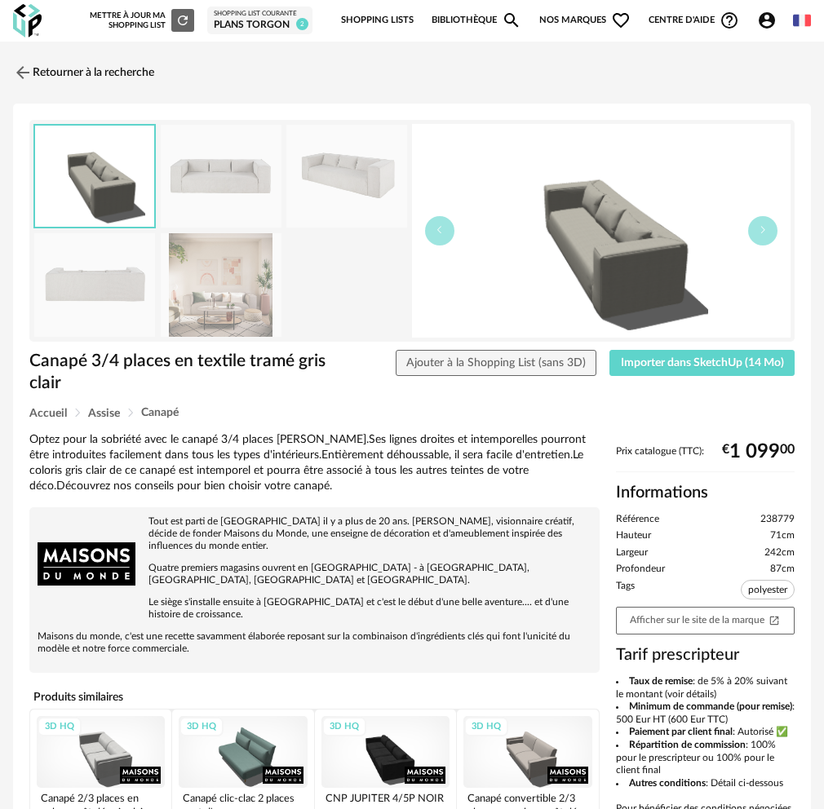
click at [217, 173] on img at bounding box center [221, 177] width 121 height 104
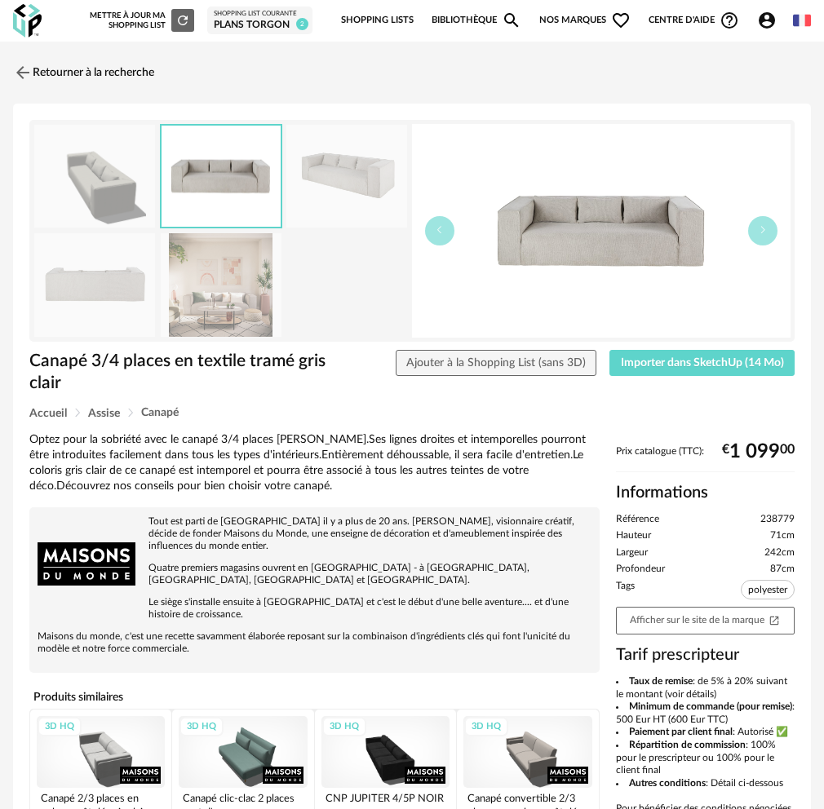
click at [309, 177] on img at bounding box center [346, 177] width 121 height 104
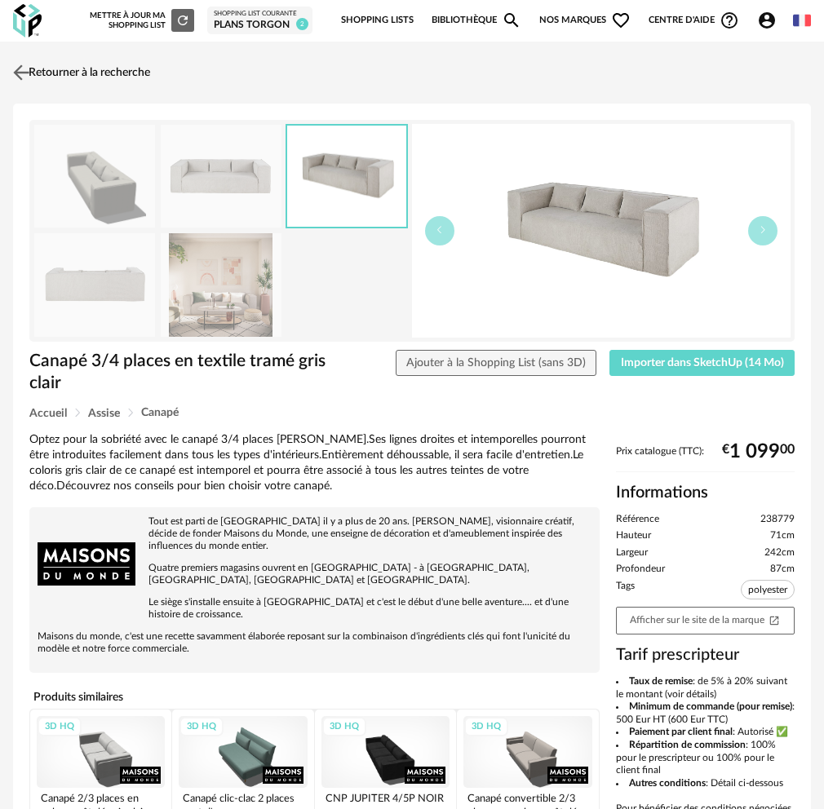
click at [27, 80] on img at bounding box center [22, 72] width 24 height 24
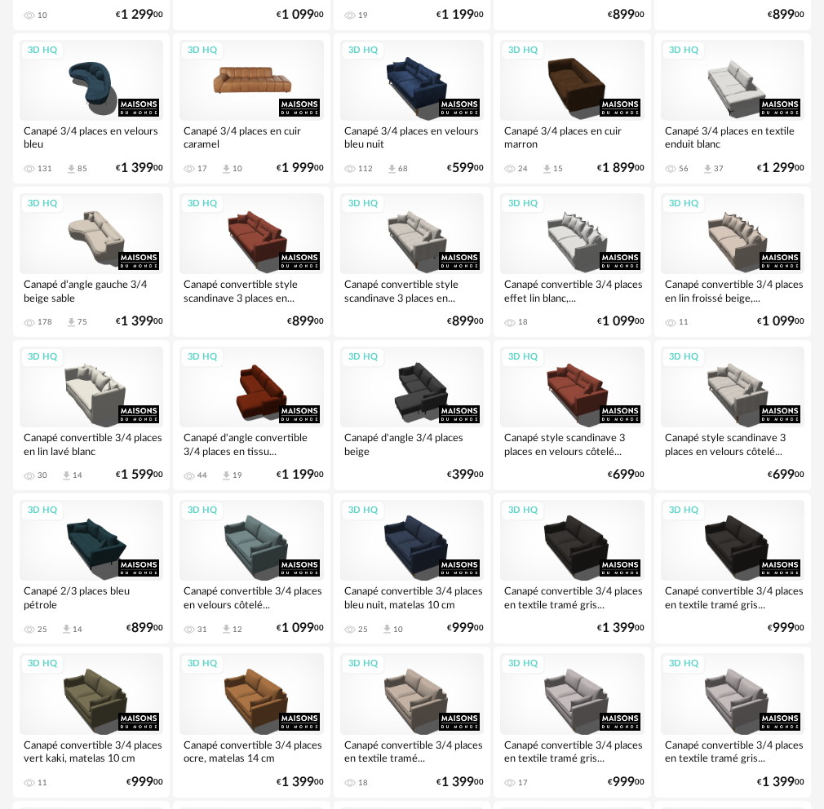
scroll to position [1223, 0]
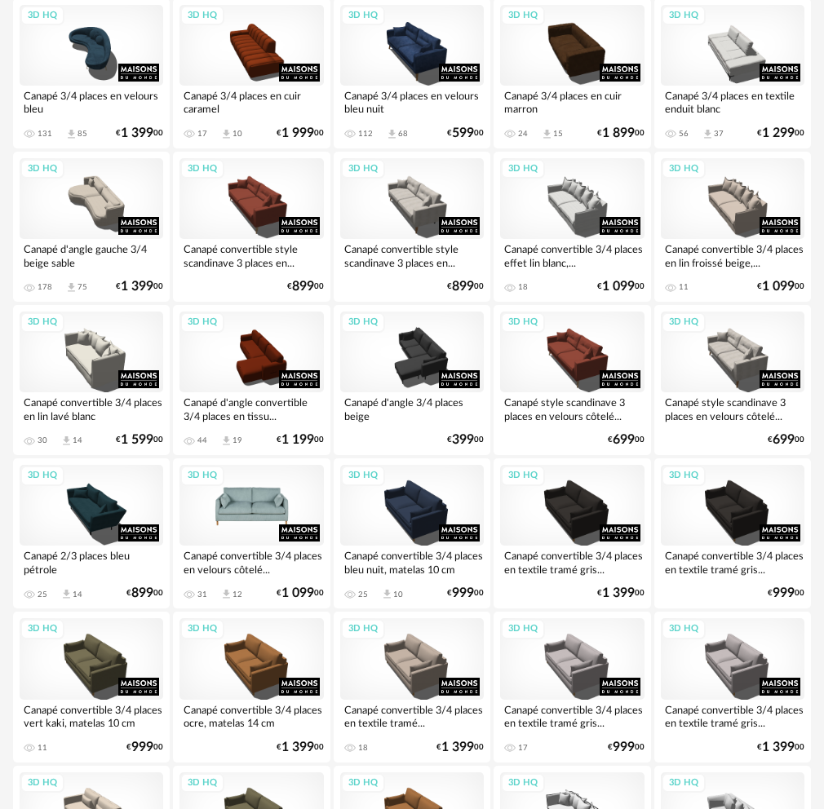
click at [251, 501] on div "3D HQ" at bounding box center [251, 505] width 144 height 81
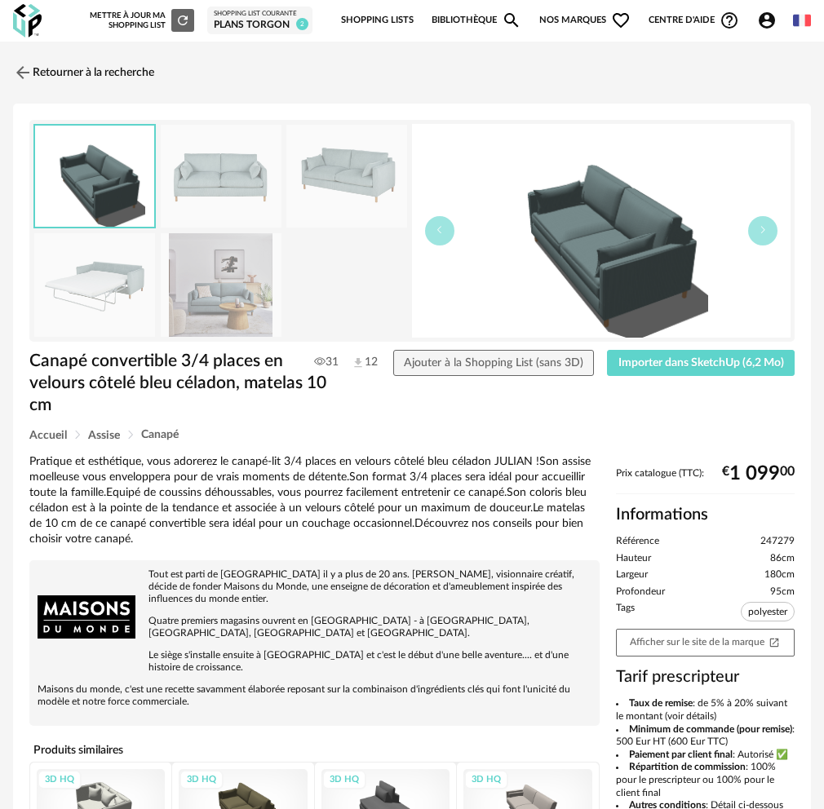
click at [220, 177] on img at bounding box center [221, 177] width 121 height 104
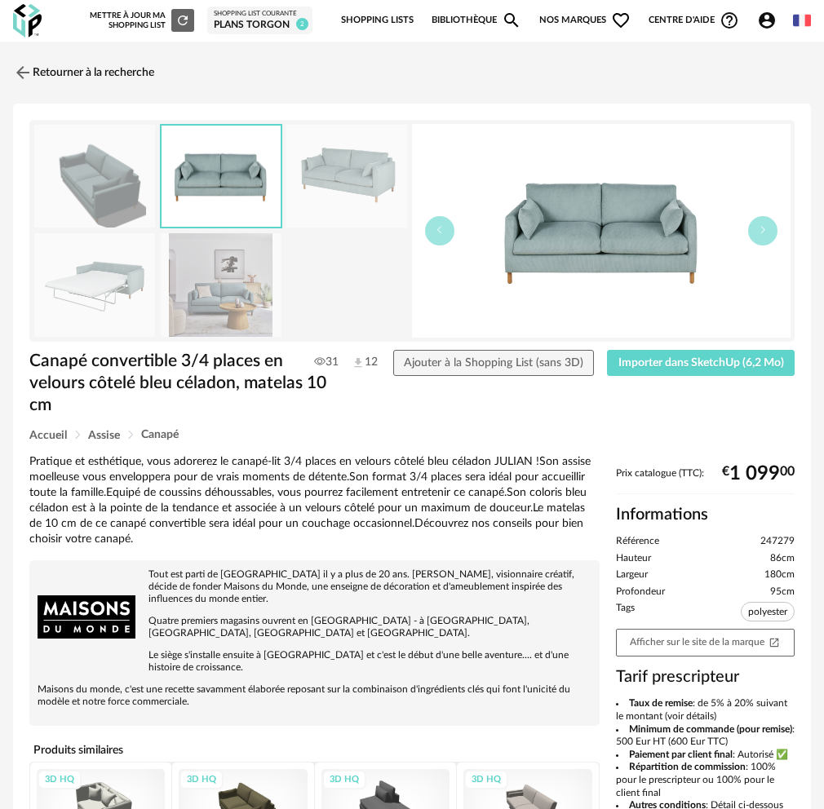
click at [313, 181] on img at bounding box center [346, 177] width 121 height 104
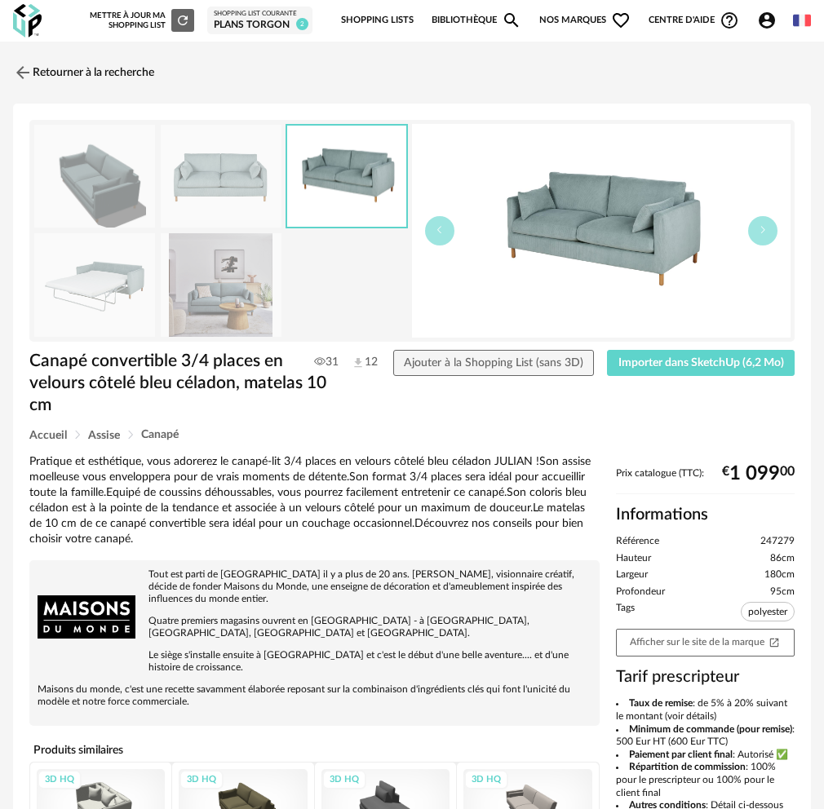
click at [242, 284] on img at bounding box center [221, 285] width 121 height 104
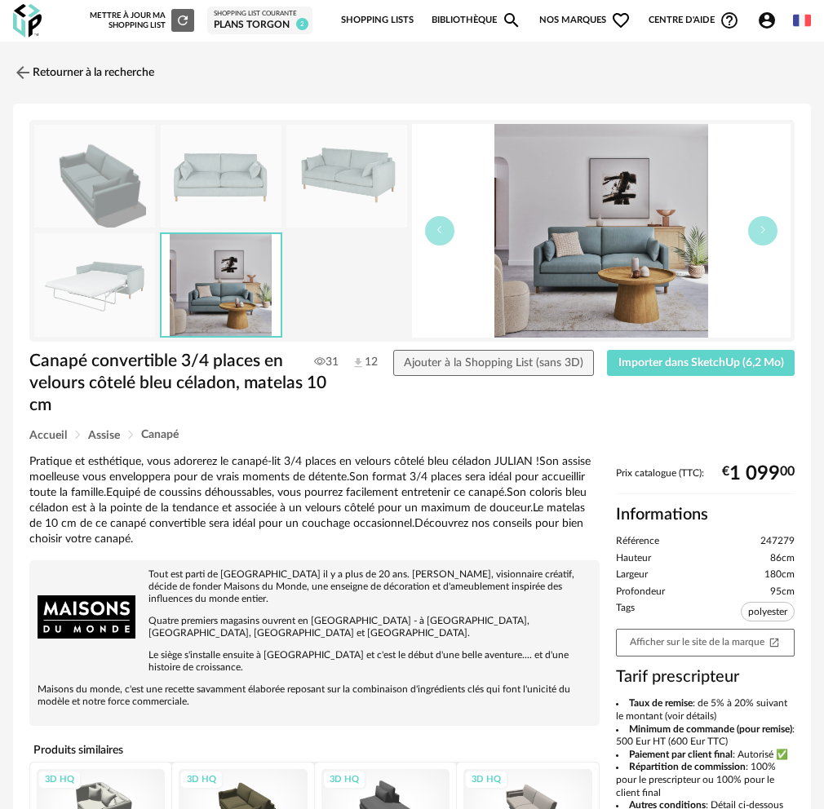
click at [81, 301] on img at bounding box center [94, 285] width 121 height 104
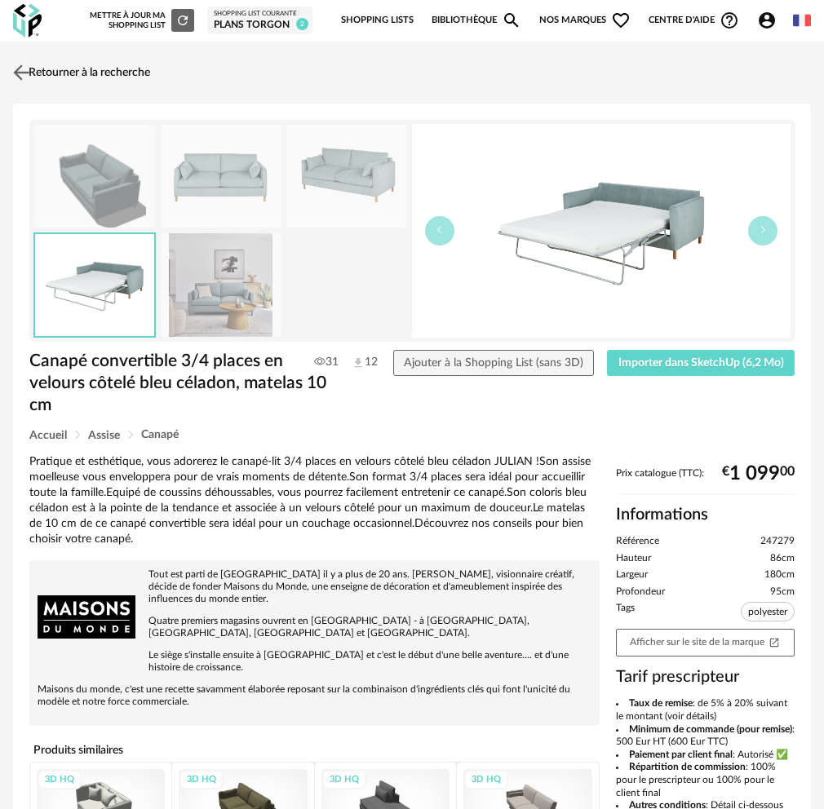
click at [33, 75] on img at bounding box center [22, 72] width 24 height 24
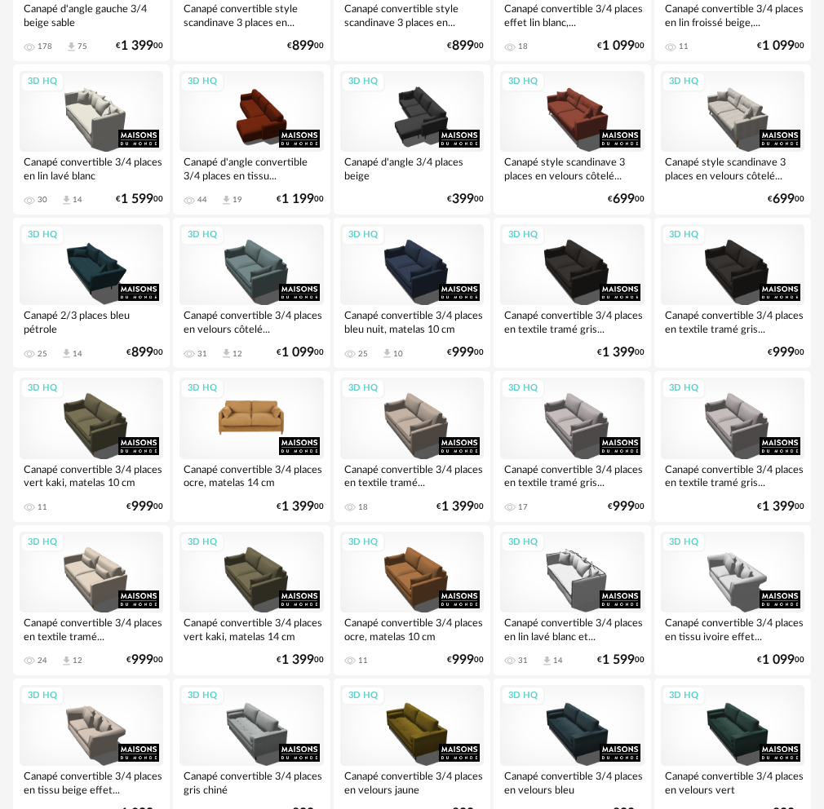
scroll to position [1468, 0]
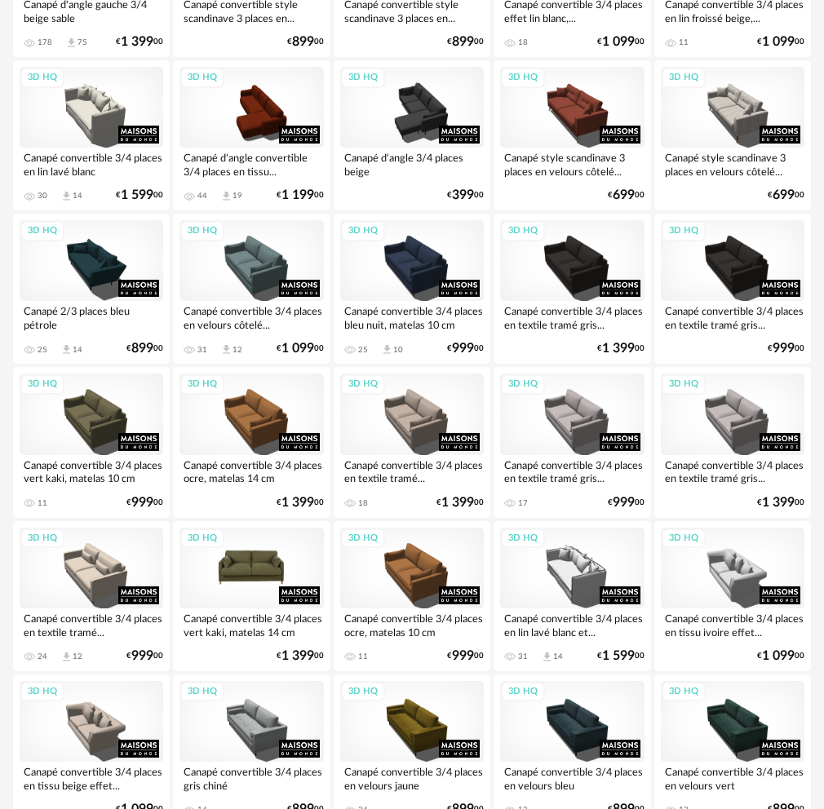
click at [252, 566] on div "3D HQ" at bounding box center [251, 568] width 144 height 81
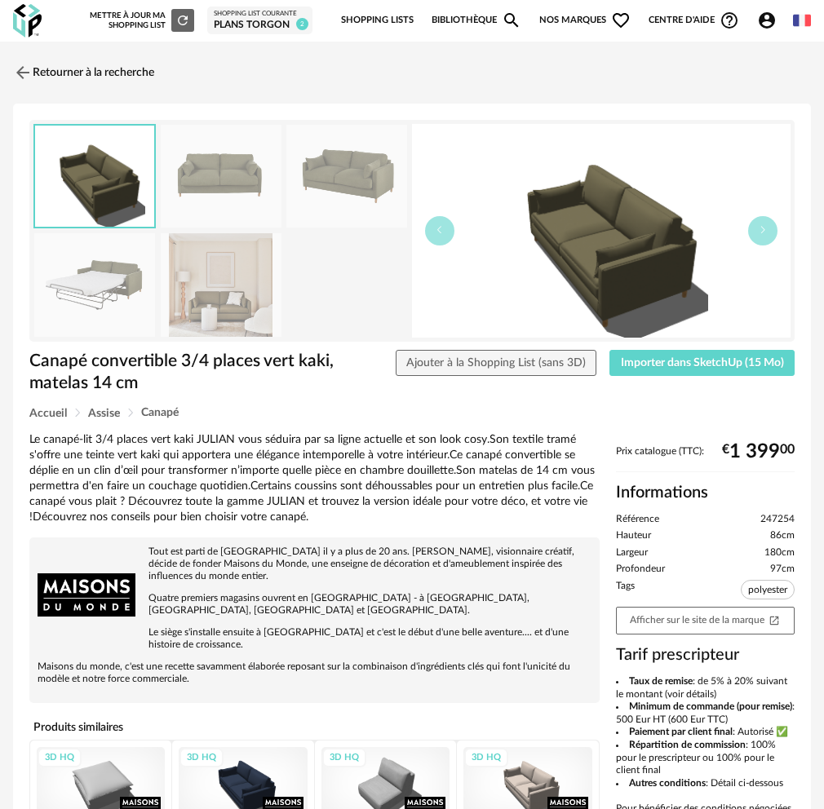
click at [222, 172] on img at bounding box center [221, 177] width 121 height 104
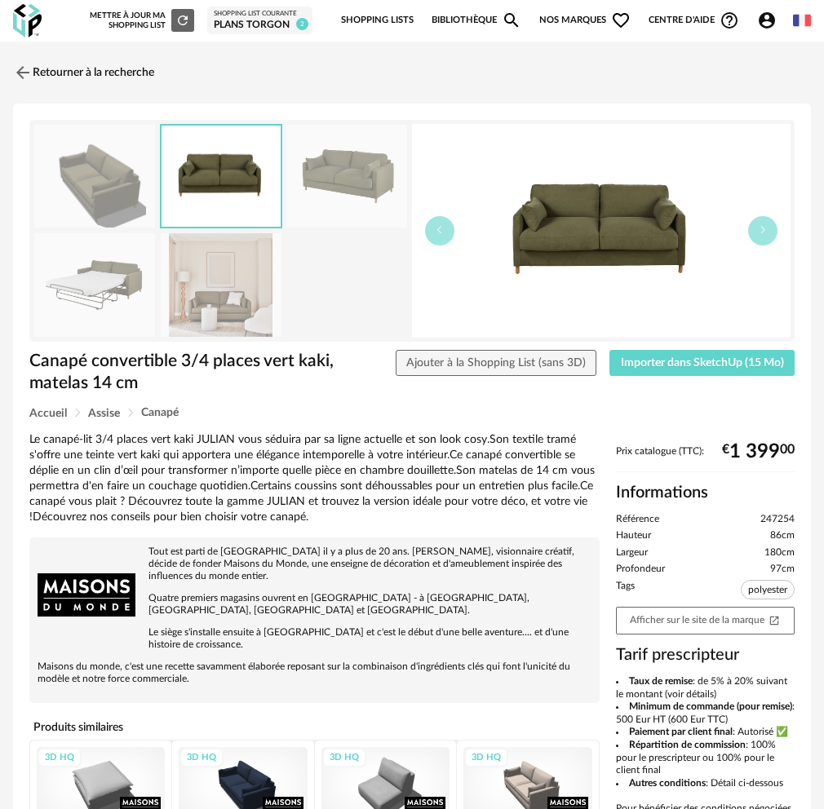
click at [363, 176] on img at bounding box center [346, 177] width 121 height 104
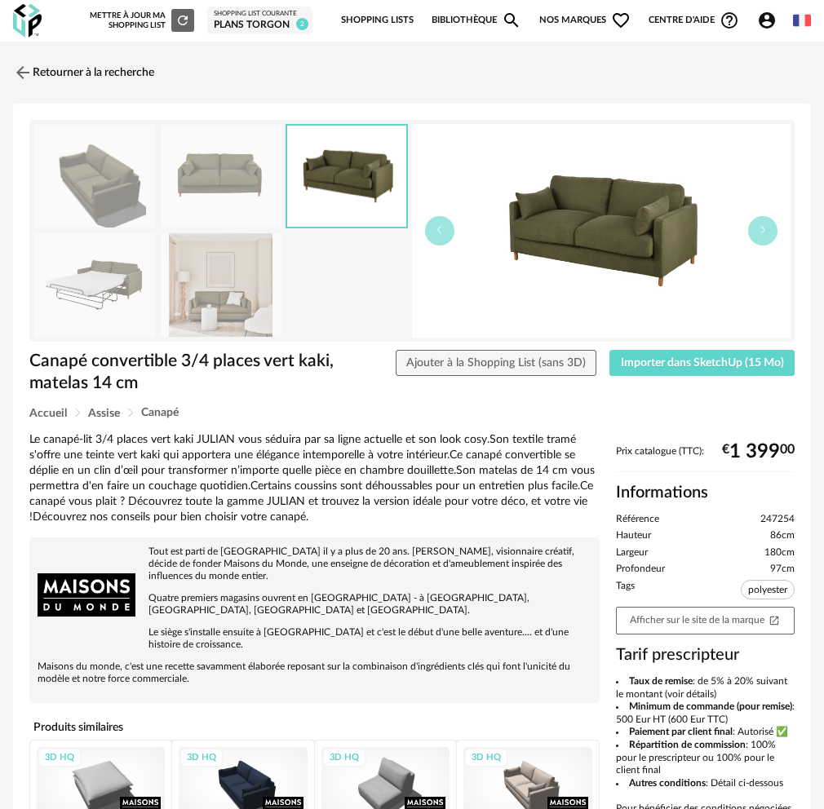
click at [265, 301] on img at bounding box center [221, 285] width 121 height 104
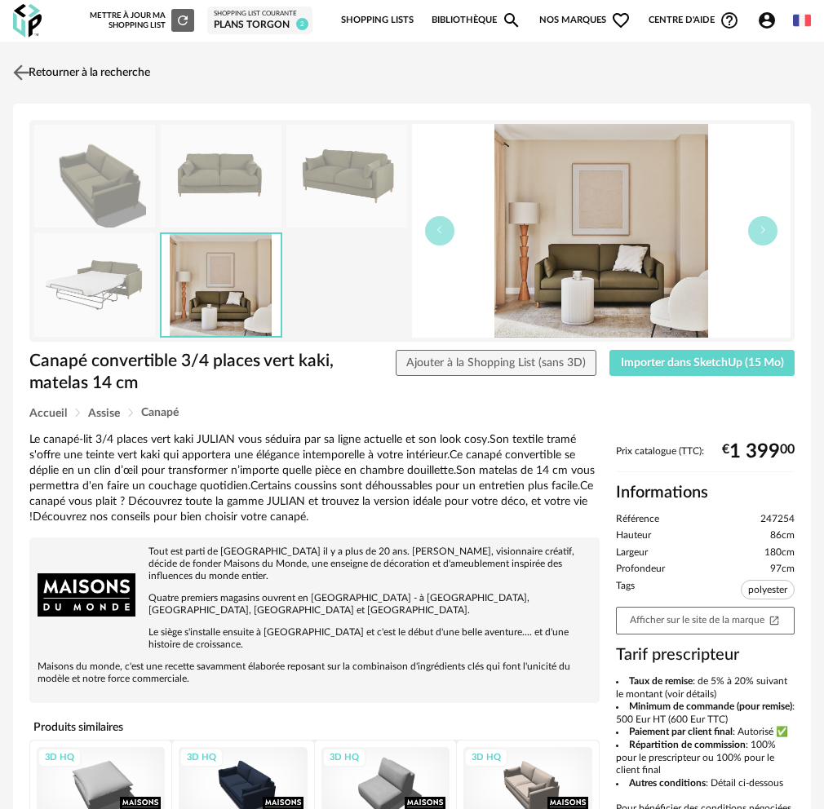
click at [84, 75] on link "Retourner à la recherche" at bounding box center [79, 73] width 141 height 36
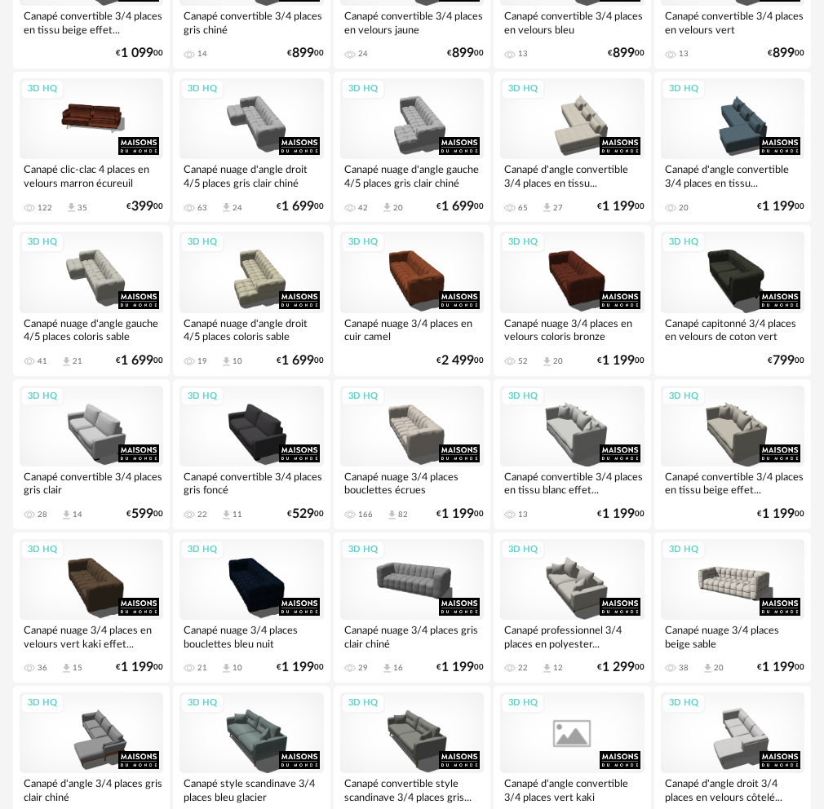
scroll to position [2284, 0]
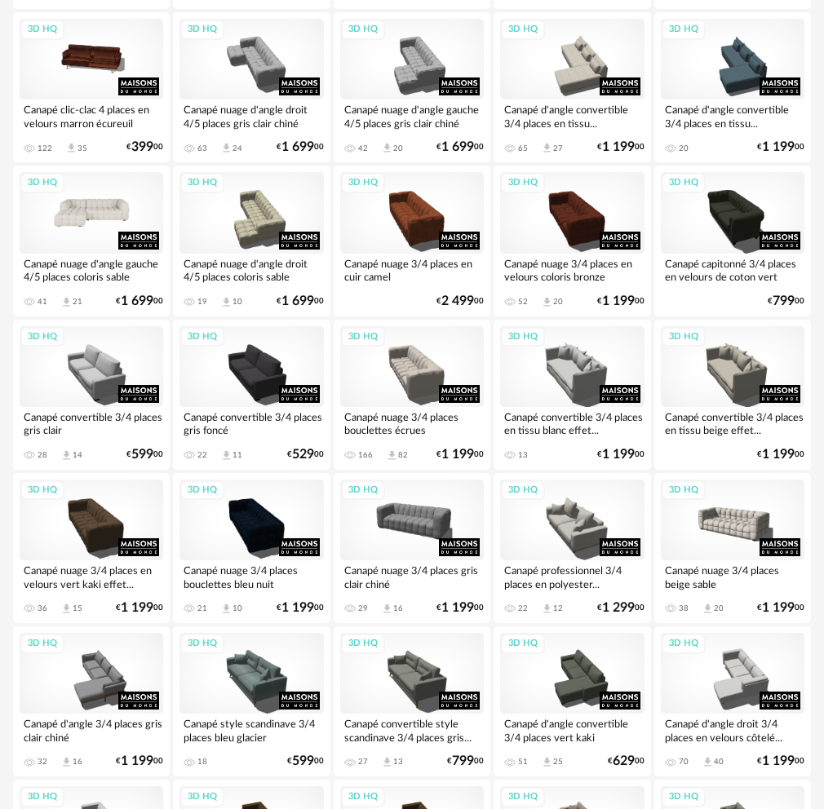
click at [81, 224] on div "3D HQ" at bounding box center [92, 212] width 144 height 81
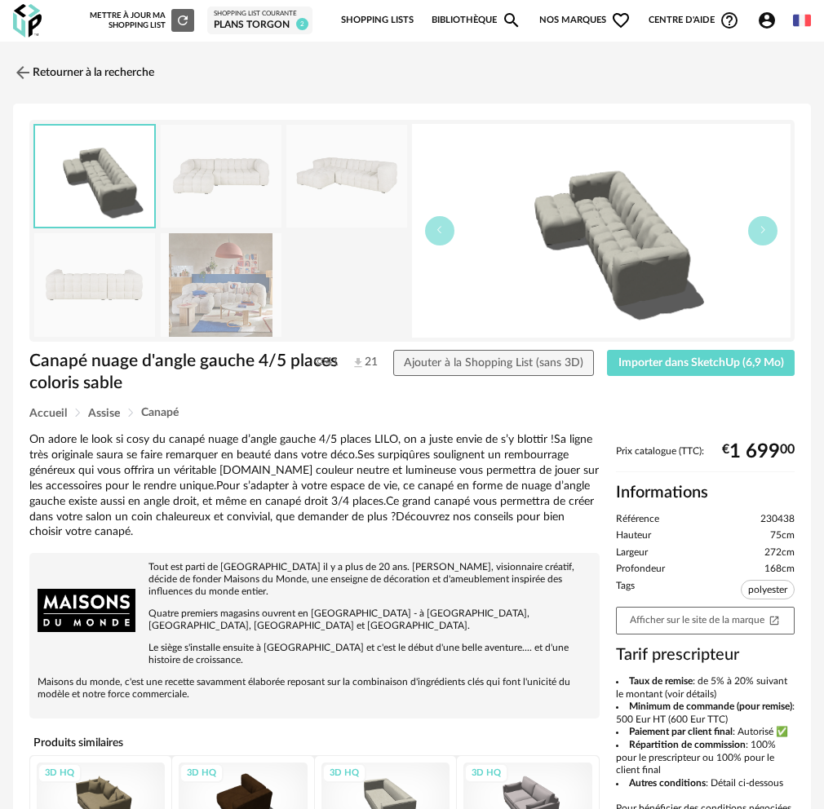
click at [179, 166] on img at bounding box center [221, 177] width 121 height 104
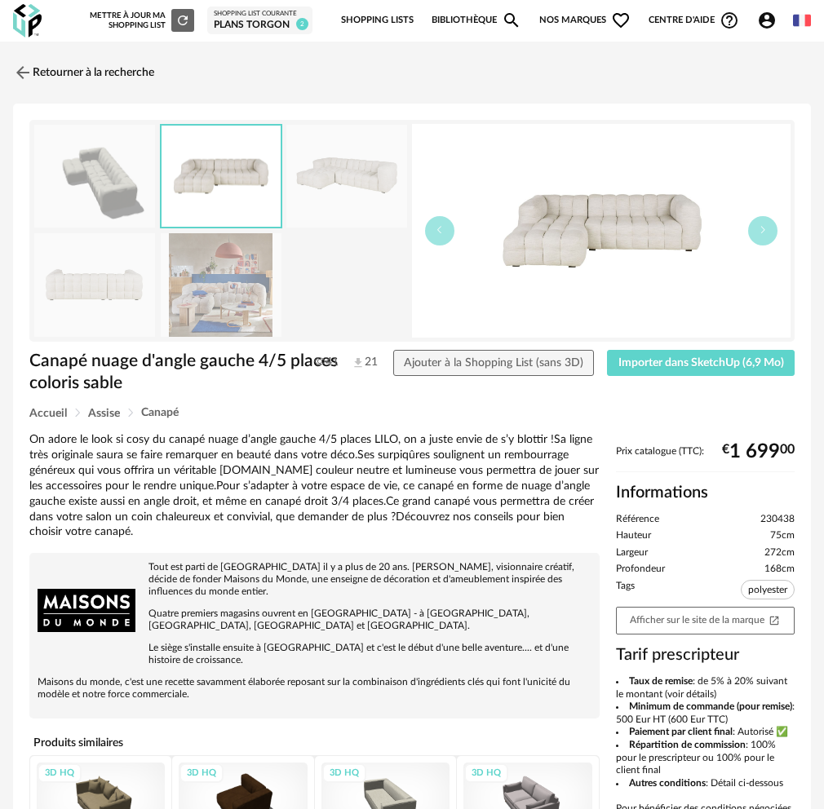
click at [340, 176] on img at bounding box center [346, 177] width 121 height 104
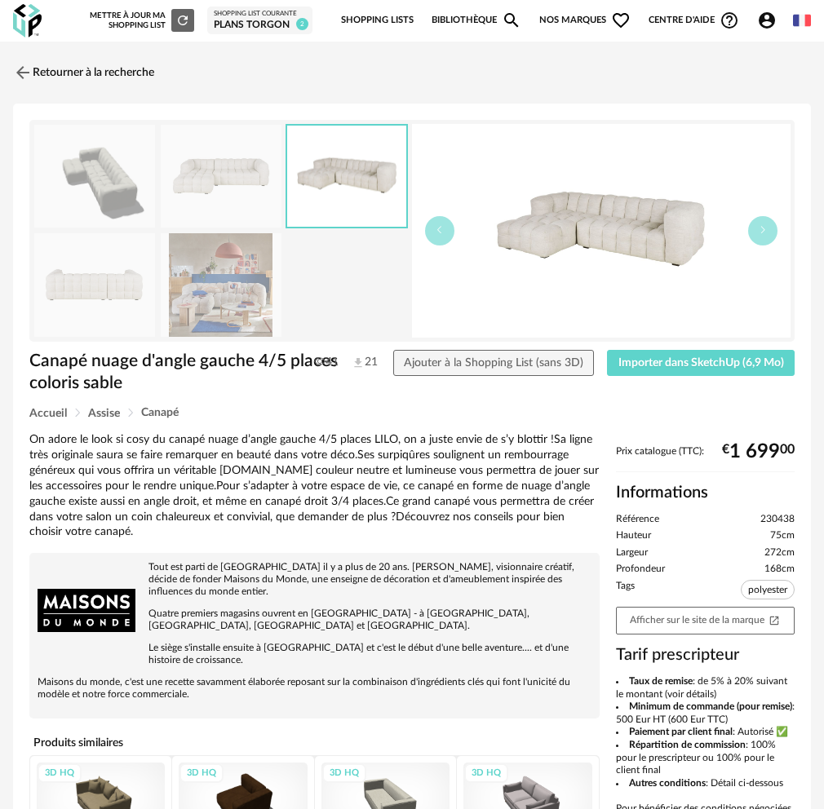
click at [228, 272] on img at bounding box center [221, 285] width 121 height 104
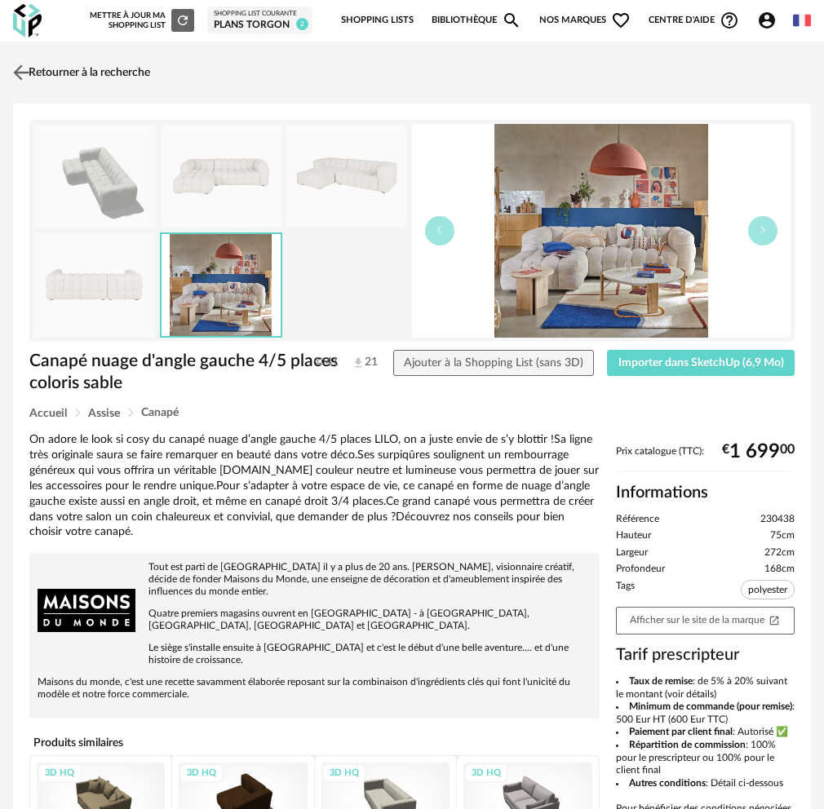
click at [31, 75] on img at bounding box center [22, 72] width 24 height 24
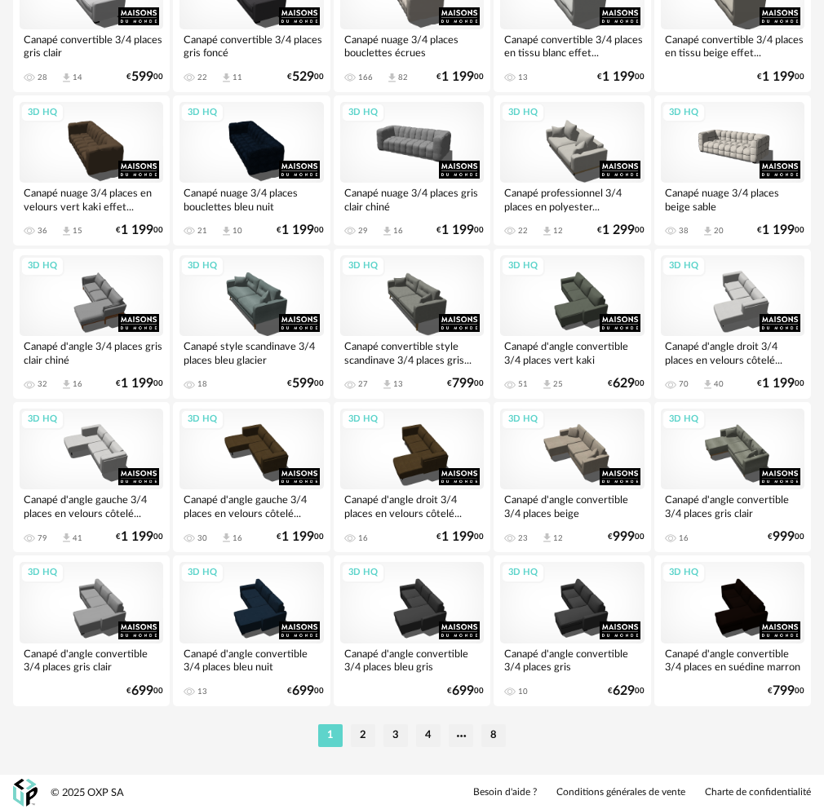
scroll to position [2663, 0]
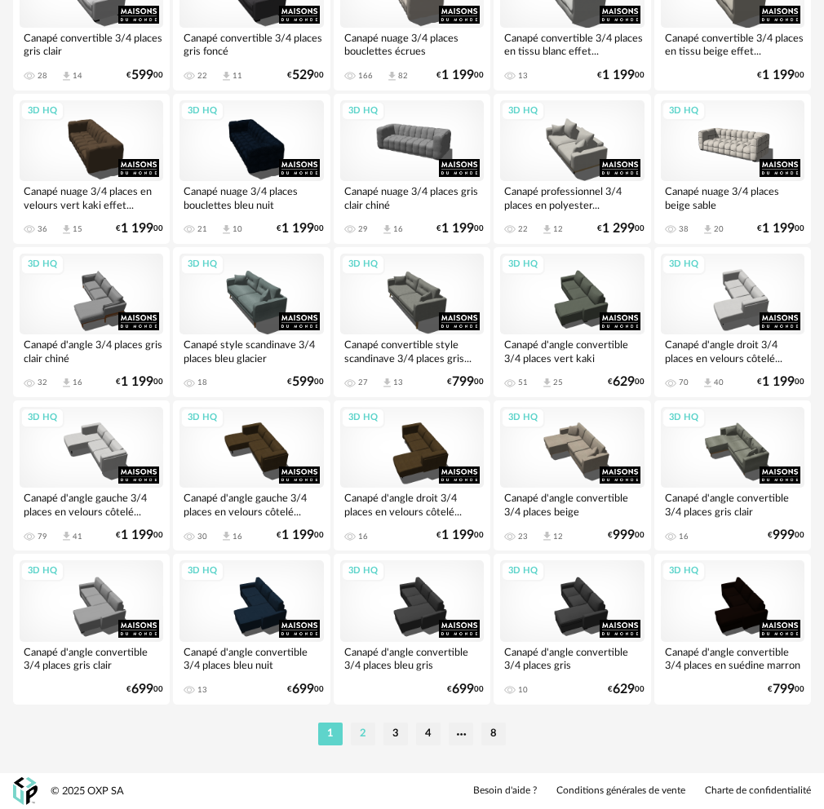
click at [362, 738] on li "2" at bounding box center [363, 734] width 24 height 23
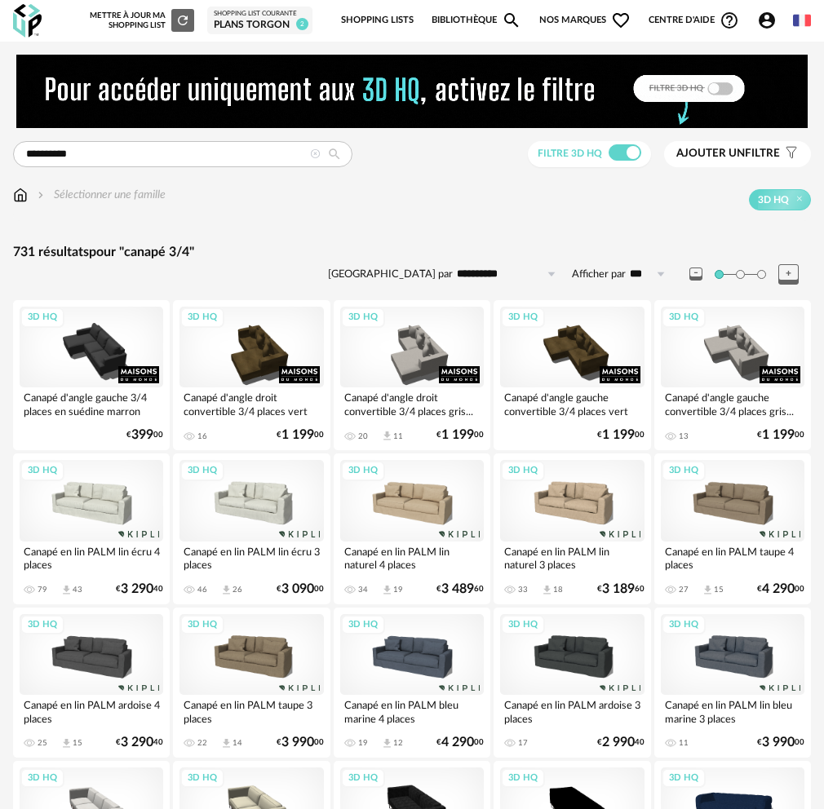
click at [392, 498] on div "3D HQ" at bounding box center [412, 500] width 144 height 81
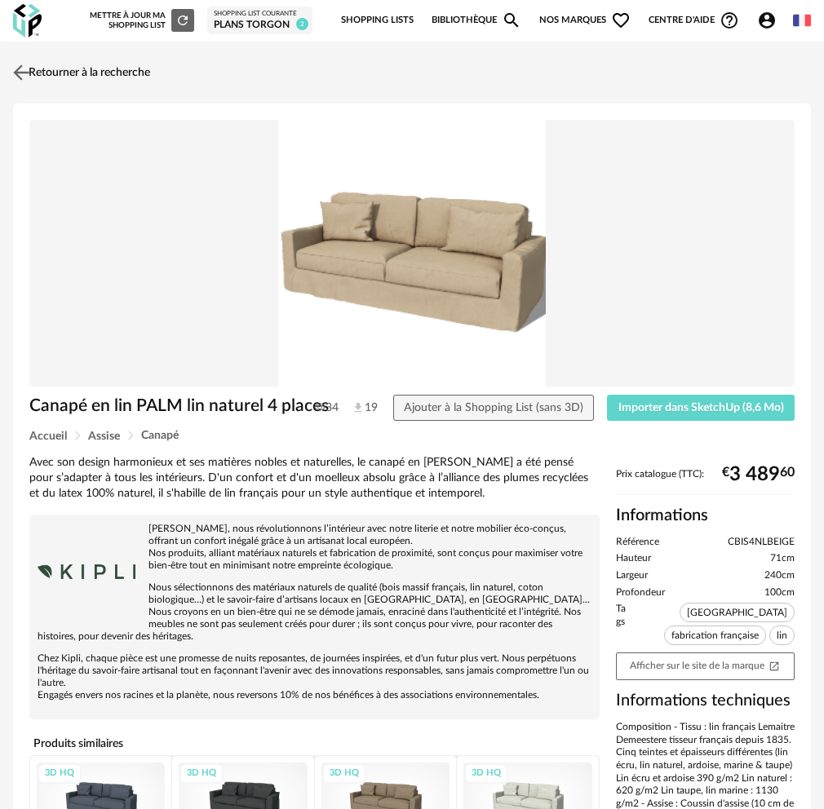
click at [40, 68] on link "Retourner à la recherche" at bounding box center [79, 73] width 141 height 36
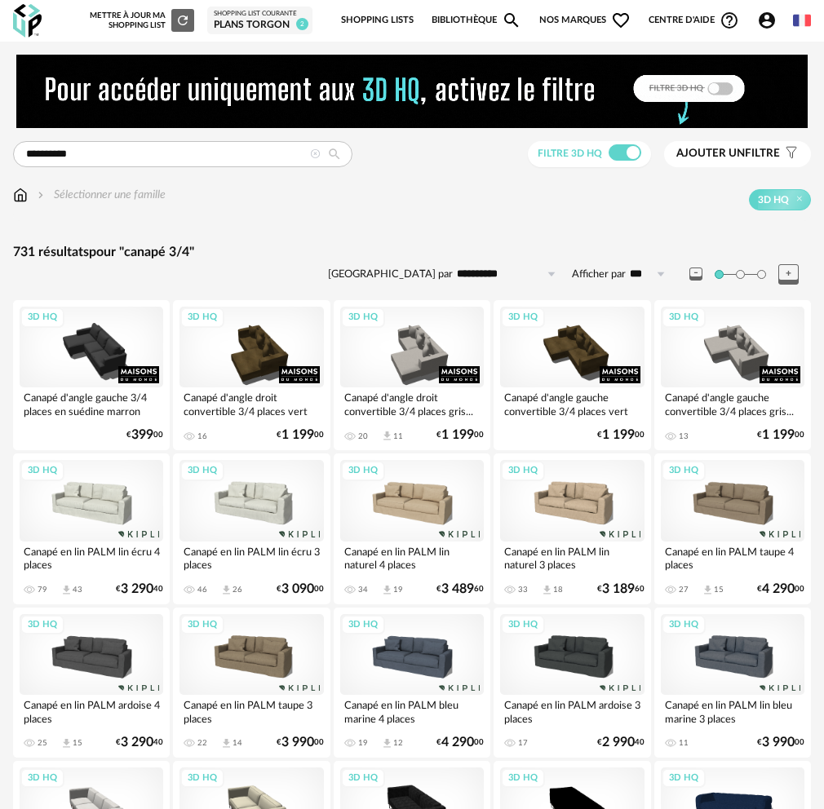
click at [695, 515] on div "3D HQ" at bounding box center [733, 500] width 144 height 81
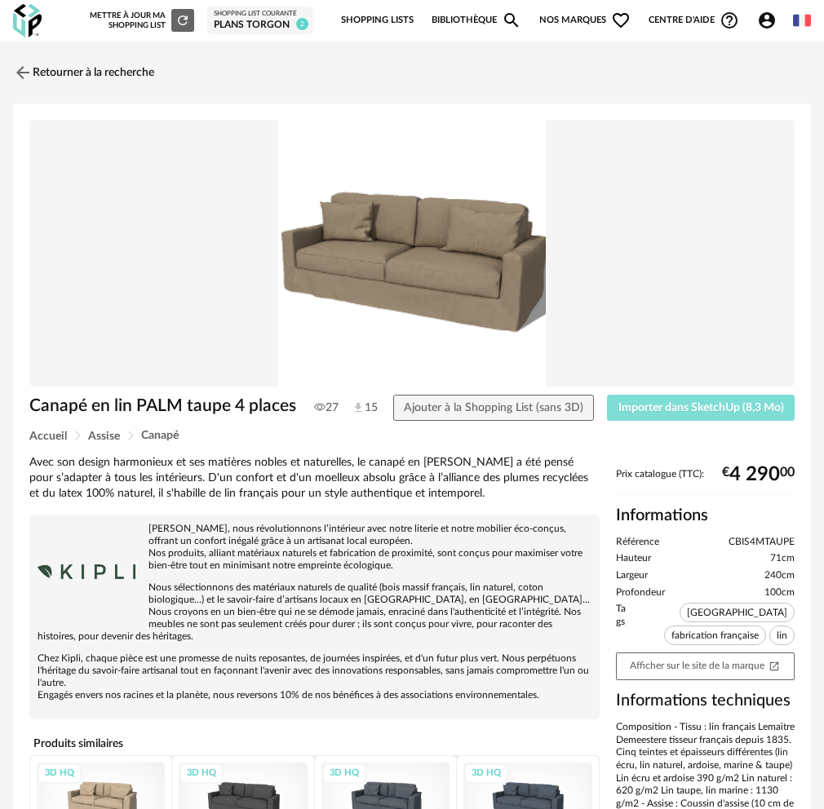
click at [648, 412] on span "Importer dans SketchUp (8,3 Mo)" at bounding box center [701, 407] width 166 height 11
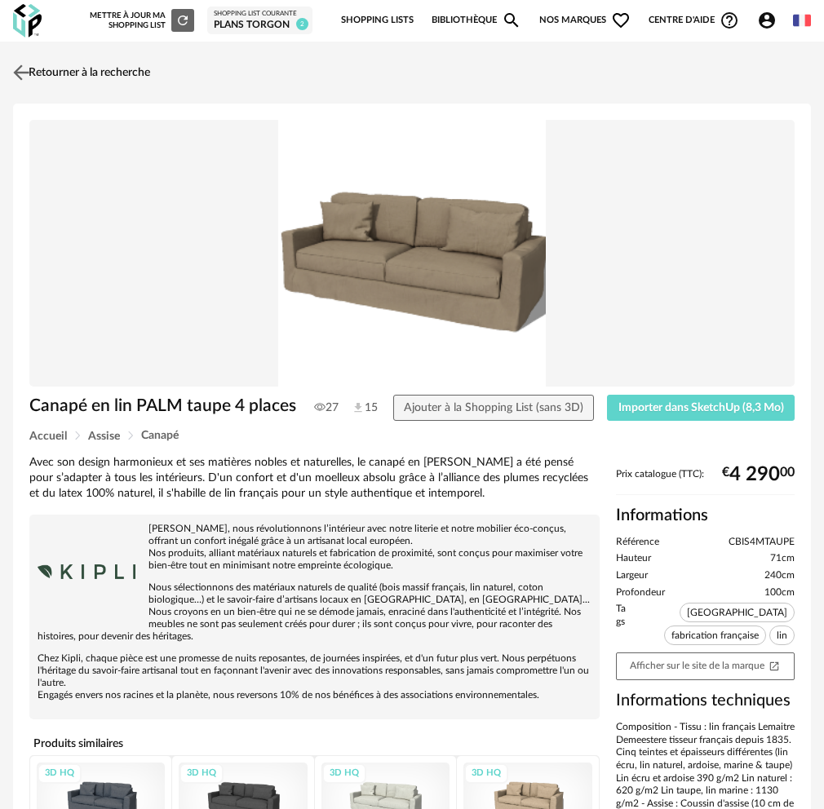
click at [76, 69] on link "Retourner à la recherche" at bounding box center [79, 73] width 141 height 36
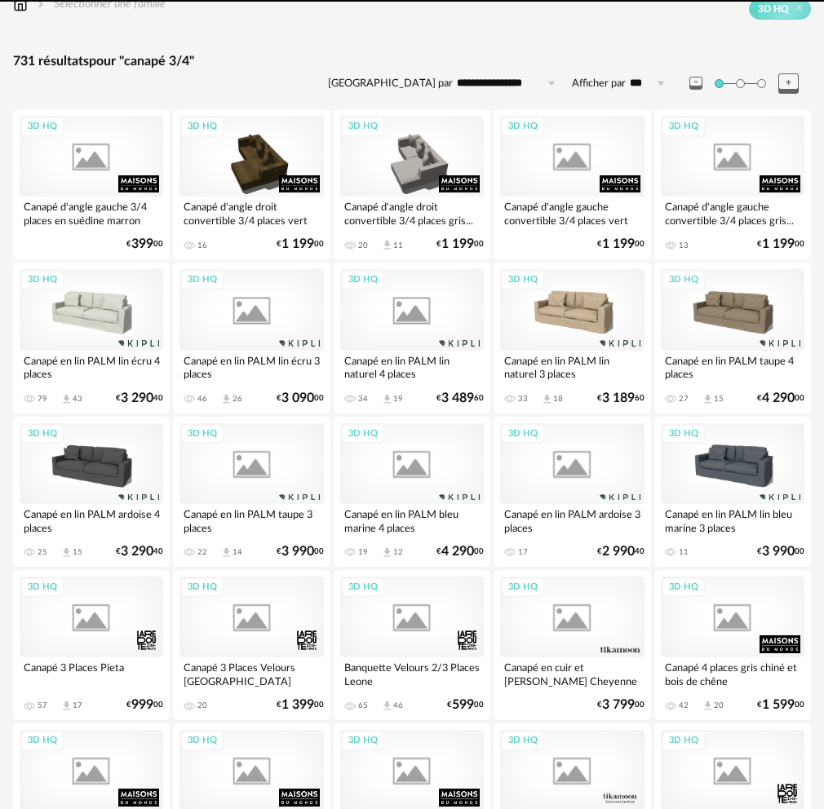
scroll to position [391, 0]
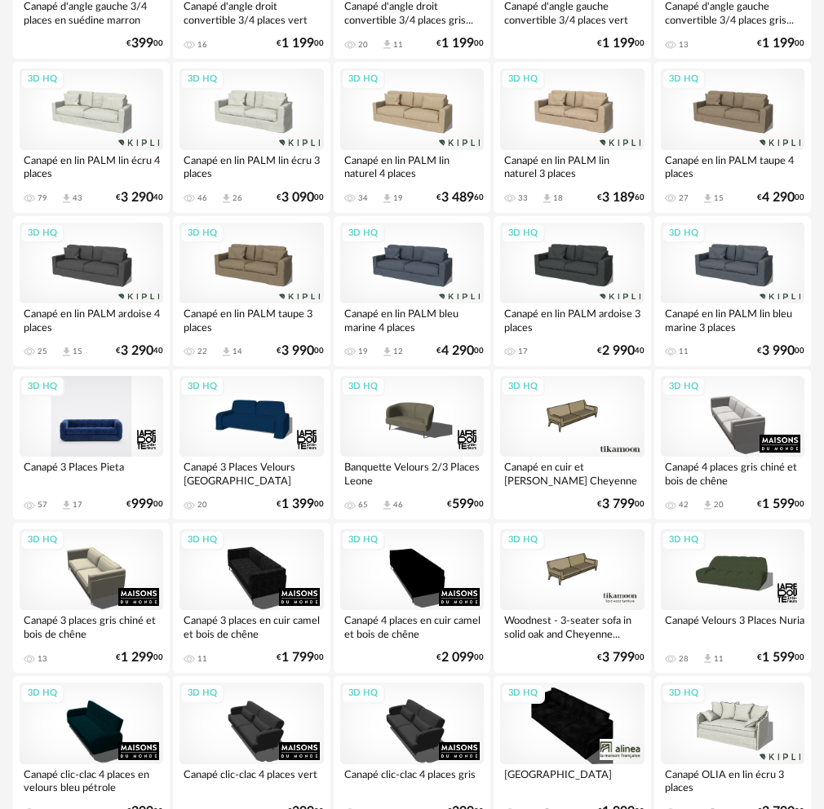
click at [118, 429] on div "3D HQ" at bounding box center [92, 416] width 144 height 81
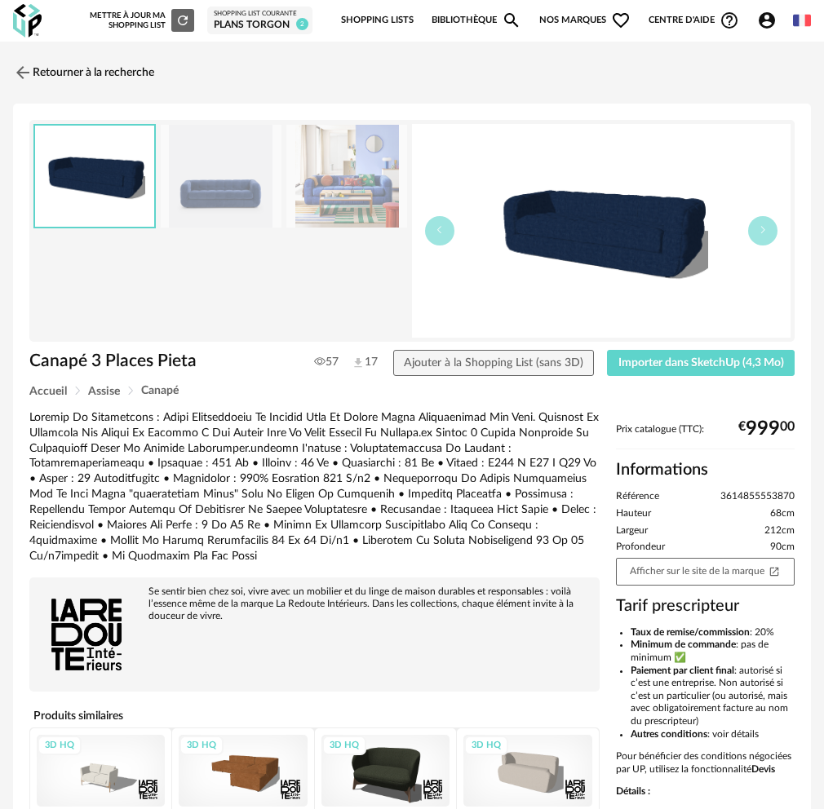
click at [210, 163] on img at bounding box center [221, 177] width 121 height 104
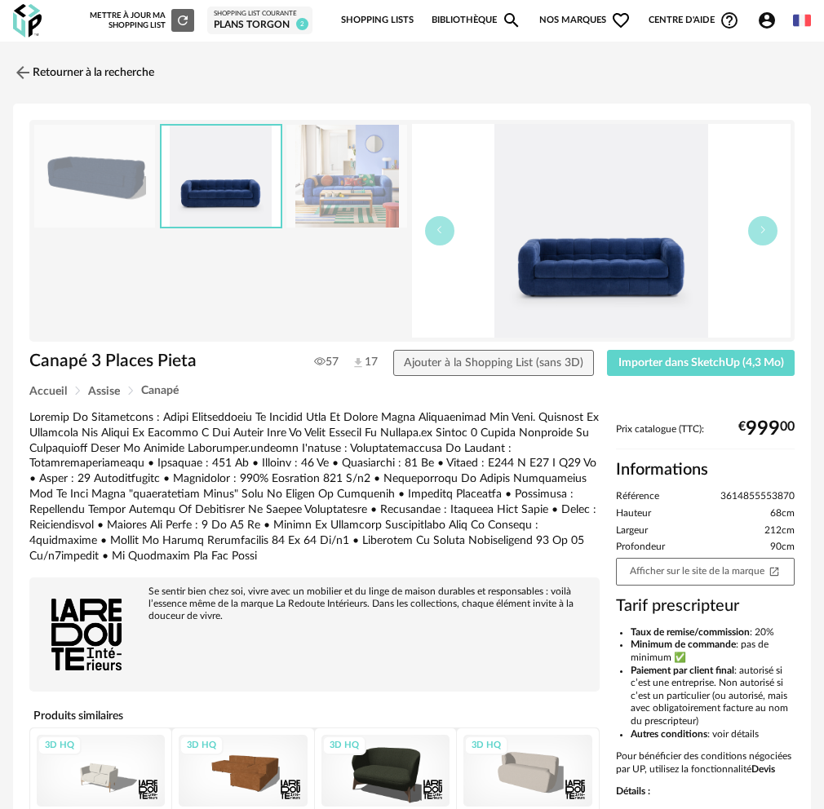
click at [330, 207] on img at bounding box center [346, 177] width 121 height 104
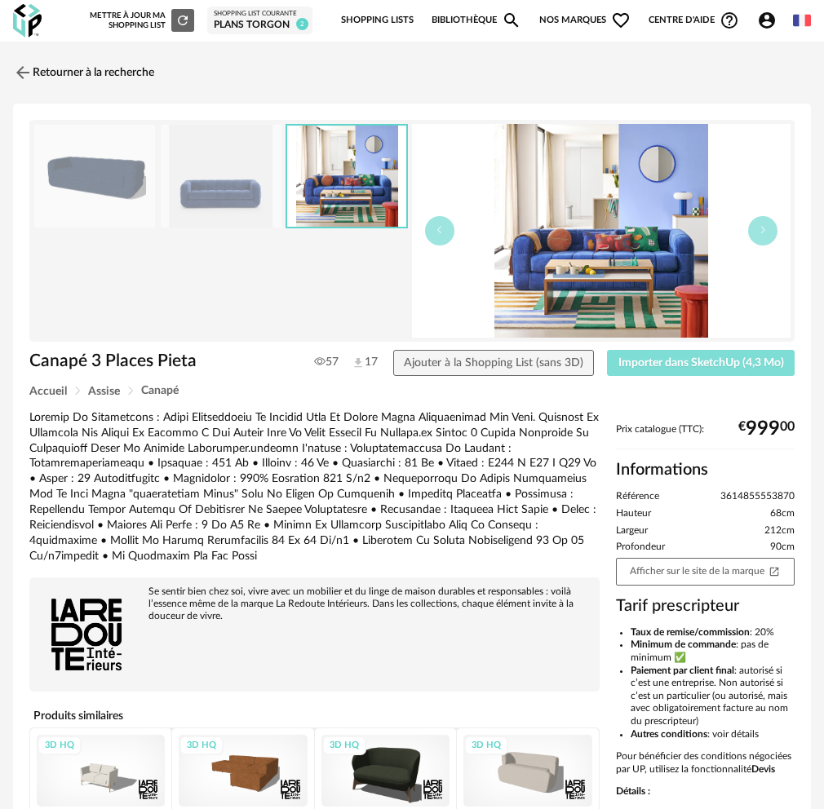
click at [737, 372] on button "Importer dans SketchUp (4,3 Mo)" at bounding box center [701, 363] width 188 height 26
click at [607, 350] on button "Importer dans SketchUp (4,3 Mo)" at bounding box center [701, 363] width 188 height 26
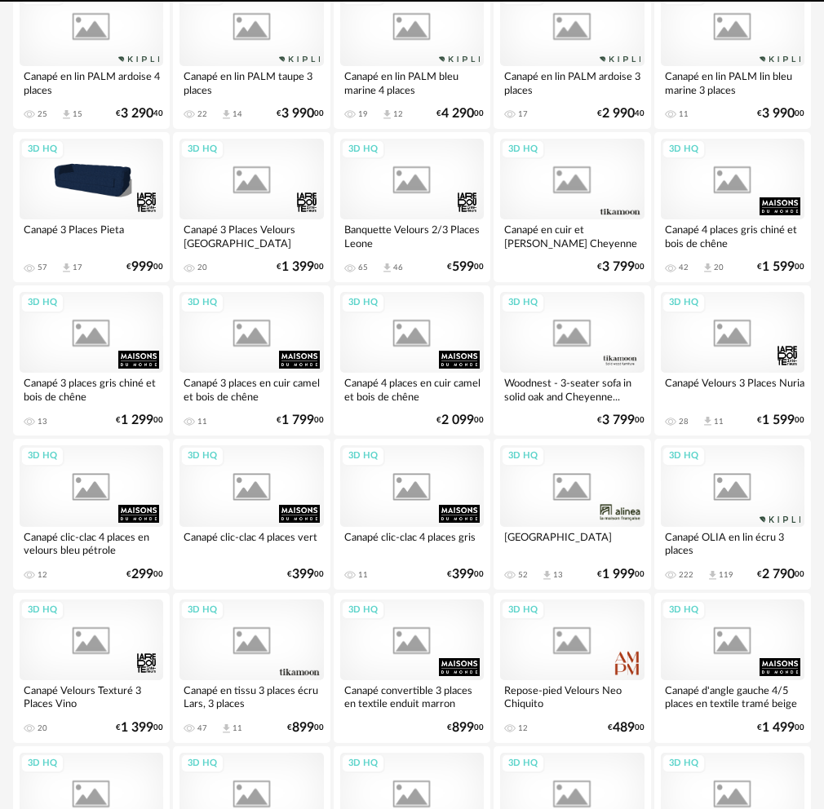
scroll to position [699, 0]
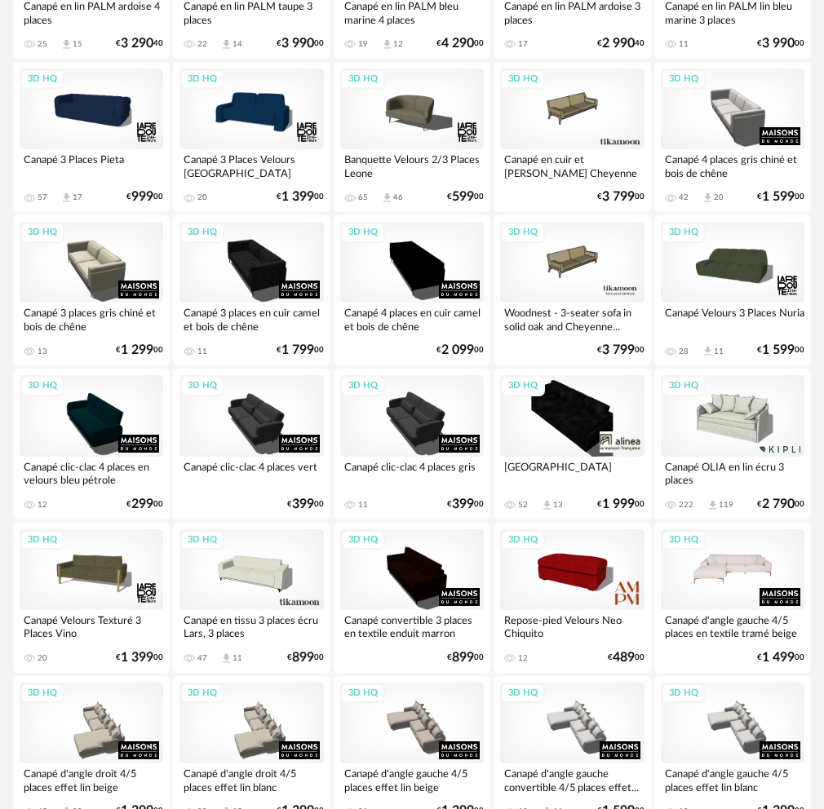
click at [726, 574] on div "3D HQ" at bounding box center [733, 569] width 144 height 81
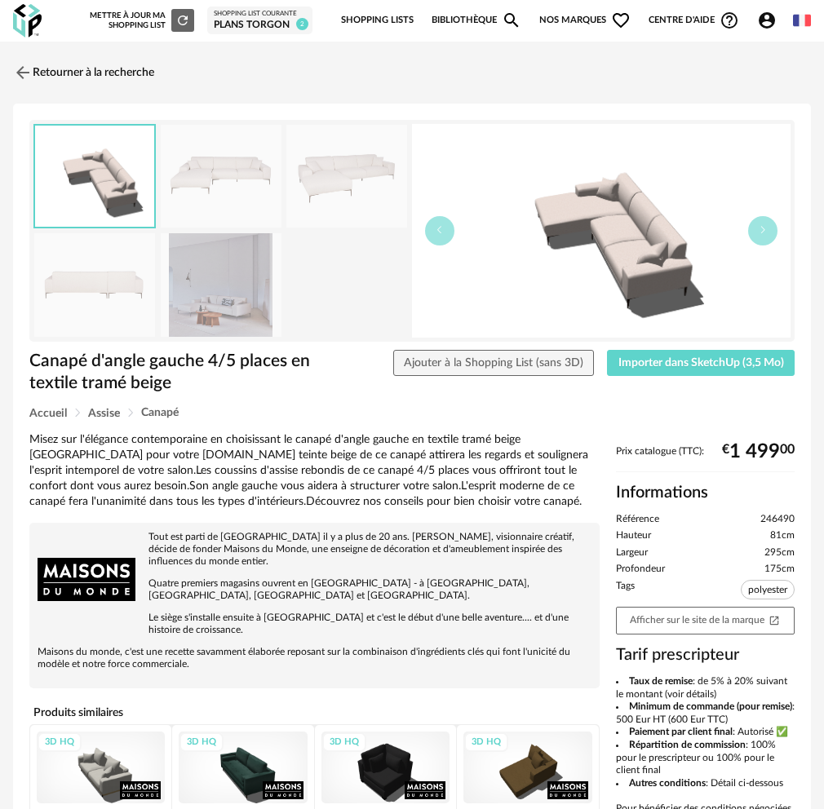
click at [234, 148] on img at bounding box center [221, 177] width 121 height 104
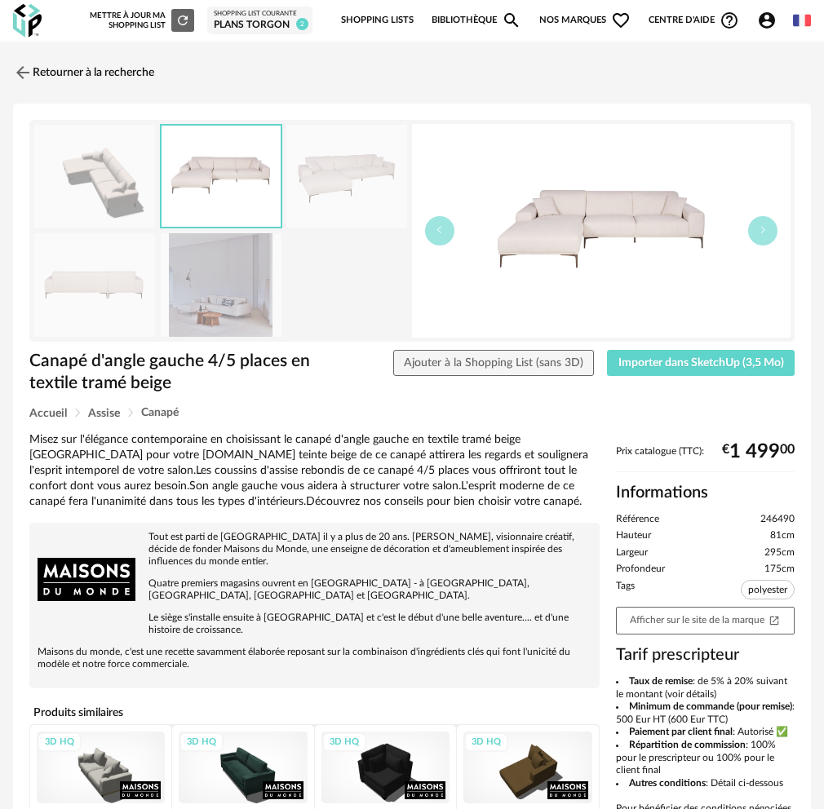
click at [318, 180] on img at bounding box center [346, 177] width 121 height 104
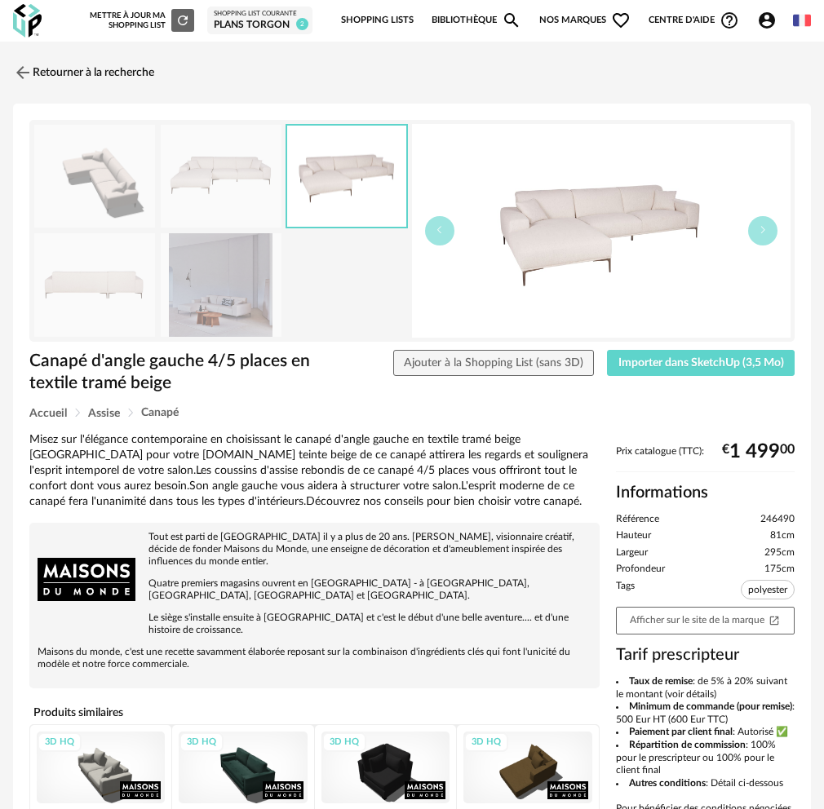
click at [203, 273] on img at bounding box center [221, 285] width 121 height 104
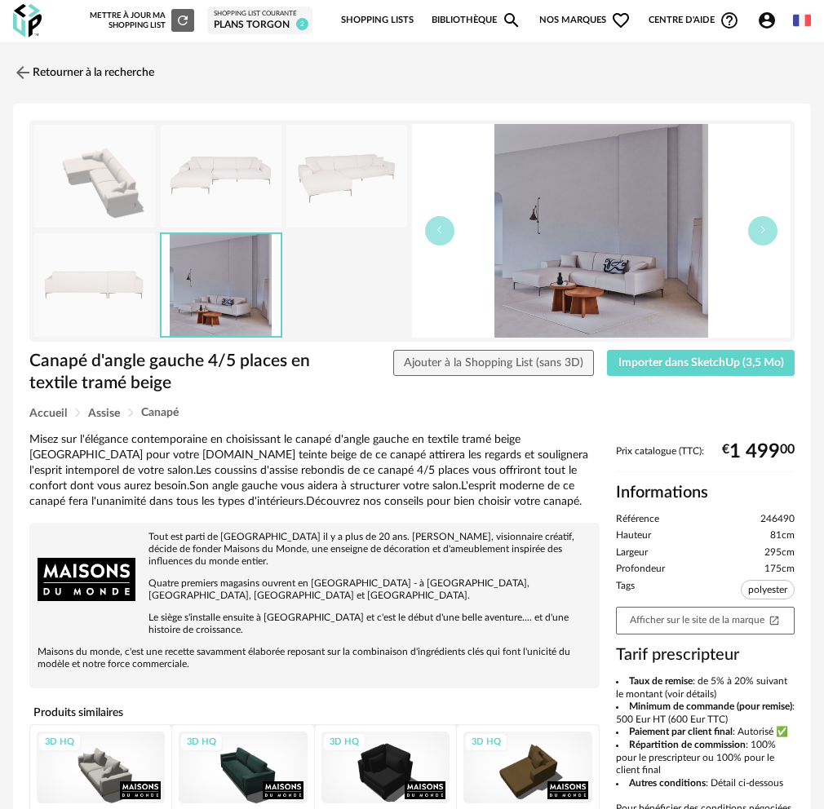
click at [61, 270] on img at bounding box center [94, 285] width 121 height 104
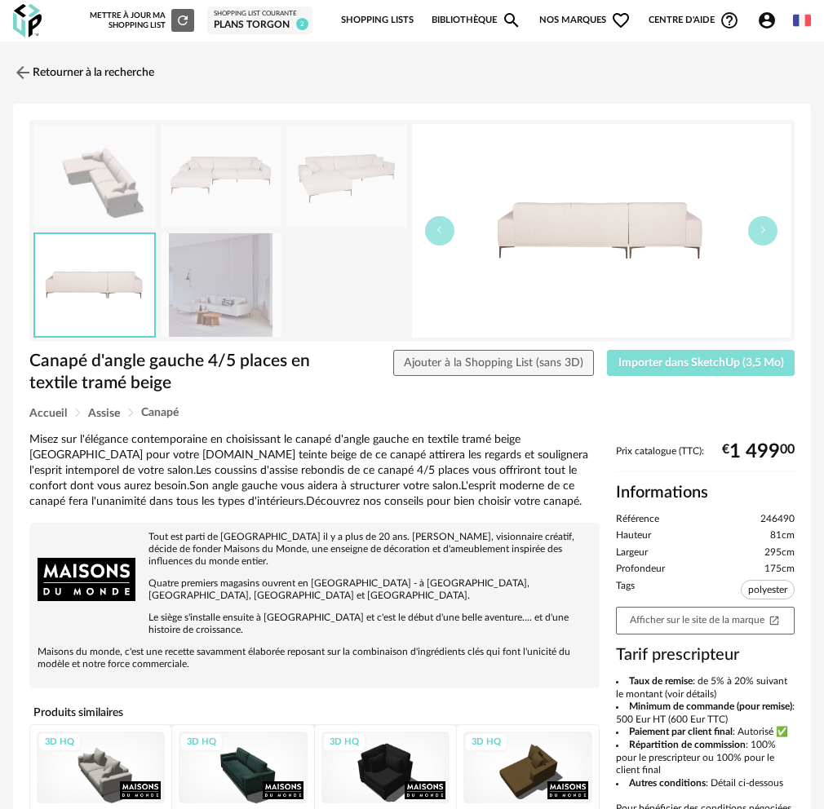
click at [688, 374] on button "Importer dans SketchUp (3,5 Mo)" at bounding box center [701, 363] width 188 height 26
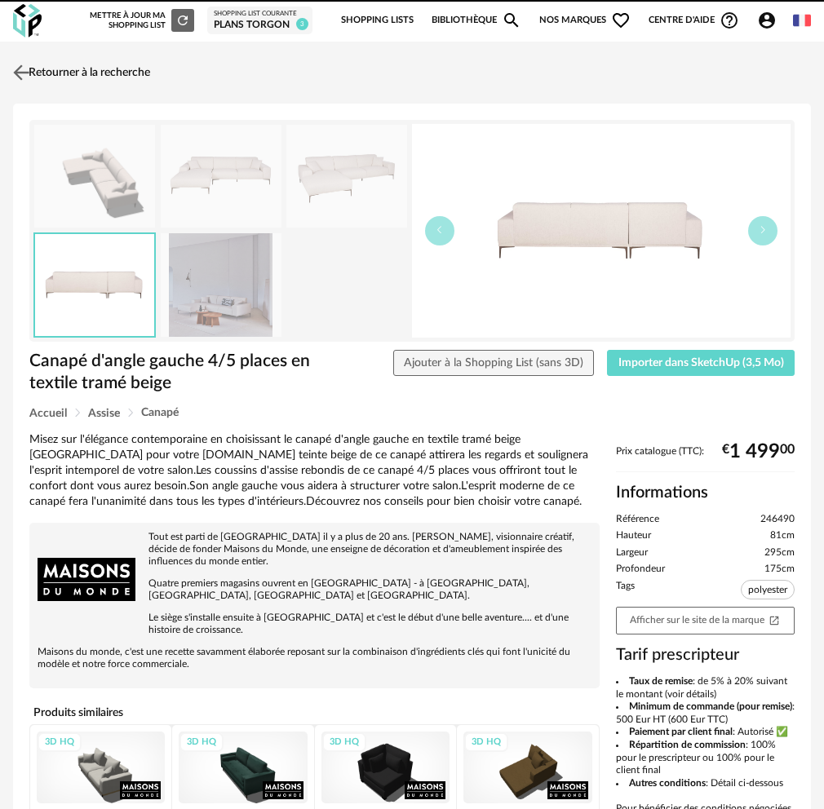
click at [45, 67] on link "Retourner à la recherche" at bounding box center [79, 73] width 141 height 36
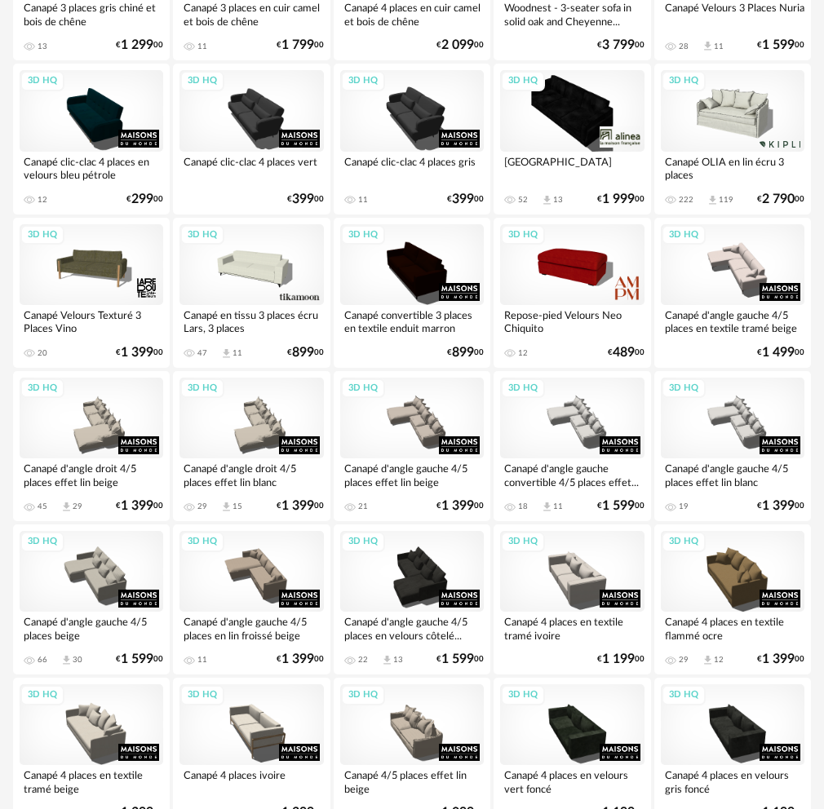
scroll to position [1087, 0]
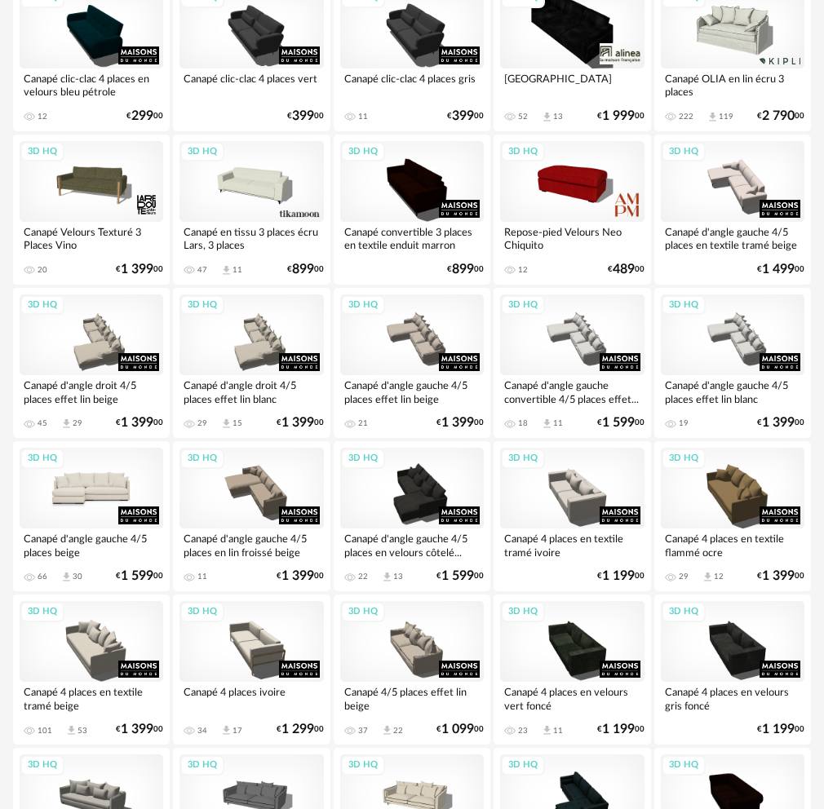
click at [88, 488] on div "3D HQ" at bounding box center [92, 488] width 144 height 81
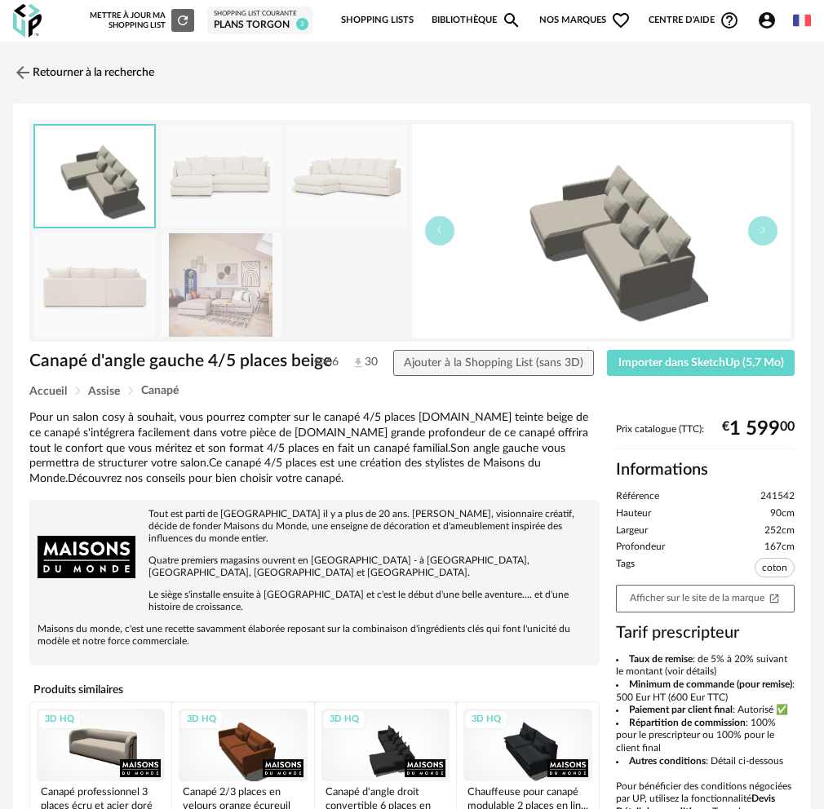
click at [226, 175] on img at bounding box center [221, 177] width 121 height 104
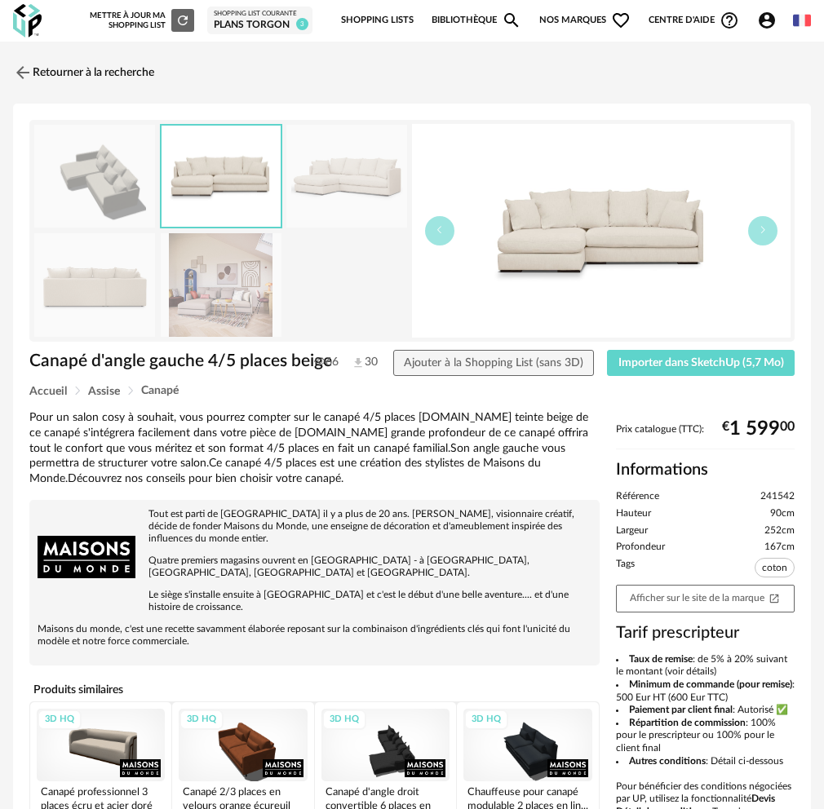
click at [338, 182] on img at bounding box center [346, 177] width 121 height 104
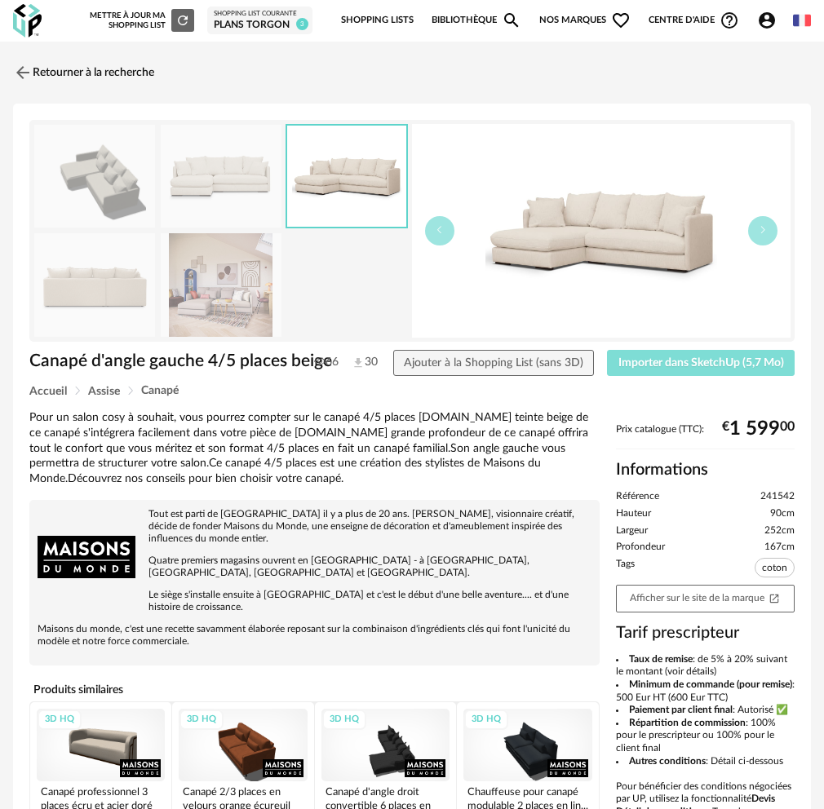
click at [686, 371] on button "Importer dans SketchUp (5,7 Mo)" at bounding box center [701, 363] width 188 height 26
click at [38, 76] on link "Retourner à la recherche" at bounding box center [79, 73] width 141 height 36
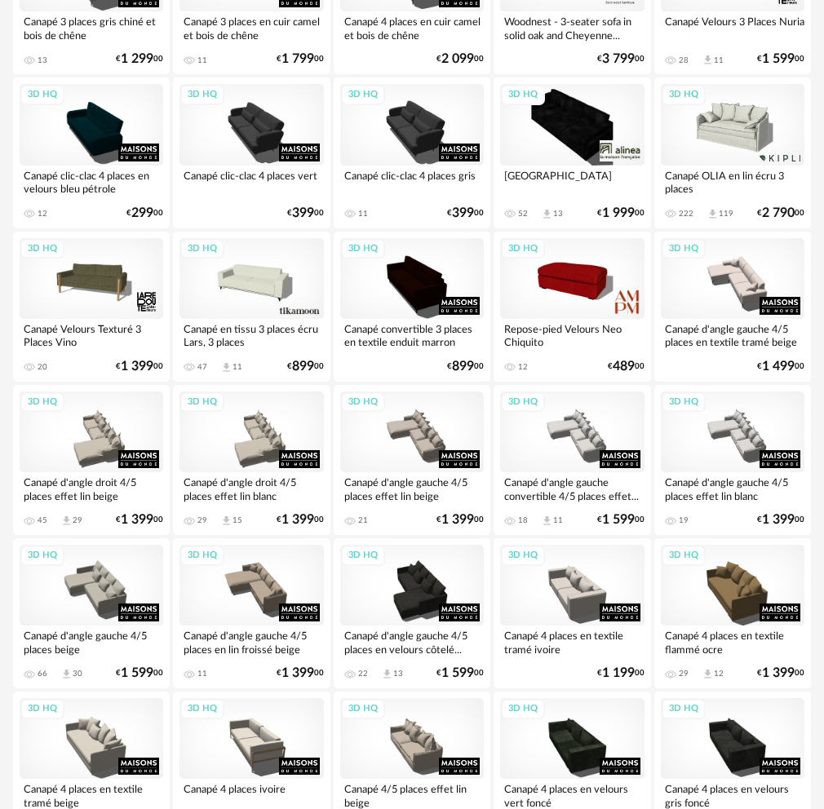
scroll to position [1006, 0]
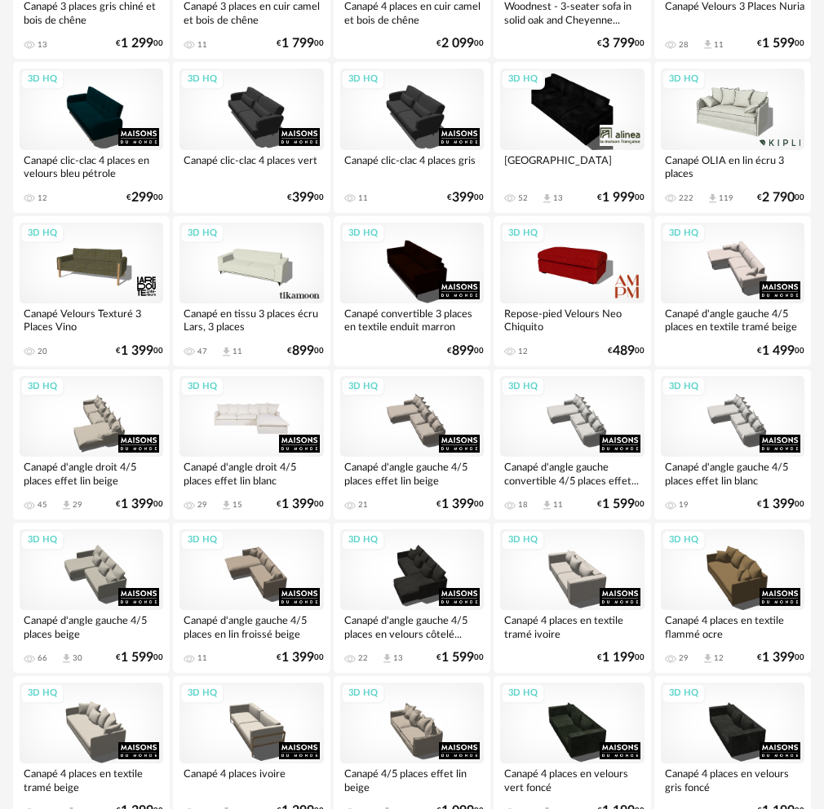
click at [240, 436] on div "3D HQ" at bounding box center [251, 416] width 144 height 81
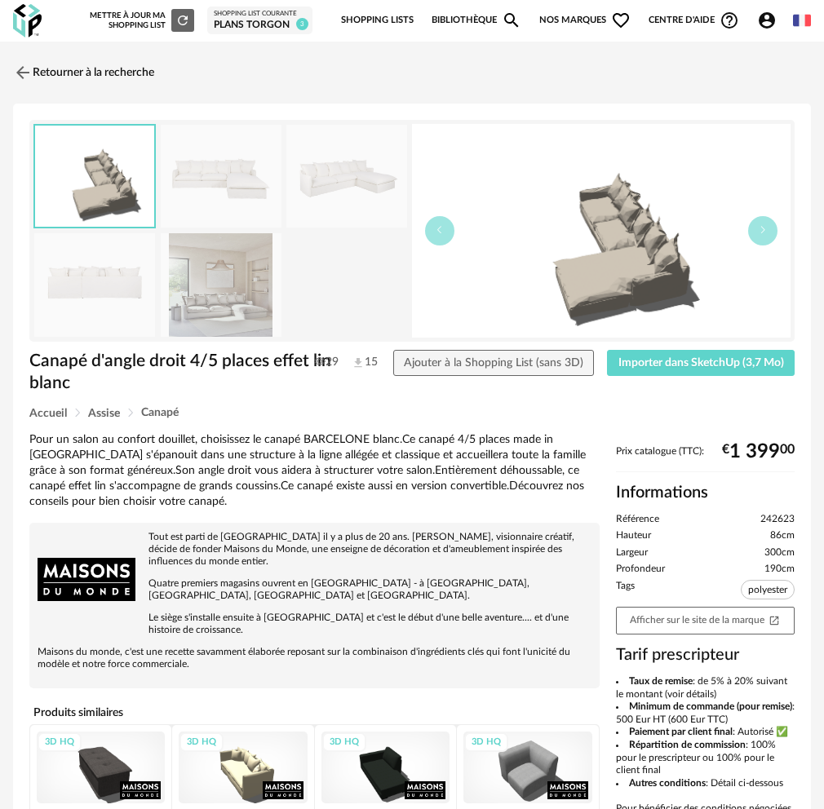
click at [250, 199] on img at bounding box center [221, 177] width 121 height 104
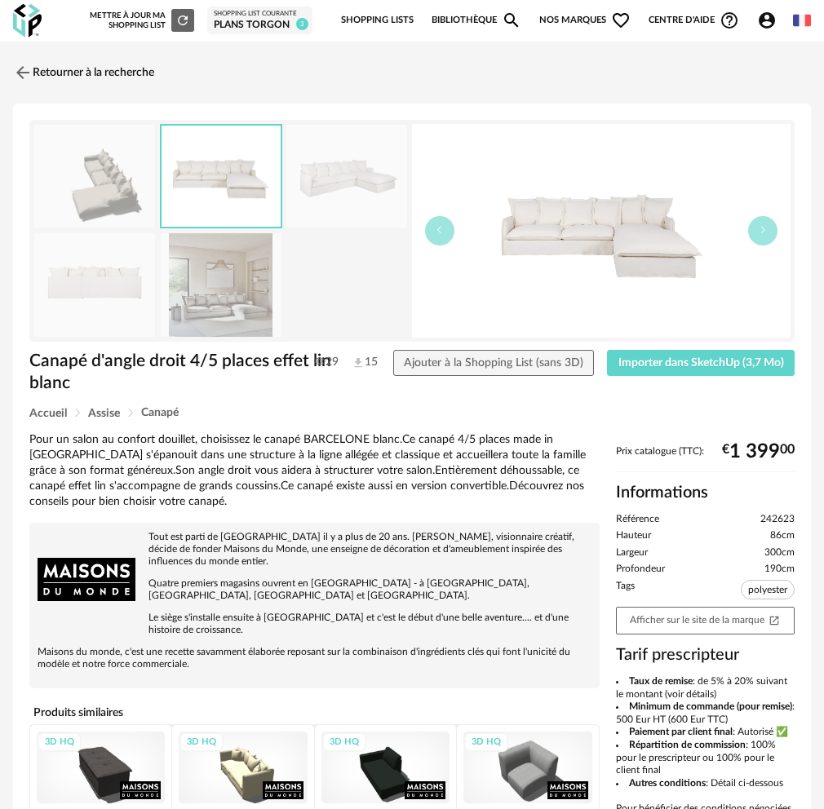
click at [320, 200] on img at bounding box center [346, 177] width 121 height 104
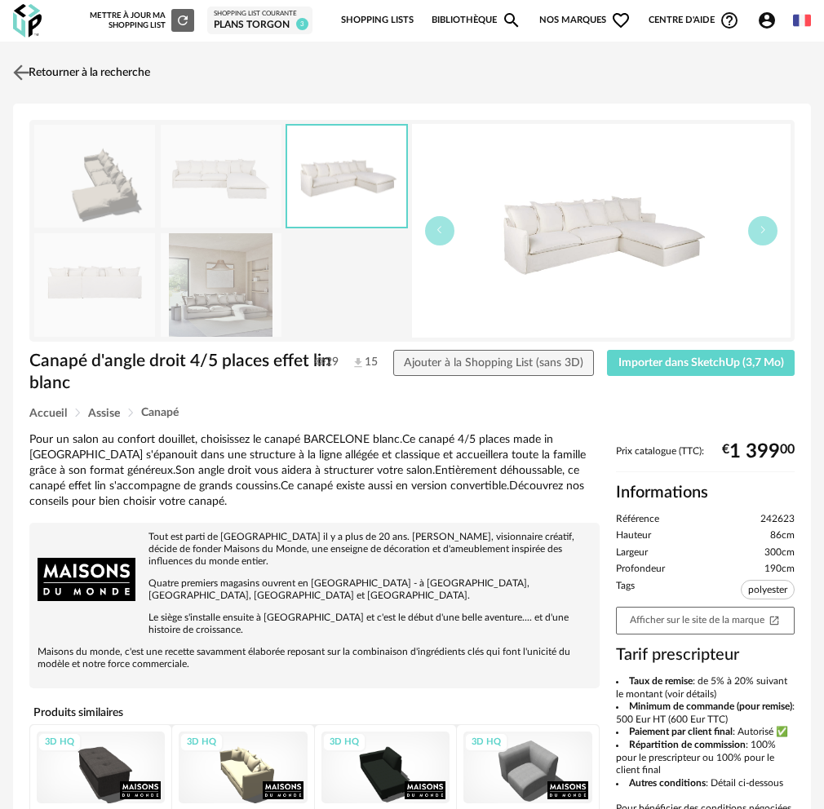
click at [20, 76] on img at bounding box center [22, 72] width 24 height 24
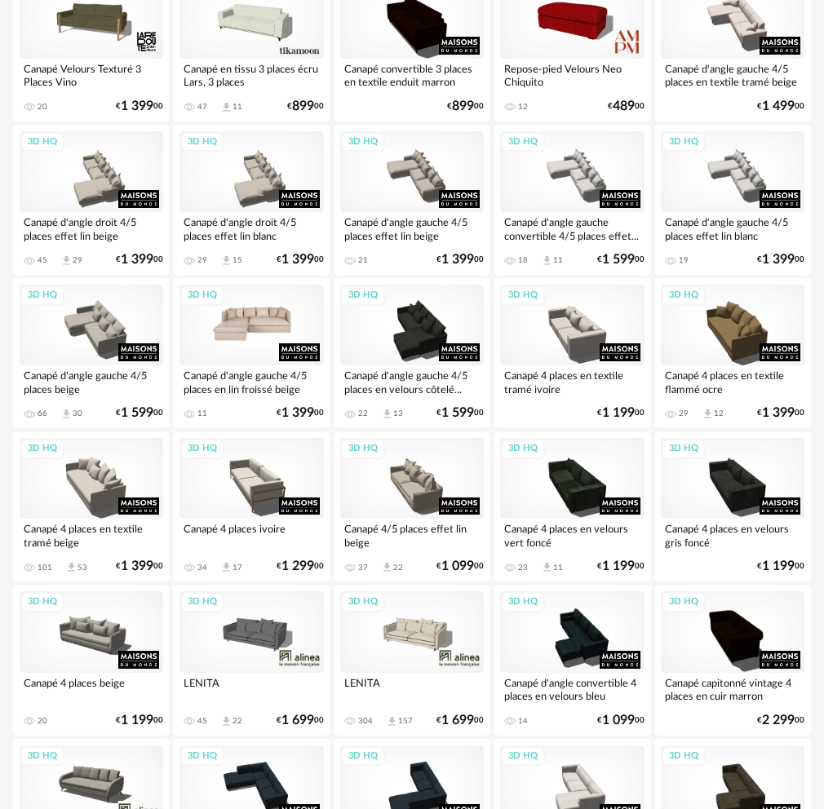
scroll to position [1332, 0]
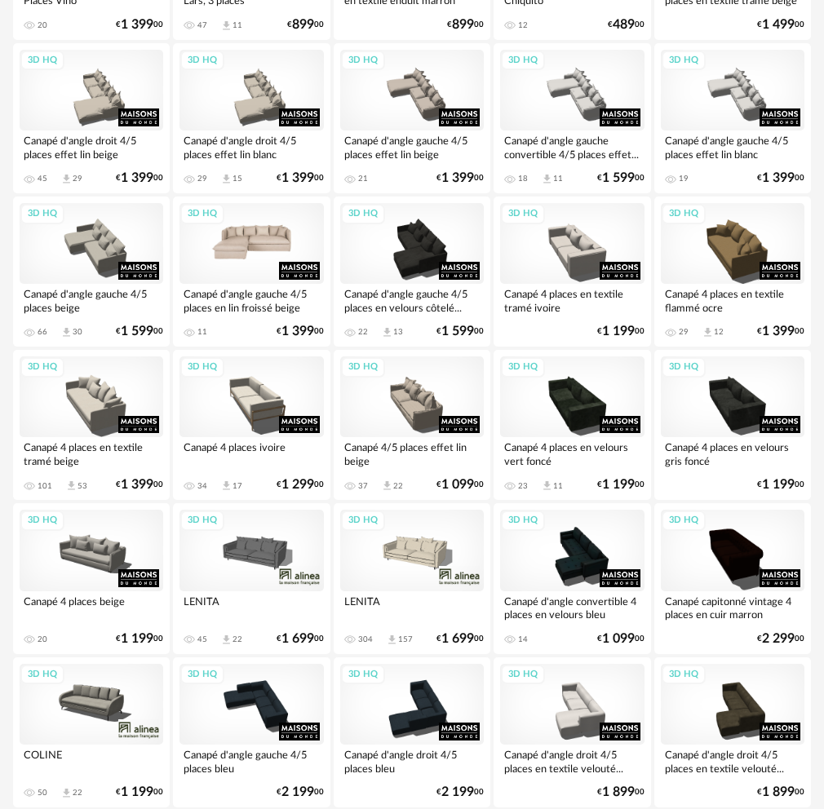
click at [228, 254] on div "3D HQ" at bounding box center [251, 243] width 144 height 81
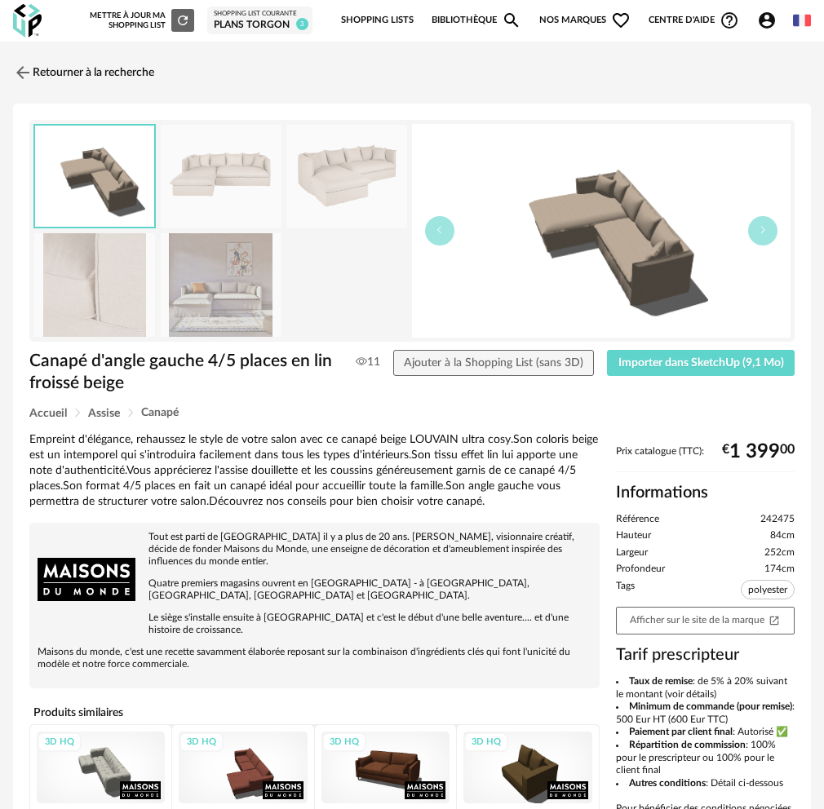
click at [238, 179] on img at bounding box center [221, 177] width 121 height 104
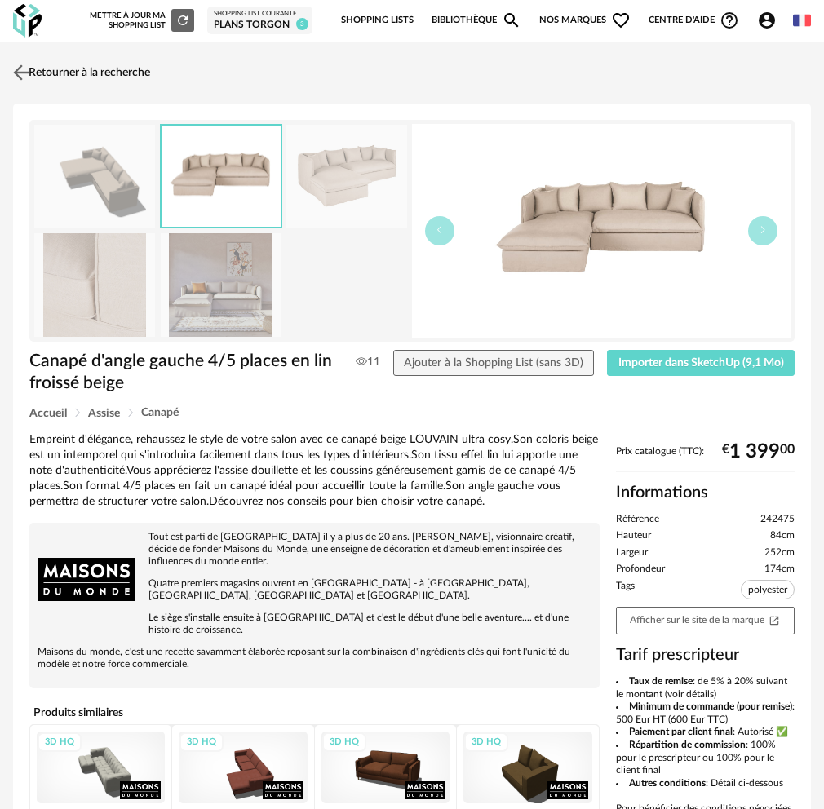
click at [126, 78] on link "Retourner à la recherche" at bounding box center [79, 73] width 141 height 36
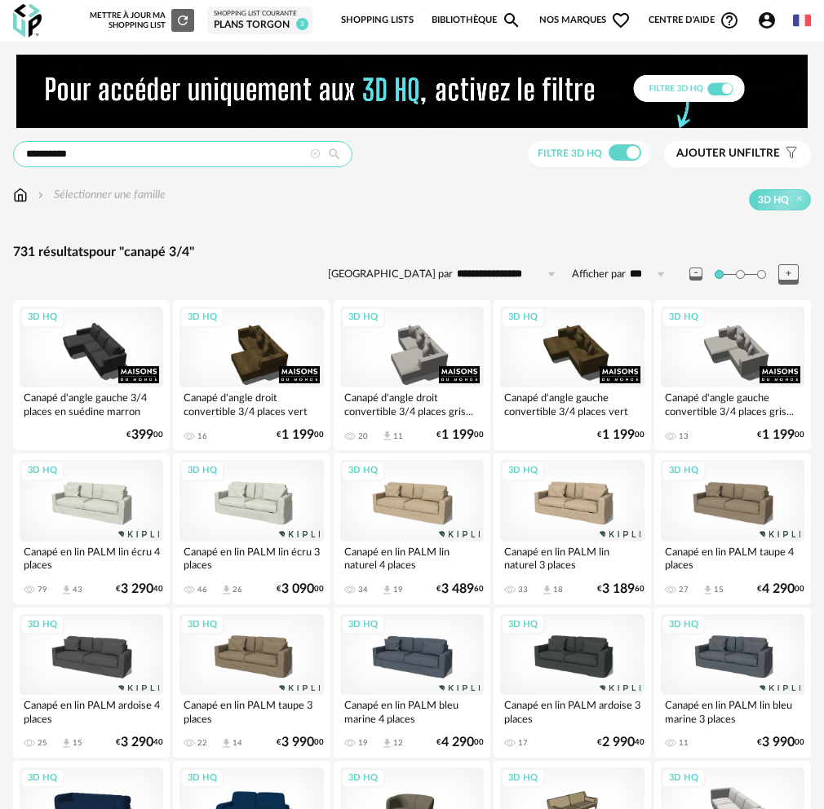
click at [104, 153] on input "**********" at bounding box center [182, 154] width 339 height 26
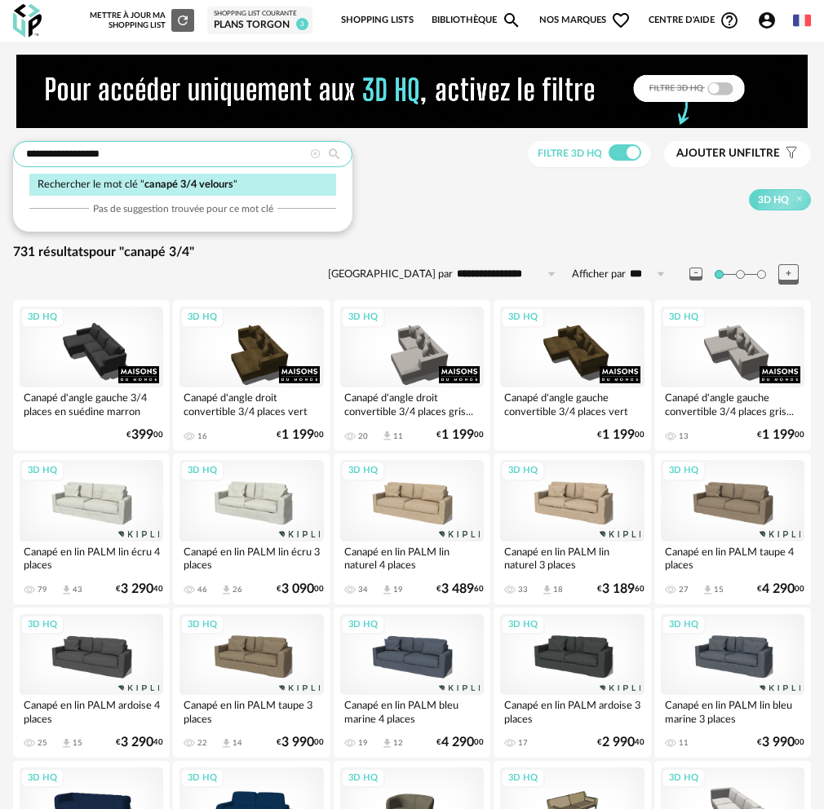
type input "**********"
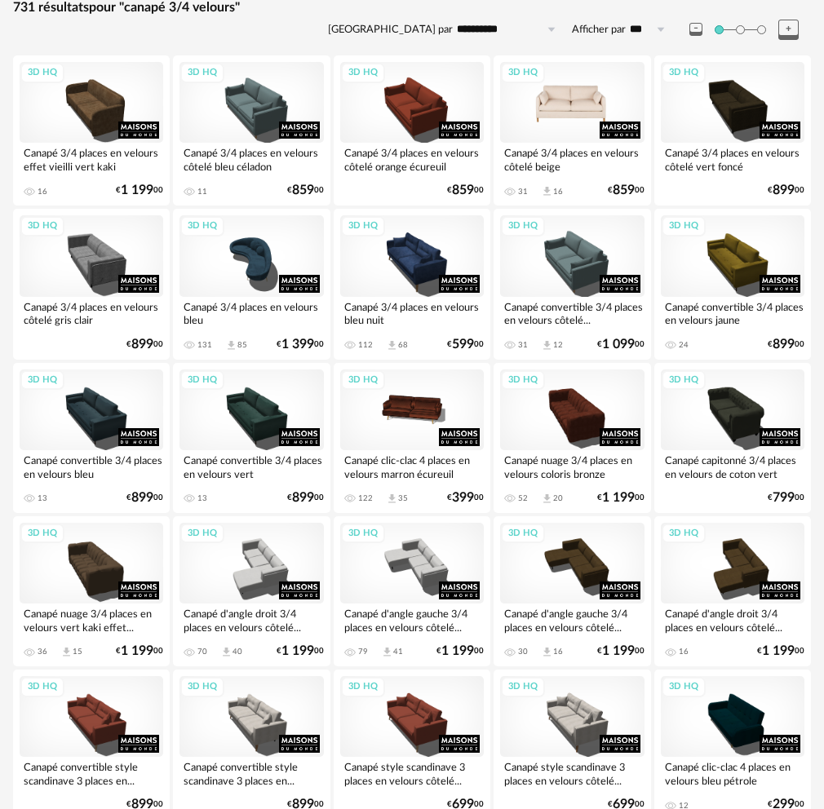
scroll to position [326, 0]
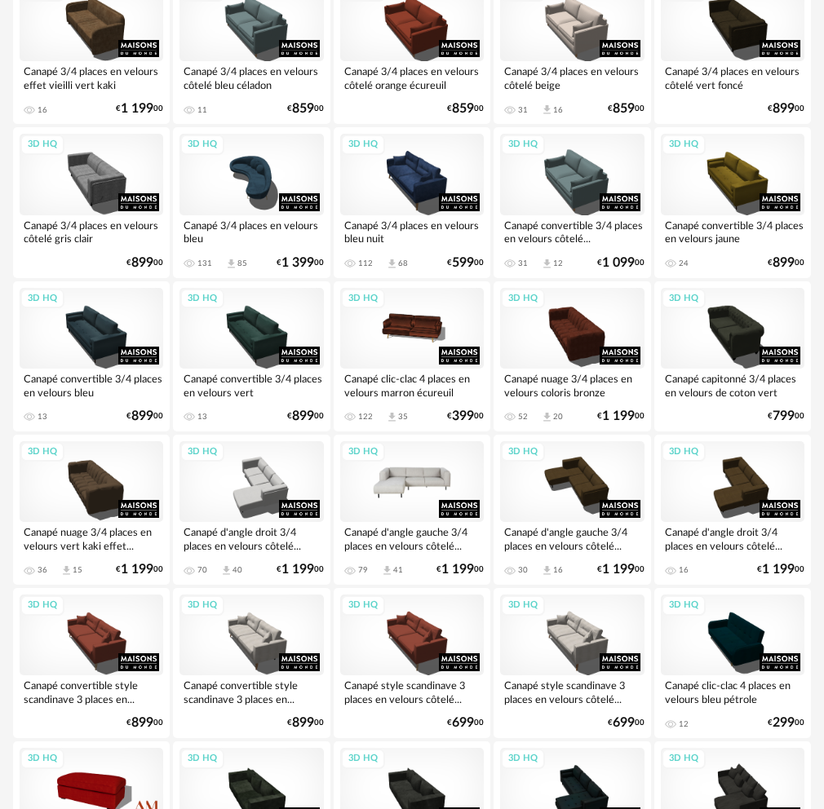
click at [411, 474] on div "3D HQ" at bounding box center [412, 481] width 144 height 81
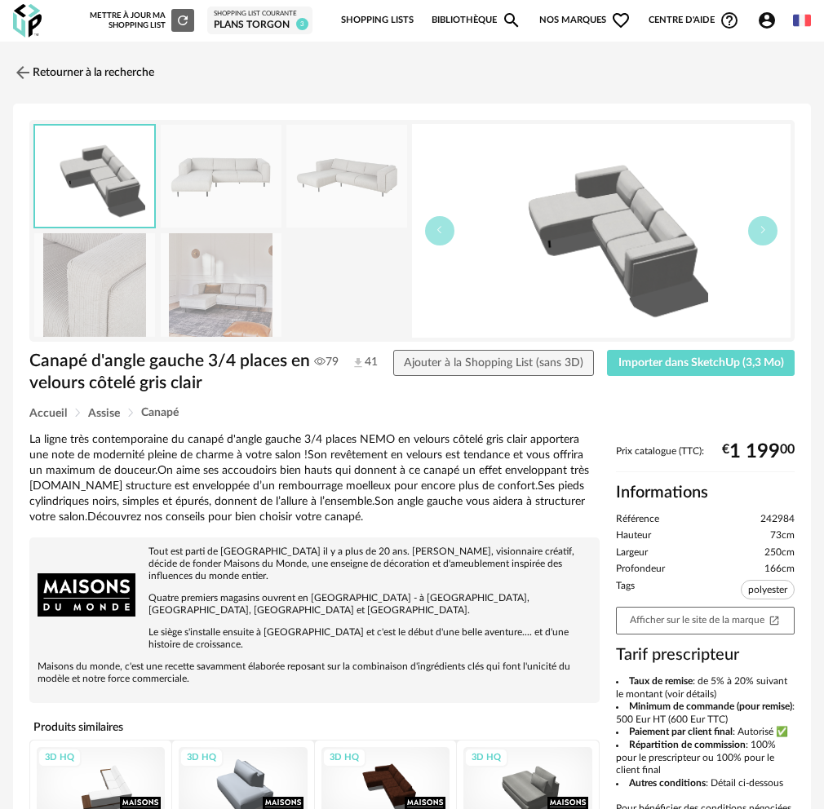
click at [226, 187] on img at bounding box center [221, 177] width 121 height 104
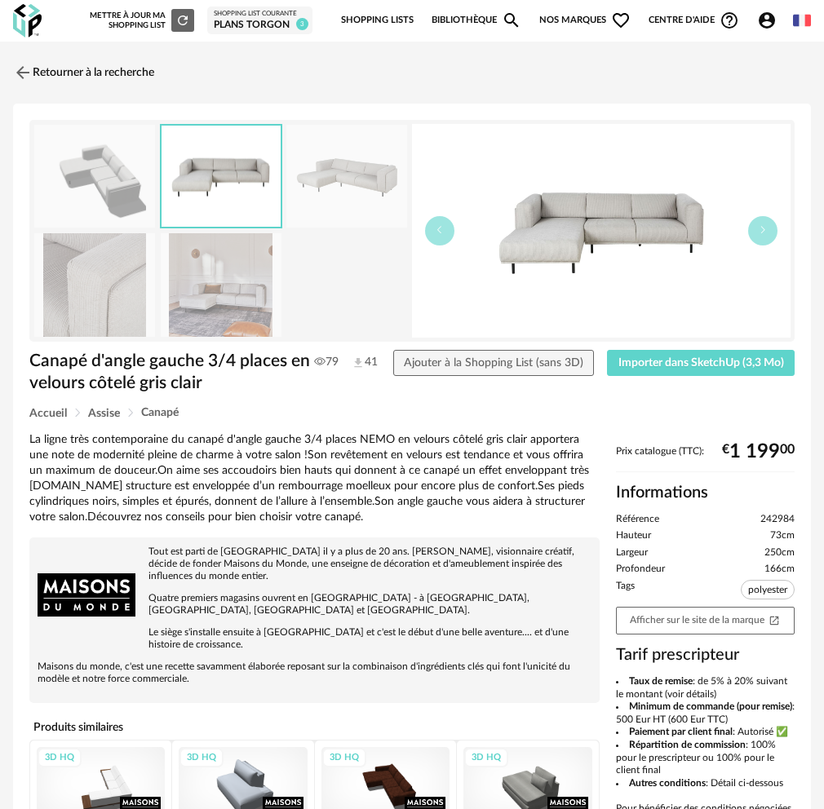
click at [308, 197] on img at bounding box center [346, 177] width 121 height 104
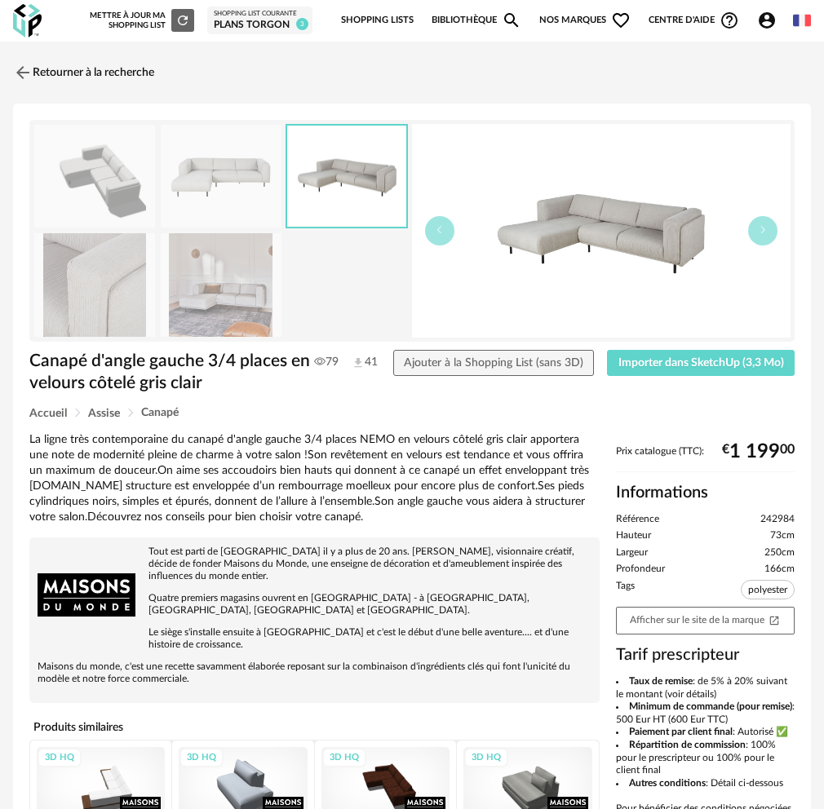
click at [178, 269] on img at bounding box center [221, 285] width 121 height 104
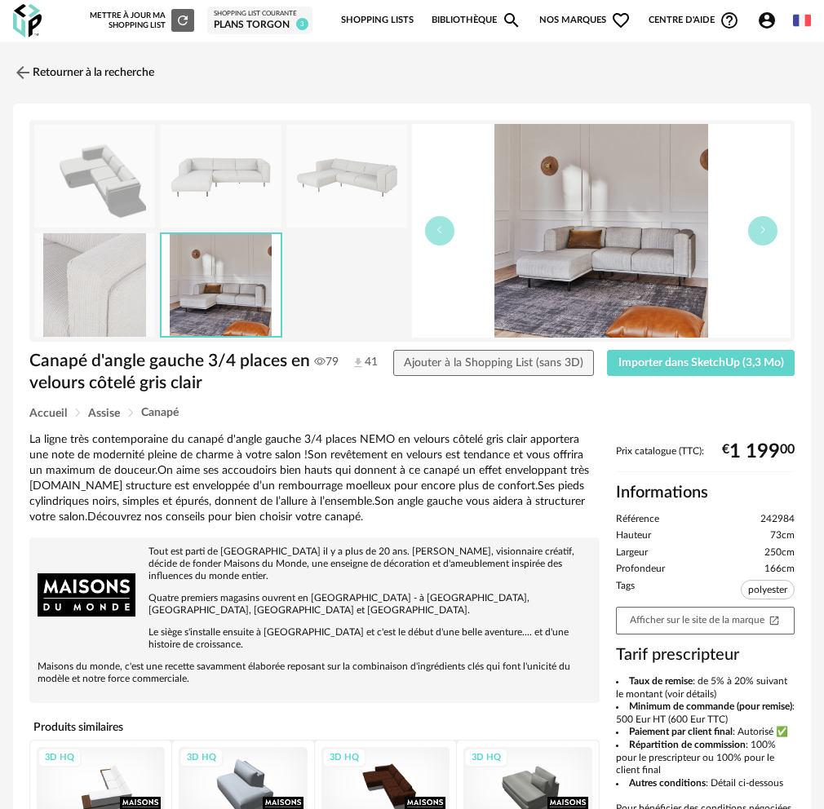
click at [38, 274] on img at bounding box center [94, 285] width 121 height 104
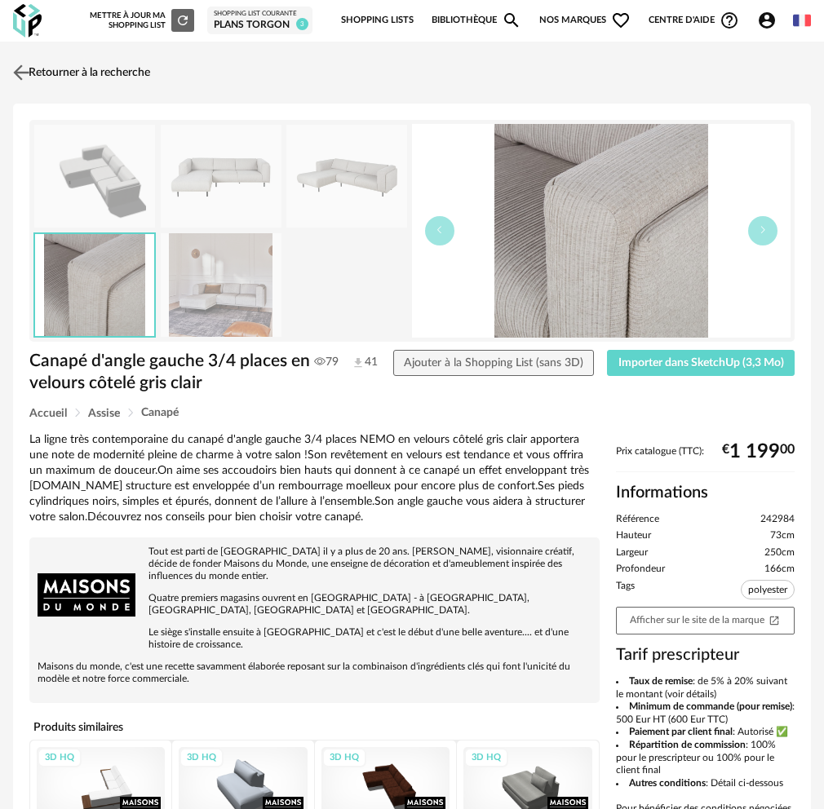
click at [74, 75] on link "Retourner à la recherche" at bounding box center [79, 73] width 141 height 36
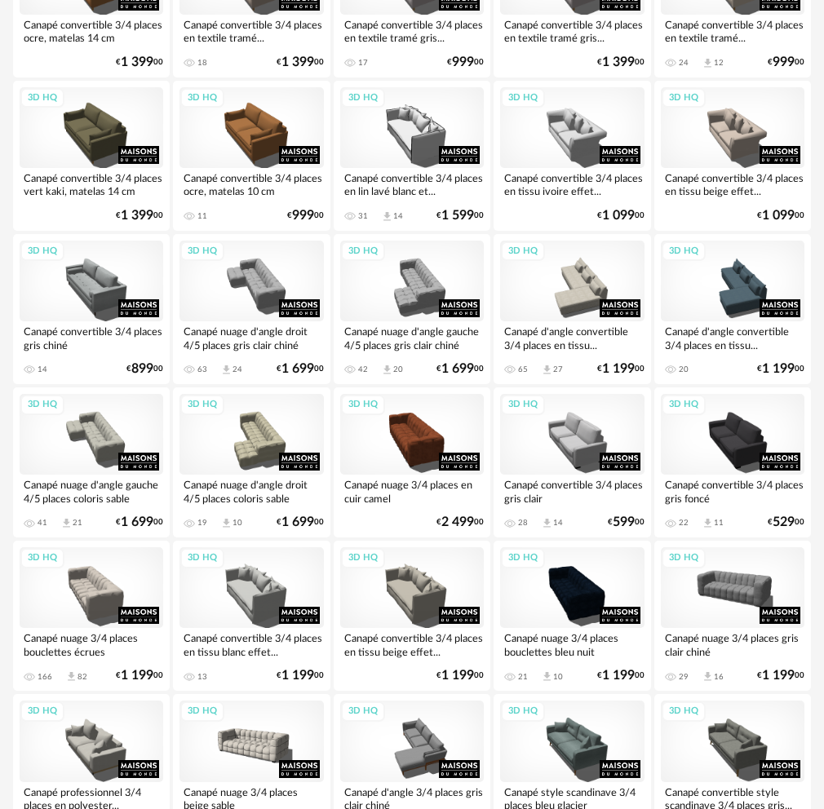
scroll to position [2663, 0]
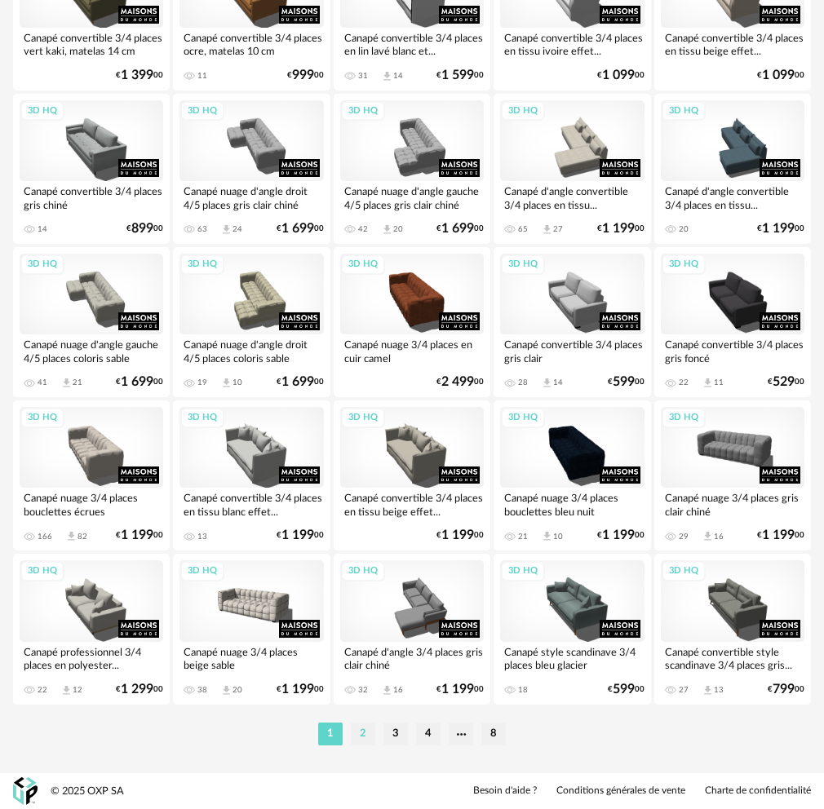
click at [363, 733] on li "2" at bounding box center [363, 734] width 24 height 23
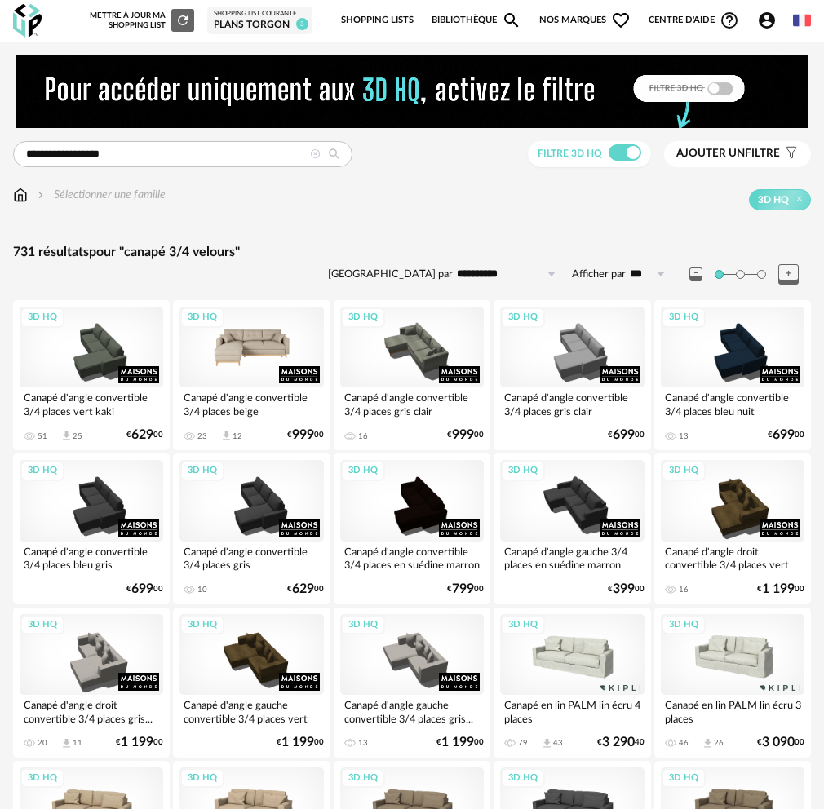
click at [236, 352] on div "3D HQ" at bounding box center [251, 347] width 144 height 81
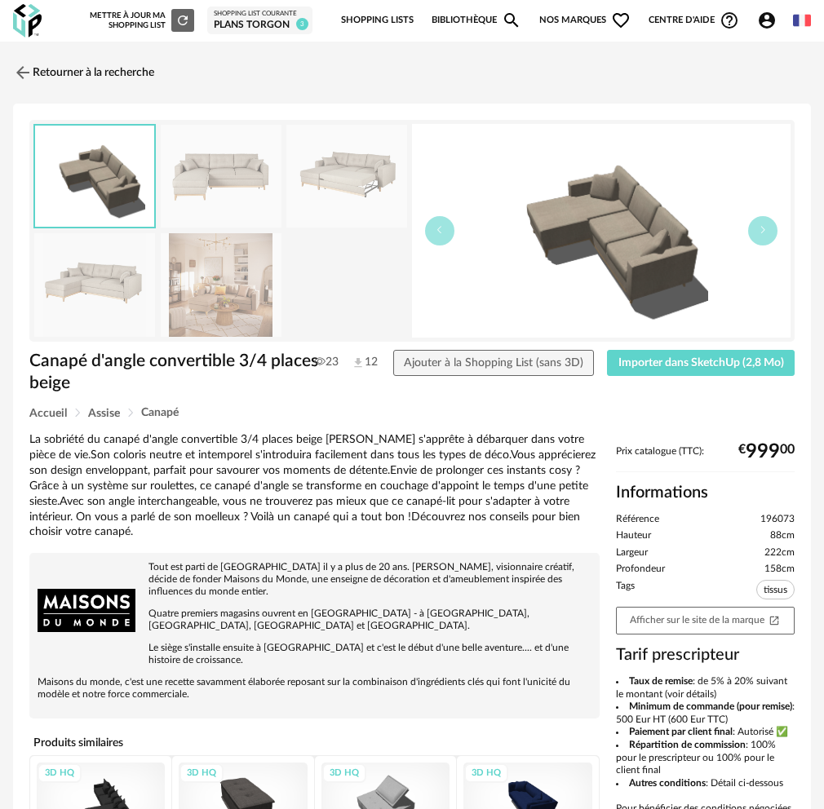
click at [238, 166] on img at bounding box center [221, 177] width 121 height 104
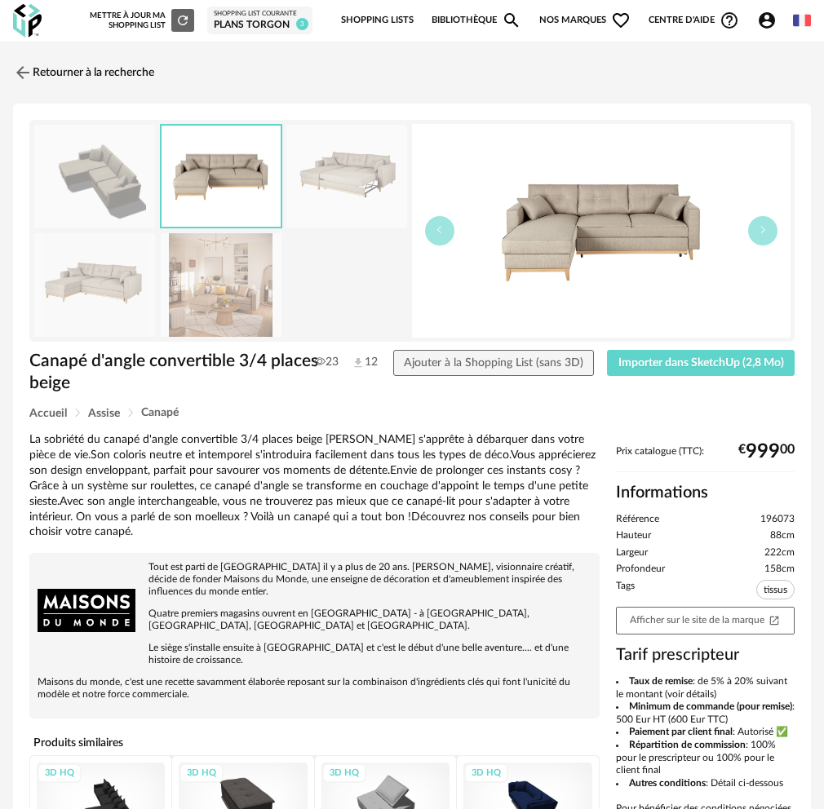
click at [316, 179] on img at bounding box center [346, 177] width 121 height 104
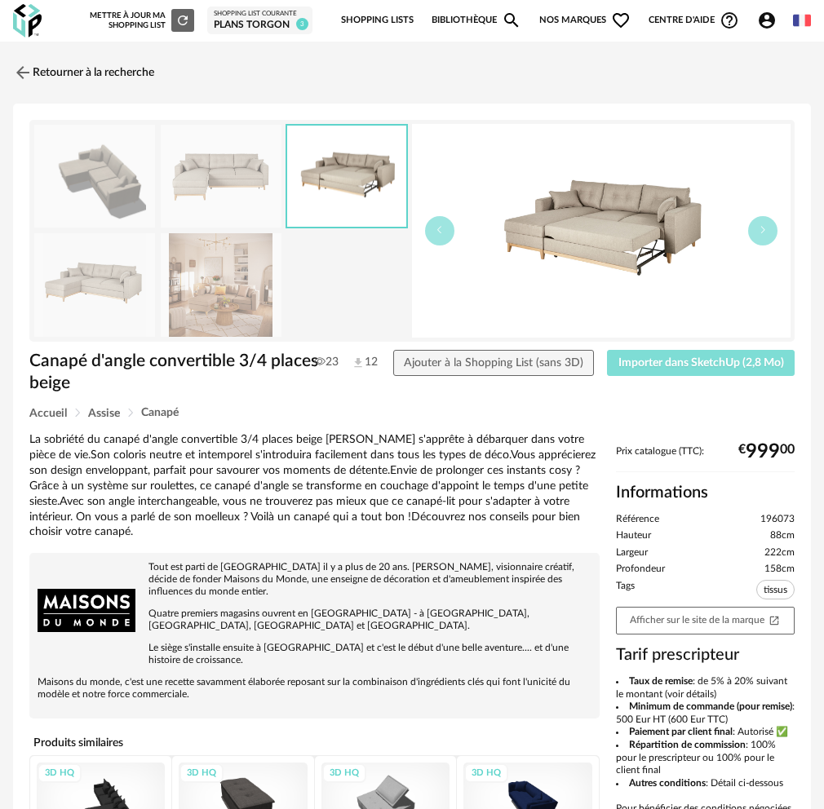
click at [688, 361] on span "Importer dans SketchUp (2,8 Mo)" at bounding box center [701, 362] width 166 height 11
click at [607, 350] on button "Importer dans SketchUp (2,8 Mo)" at bounding box center [701, 363] width 188 height 26
click at [93, 81] on link "Retourner à la recherche" at bounding box center [79, 73] width 141 height 36
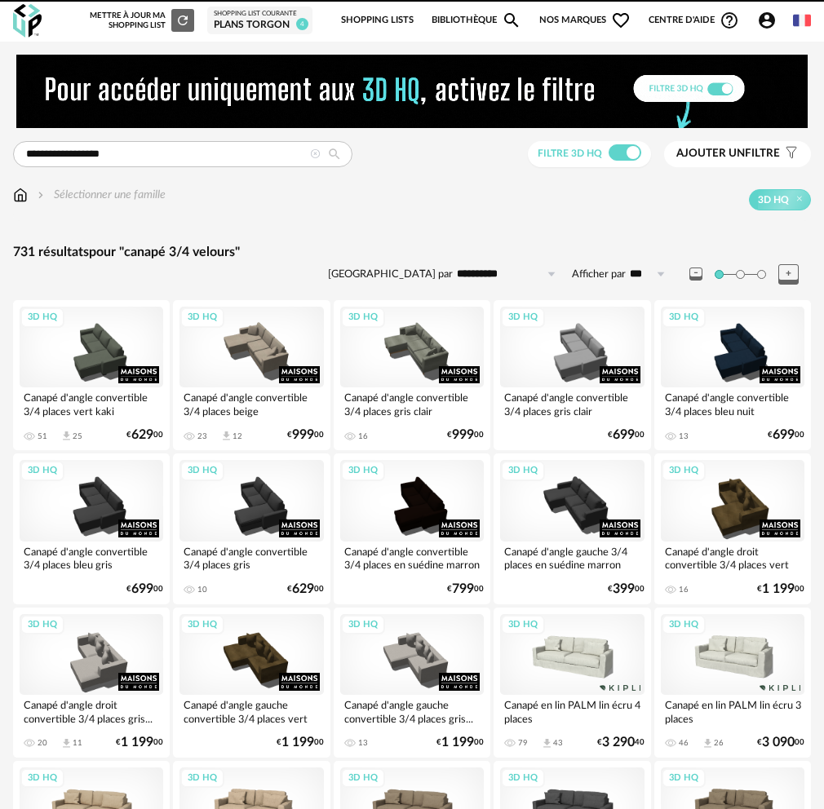
click at [15, 24] on img at bounding box center [27, 20] width 29 height 33
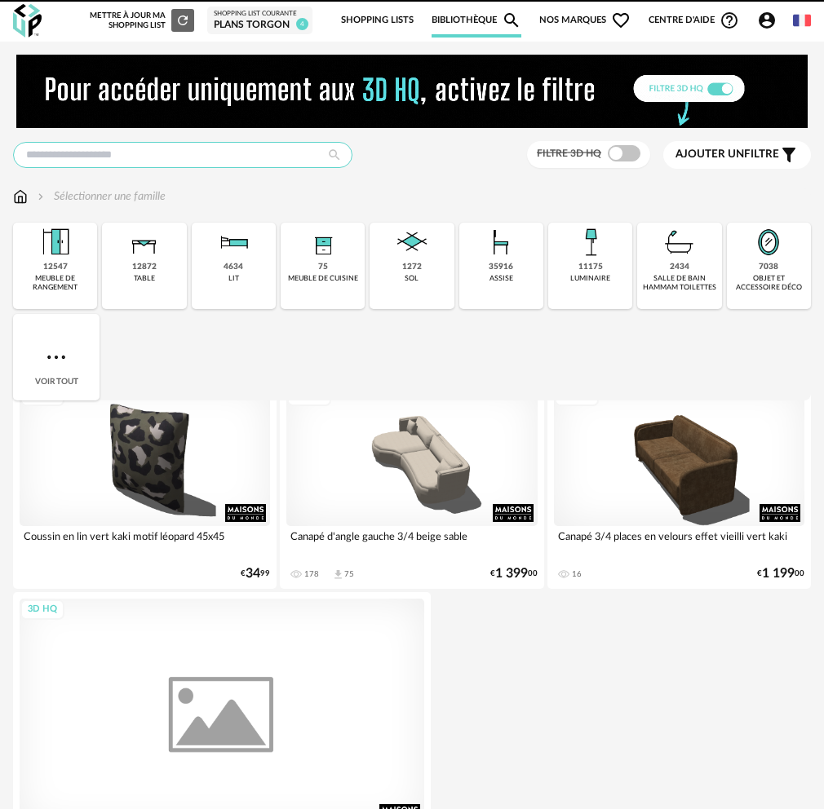
click at [130, 158] on input "text" at bounding box center [182, 155] width 339 height 26
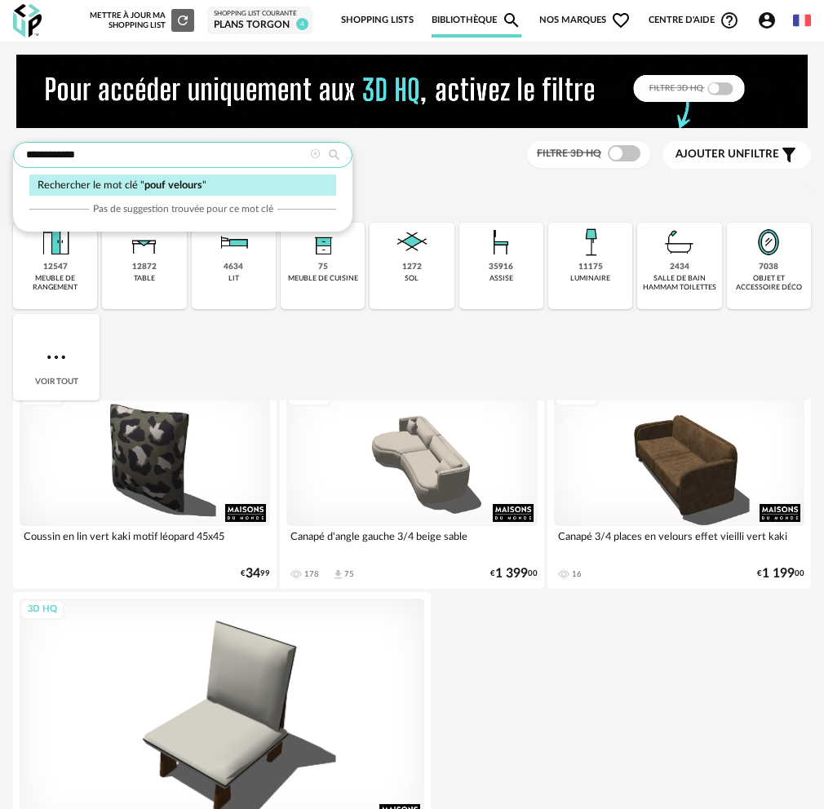
type input "**********"
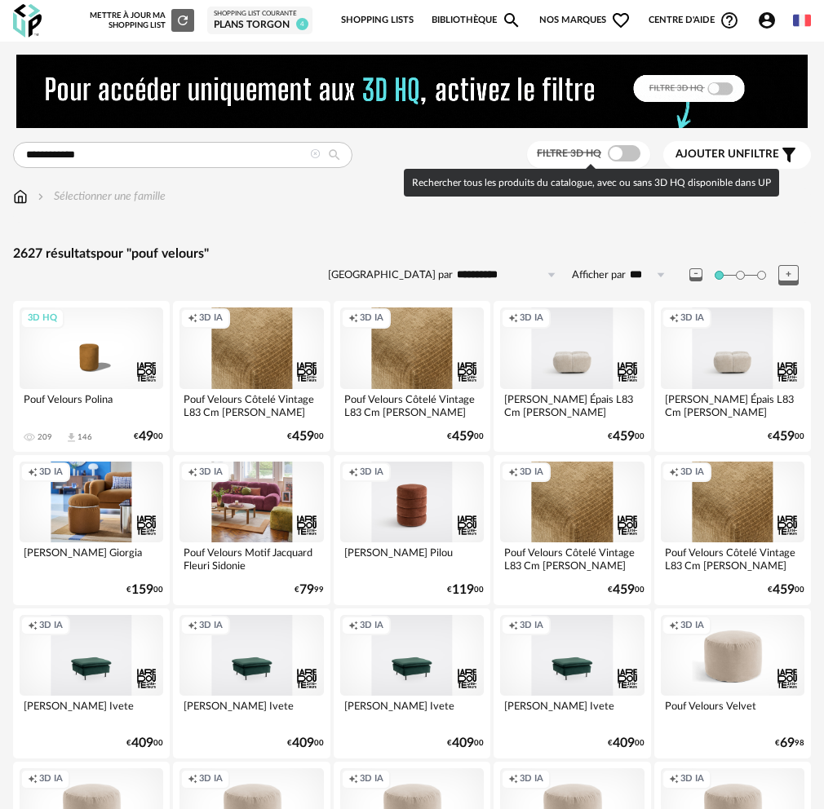
click at [625, 152] on span at bounding box center [624, 153] width 33 height 16
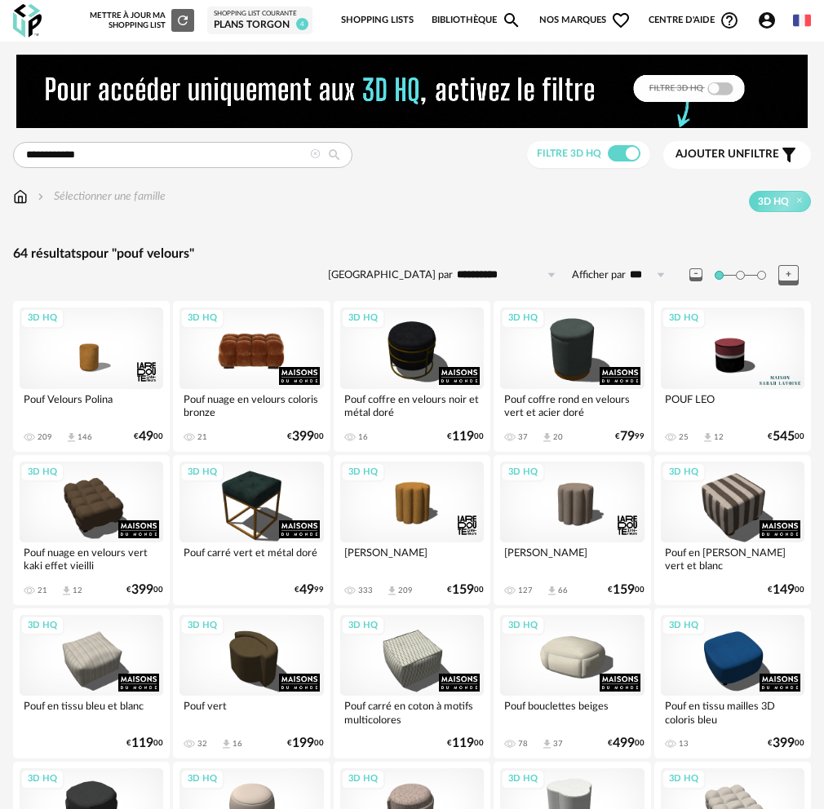
click at [255, 369] on div "3D HQ" at bounding box center [251, 347] width 144 height 81
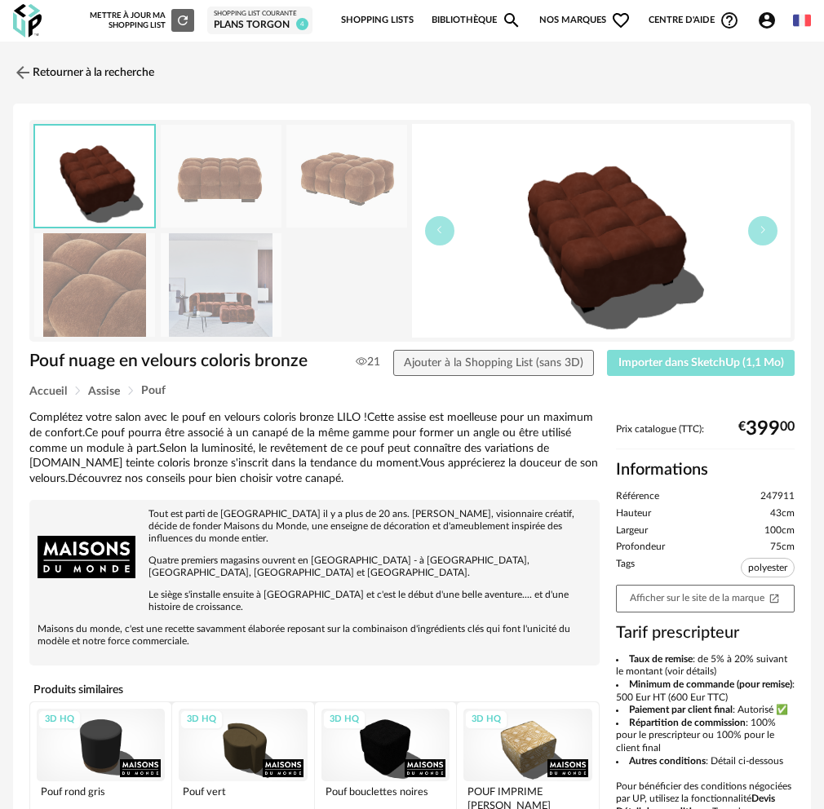
click at [639, 363] on span "Importer dans SketchUp (1,1 Mo)" at bounding box center [701, 362] width 166 height 11
click at [607, 350] on button "Importer dans SketchUp (1,1 Mo)" at bounding box center [701, 363] width 188 height 26
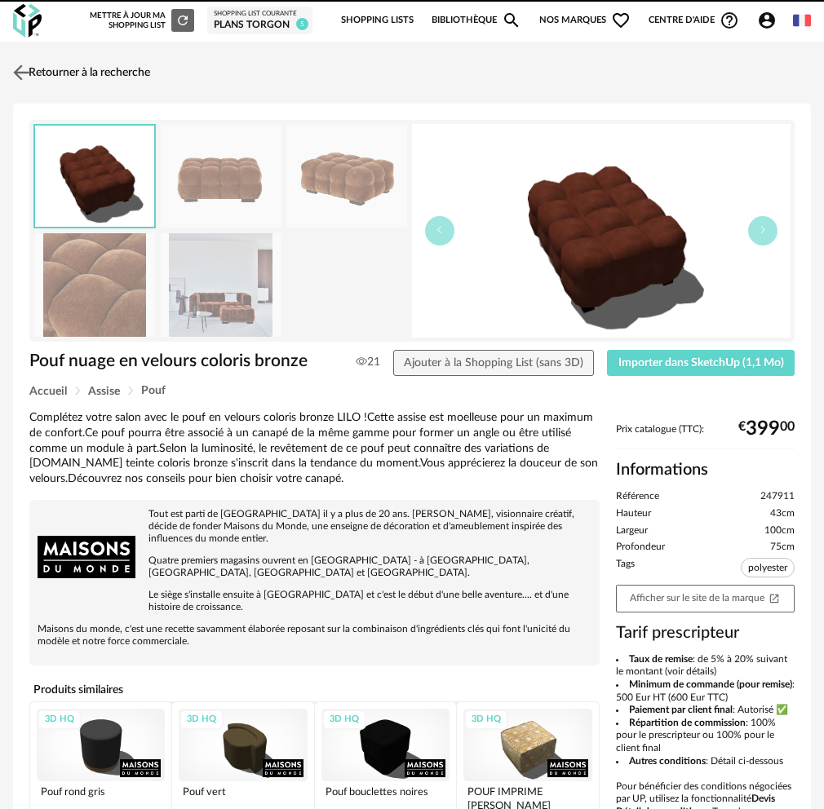
click at [116, 79] on link "Retourner à la recherche" at bounding box center [79, 73] width 141 height 36
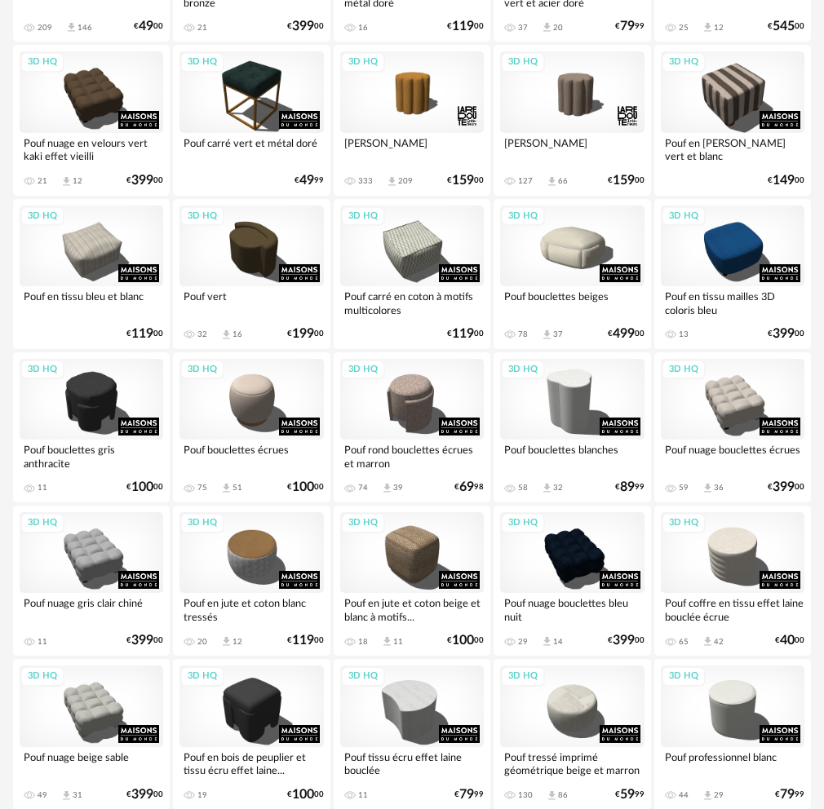
scroll to position [382, 0]
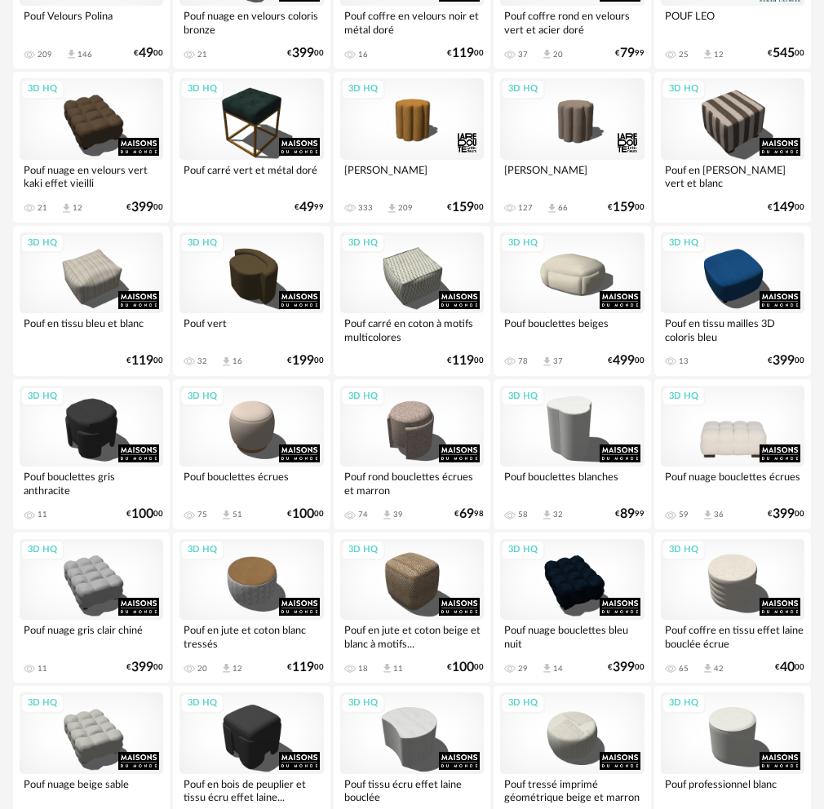
click at [717, 441] on div "3D HQ" at bounding box center [733, 426] width 144 height 81
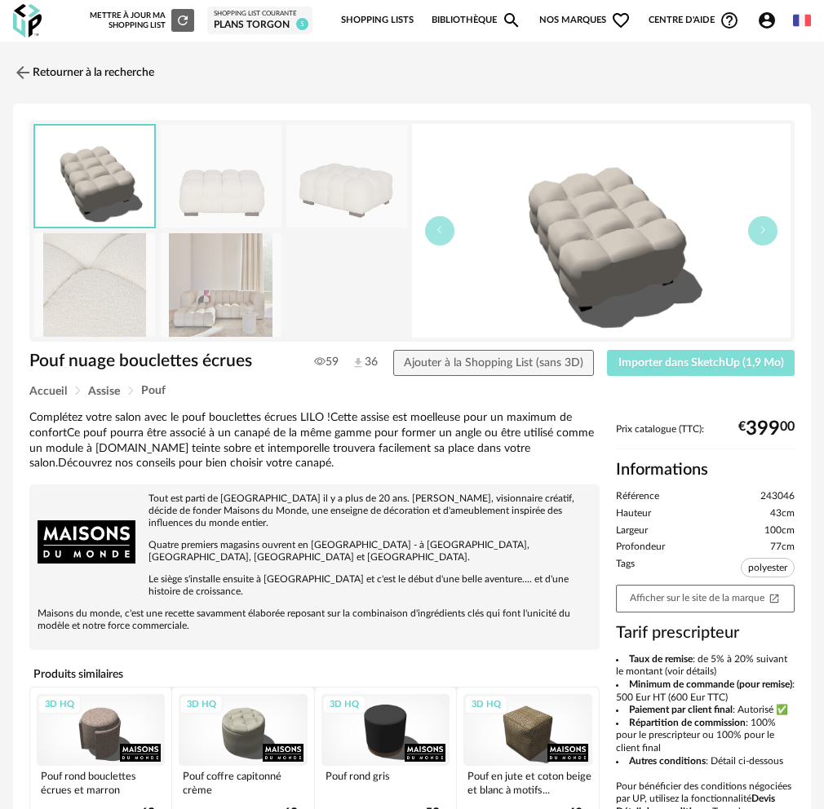
click at [681, 365] on span "Importer dans SketchUp (1,9 Mo)" at bounding box center [701, 362] width 166 height 11
click at [607, 350] on button "Importer dans SketchUp (1,9 Mo)" at bounding box center [701, 363] width 188 height 26
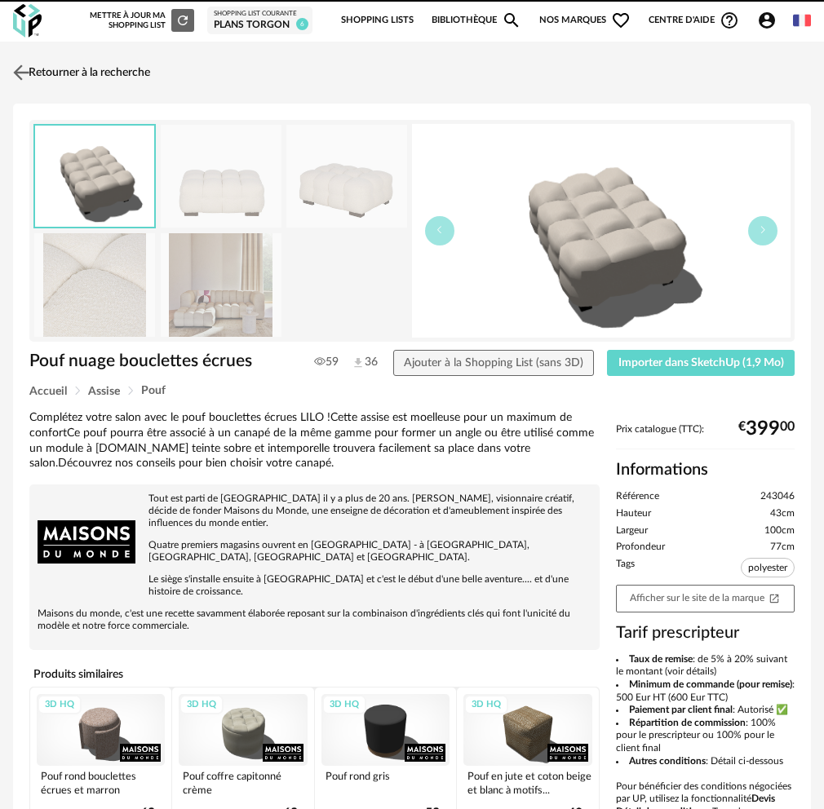
click at [93, 76] on link "Retourner à la recherche" at bounding box center [79, 73] width 141 height 36
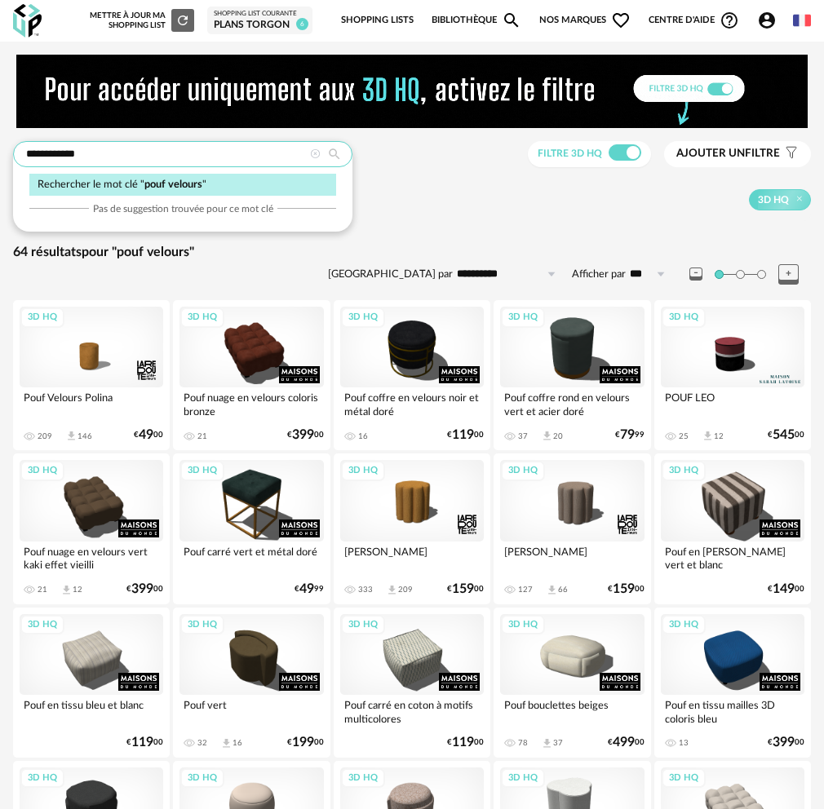
drag, startPoint x: 47, startPoint y: 156, endPoint x: 199, endPoint y: 156, distance: 151.7
click at [199, 156] on input "**********" at bounding box center [182, 154] width 339 height 26
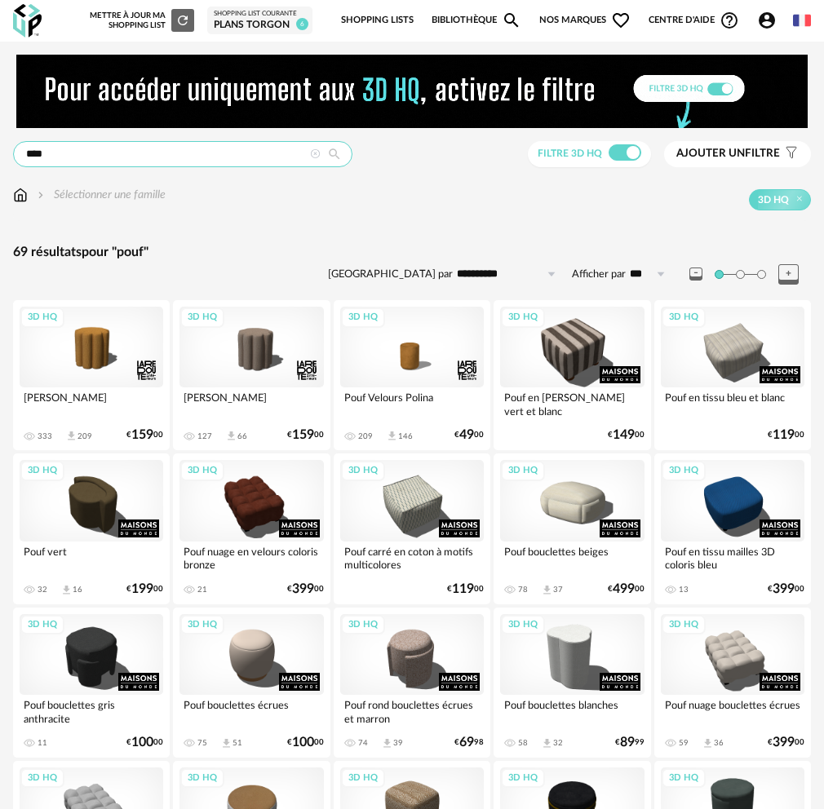
drag, startPoint x: 66, startPoint y: 152, endPoint x: -20, endPoint y: 153, distance: 86.5
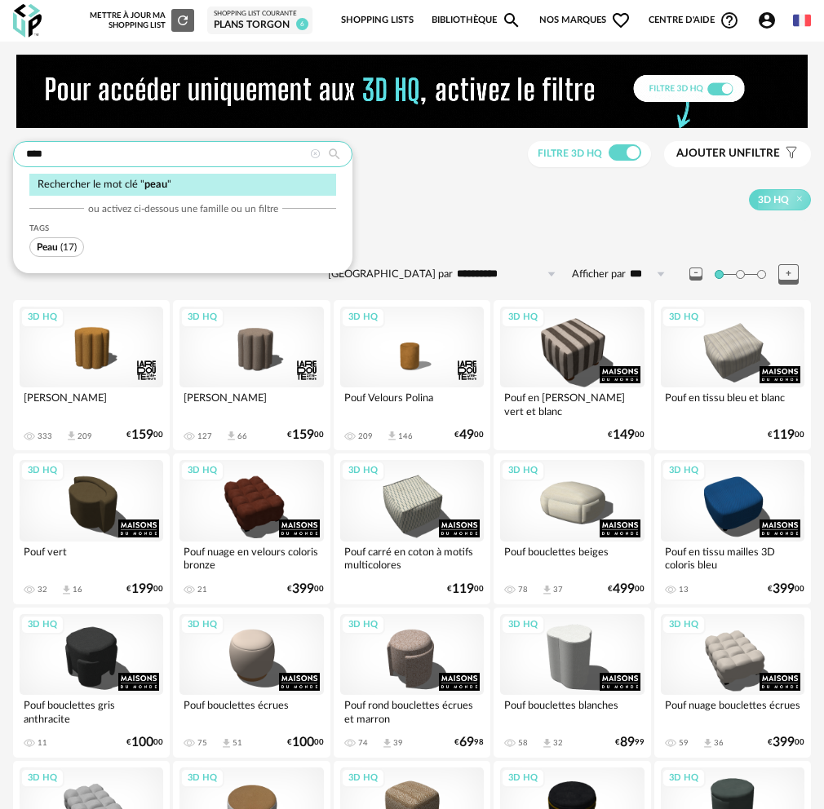
type input "****"
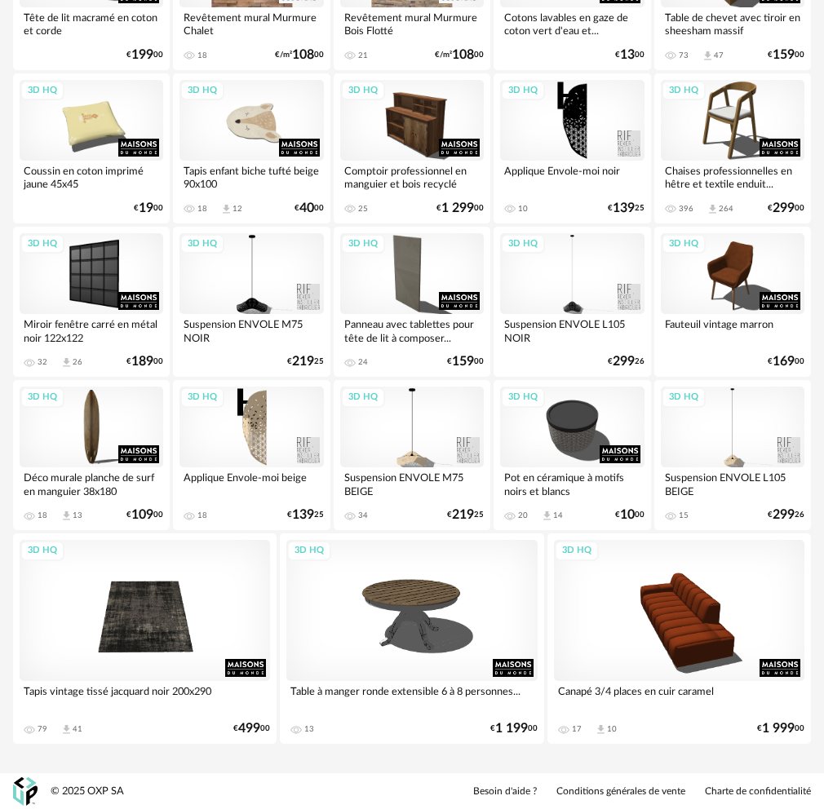
scroll to position [1149, 0]
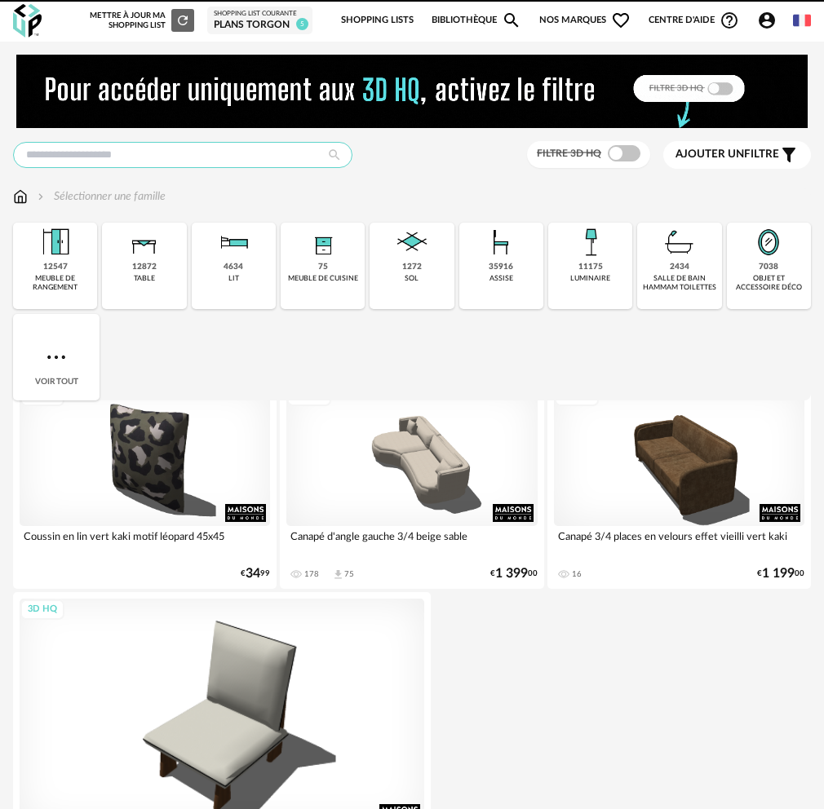
click at [207, 157] on input "text" at bounding box center [182, 155] width 339 height 26
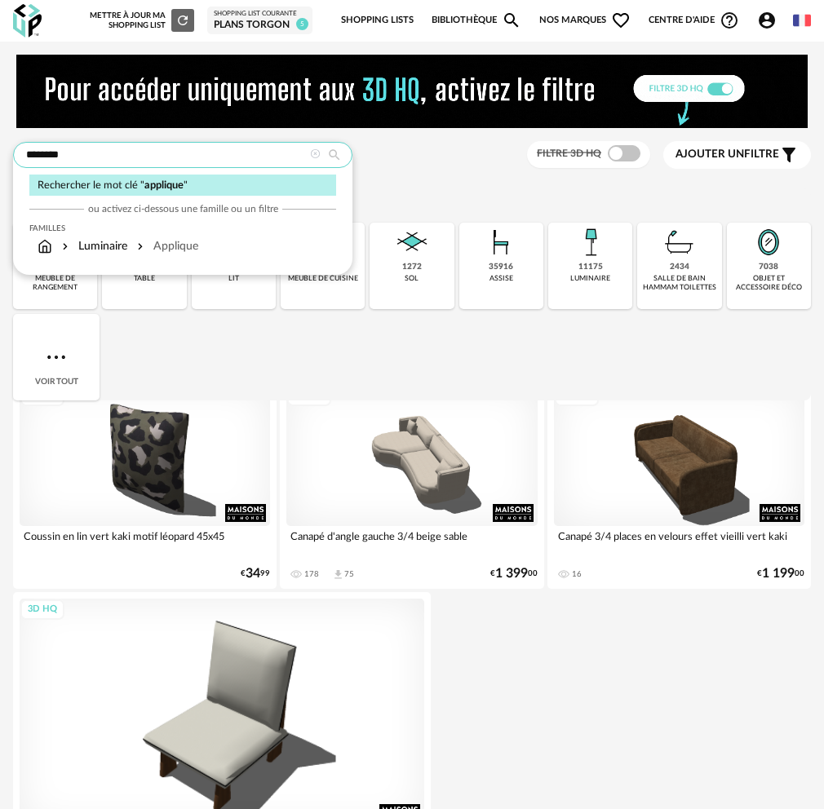
type input "********"
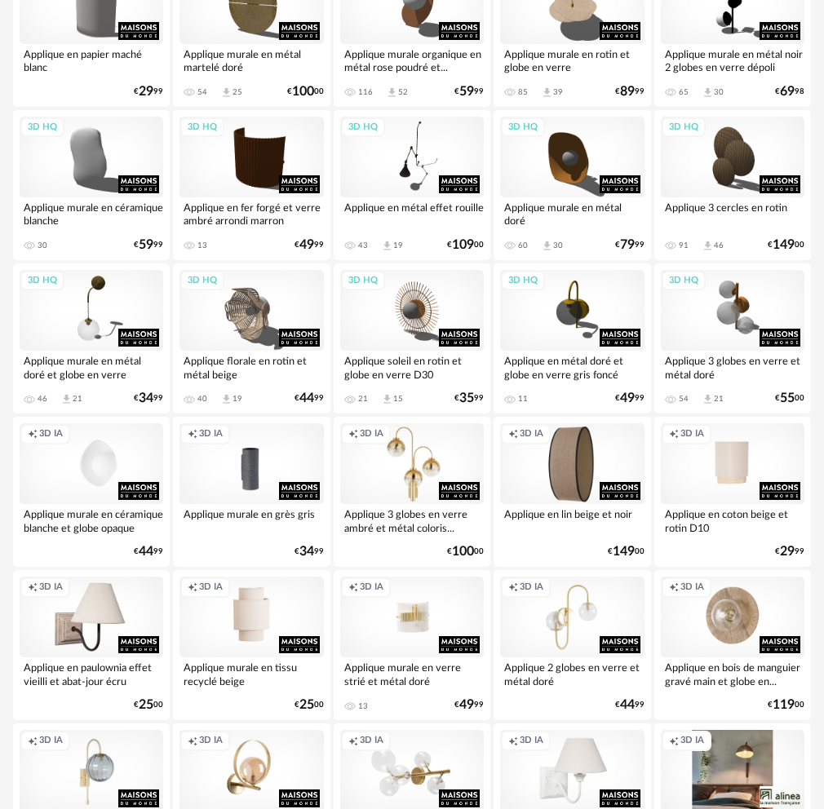
scroll to position [2610, 0]
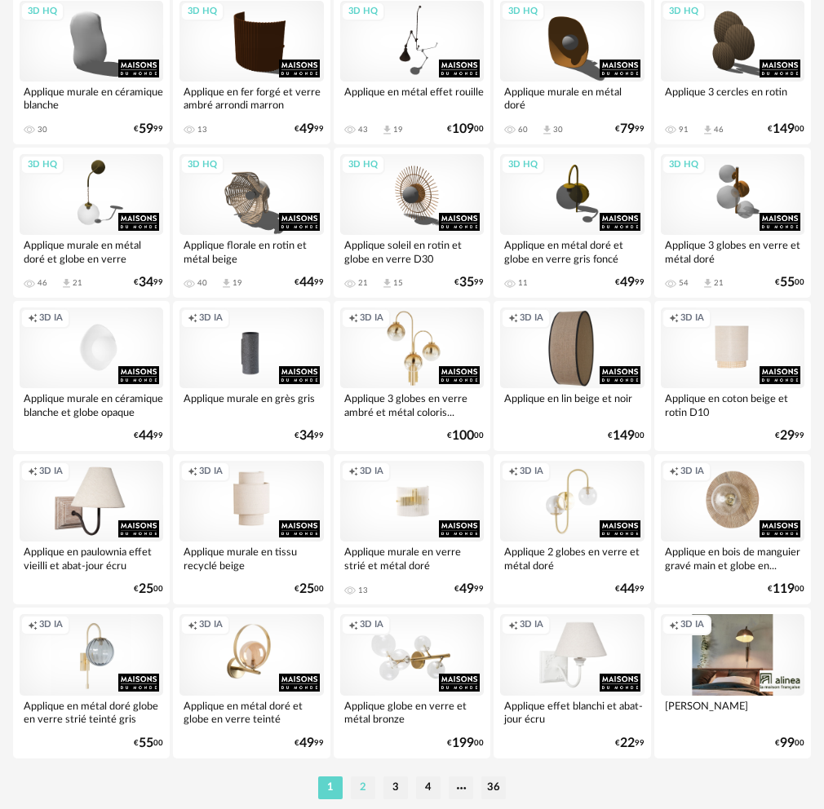
click at [358, 785] on li "2" at bounding box center [363, 787] width 24 height 23
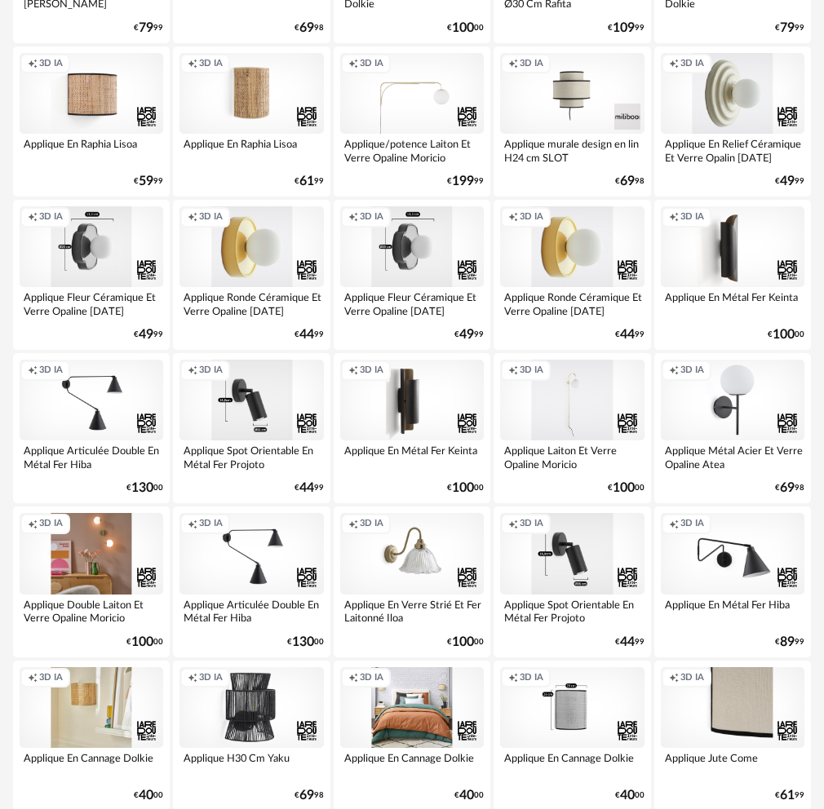
scroll to position [571, 0]
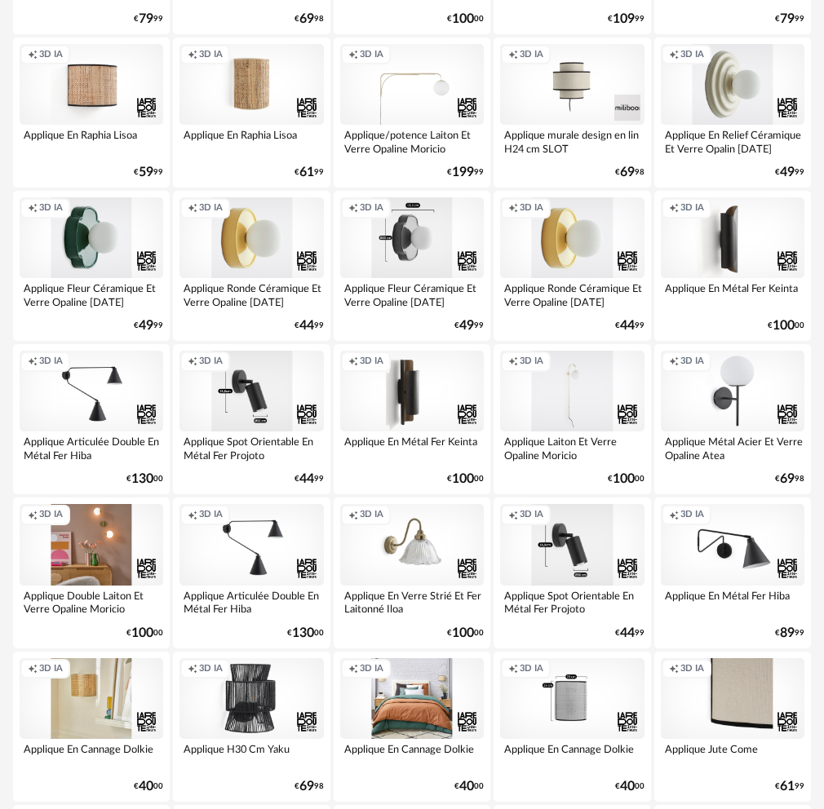
click at [64, 229] on div "Creation icon 3D IA" at bounding box center [92, 237] width 144 height 81
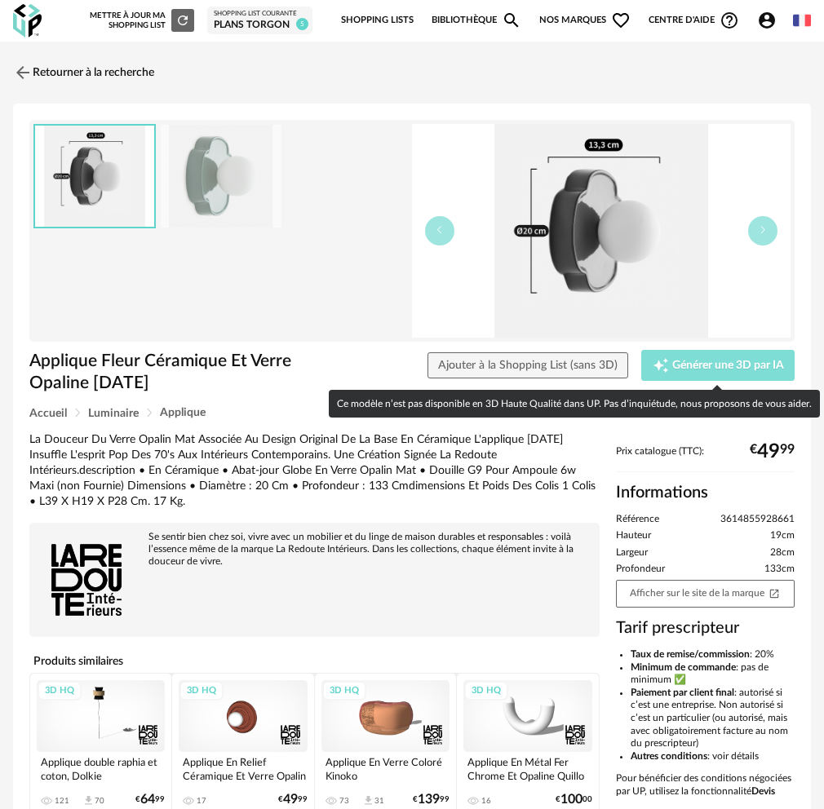
click at [701, 358] on div "Creation icon Générer une 3D par IA" at bounding box center [717, 365] width 131 height 16
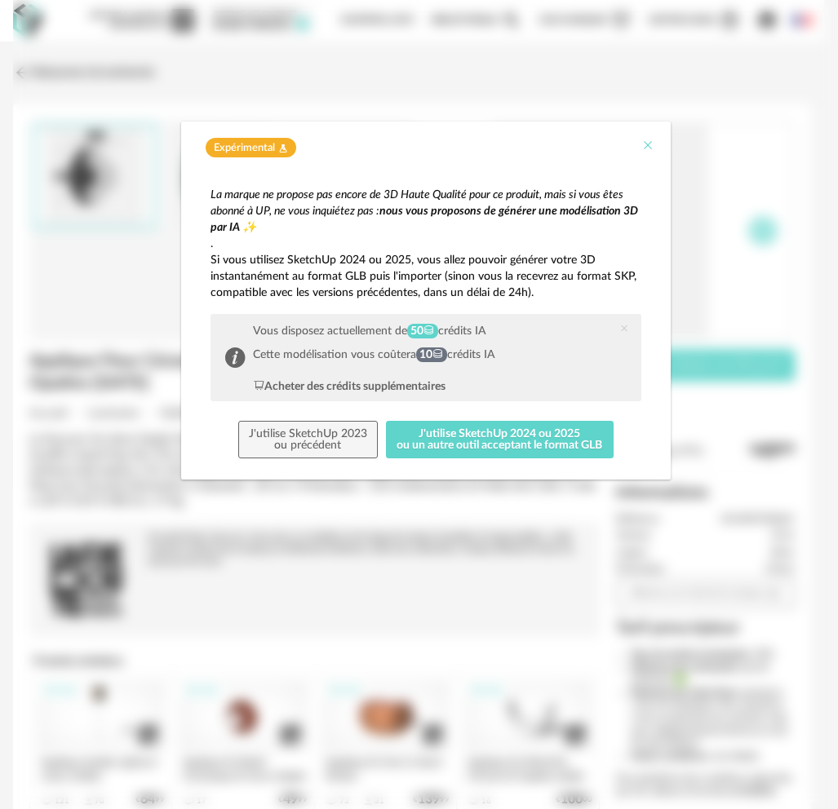
click at [653, 144] on icon "Close" at bounding box center [647, 145] width 13 height 13
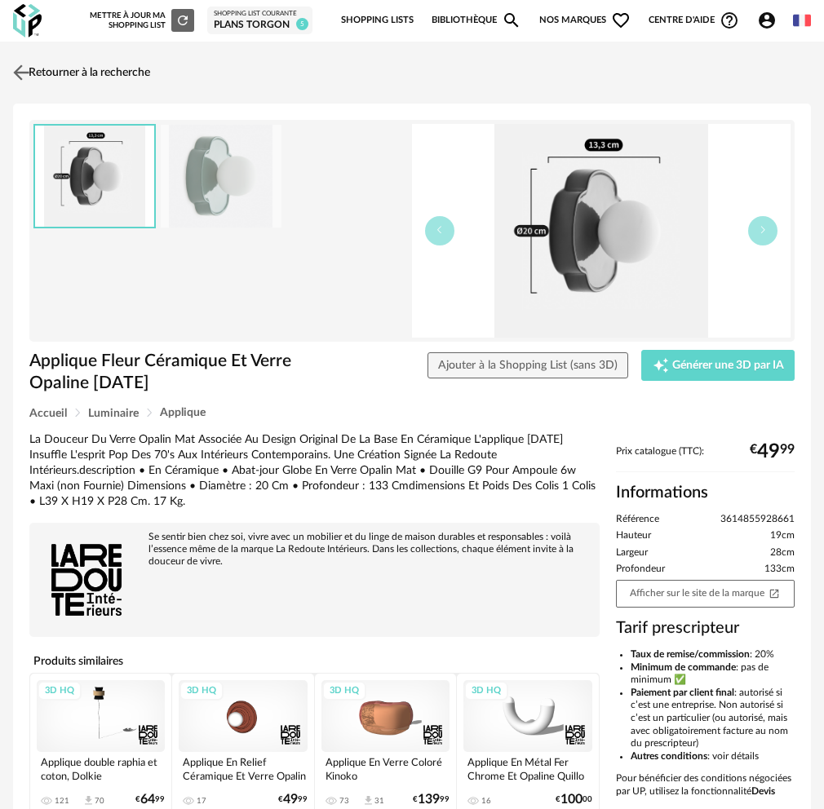
click at [55, 81] on link "Retourner à la recherche" at bounding box center [79, 73] width 141 height 36
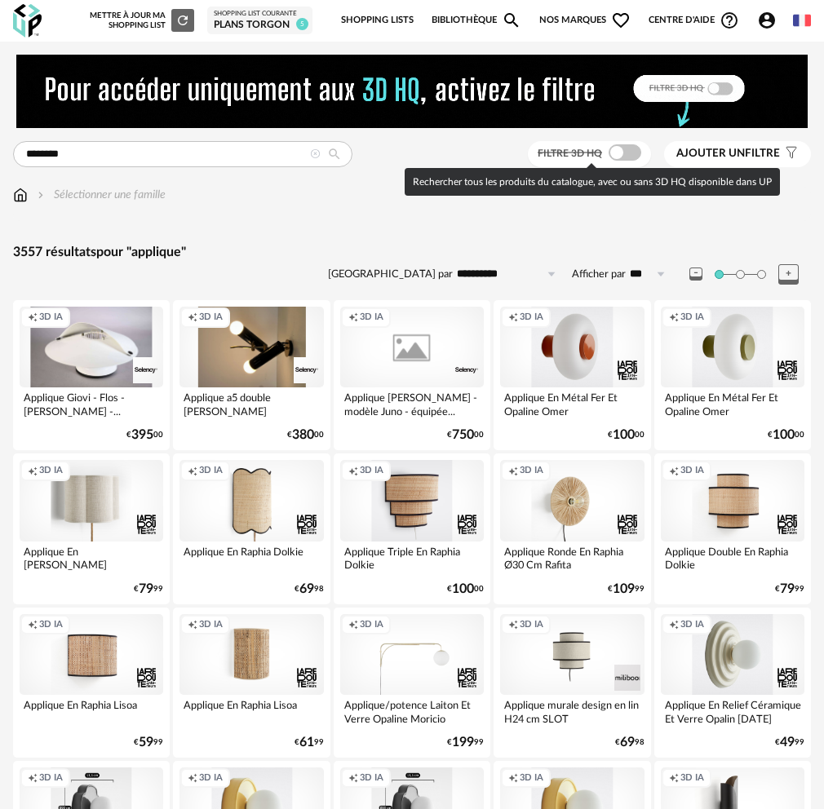
click at [626, 151] on span at bounding box center [624, 152] width 33 height 16
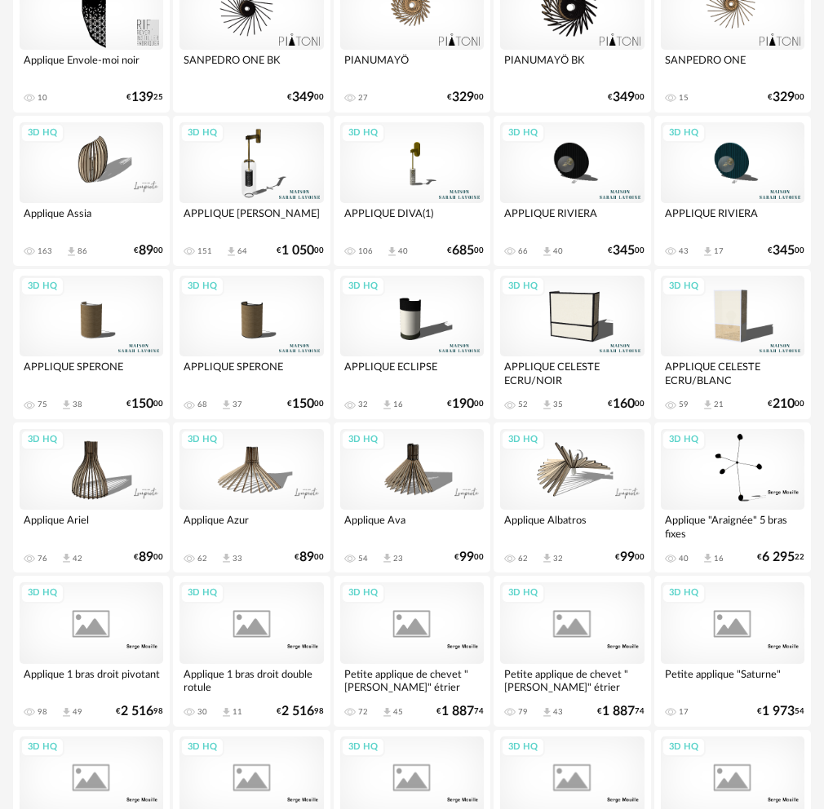
scroll to position [1876, 0]
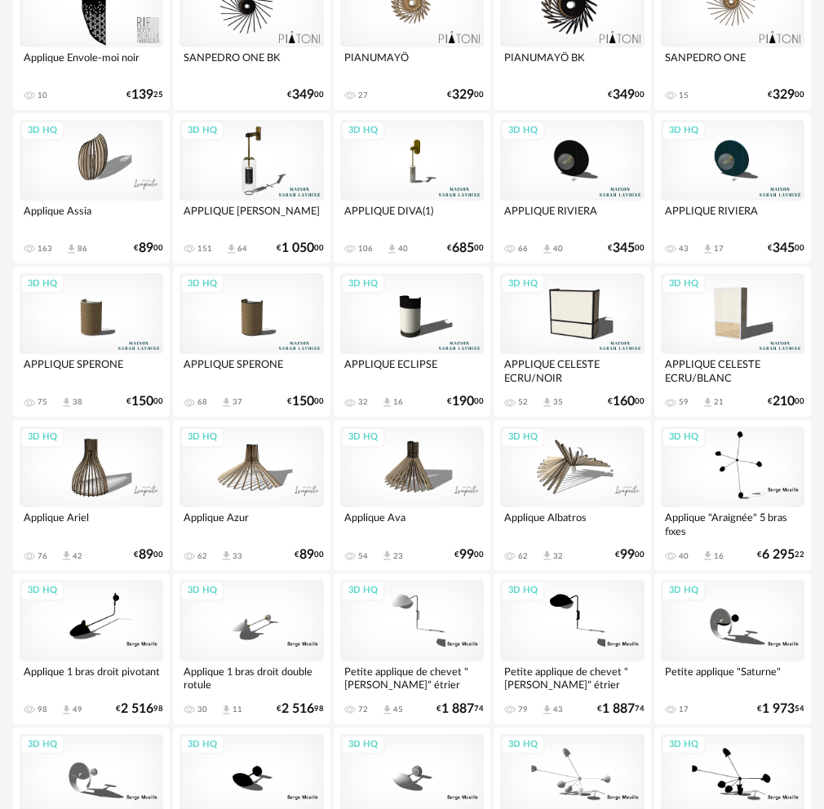
click at [551, 163] on div "3D HQ" at bounding box center [572, 160] width 144 height 81
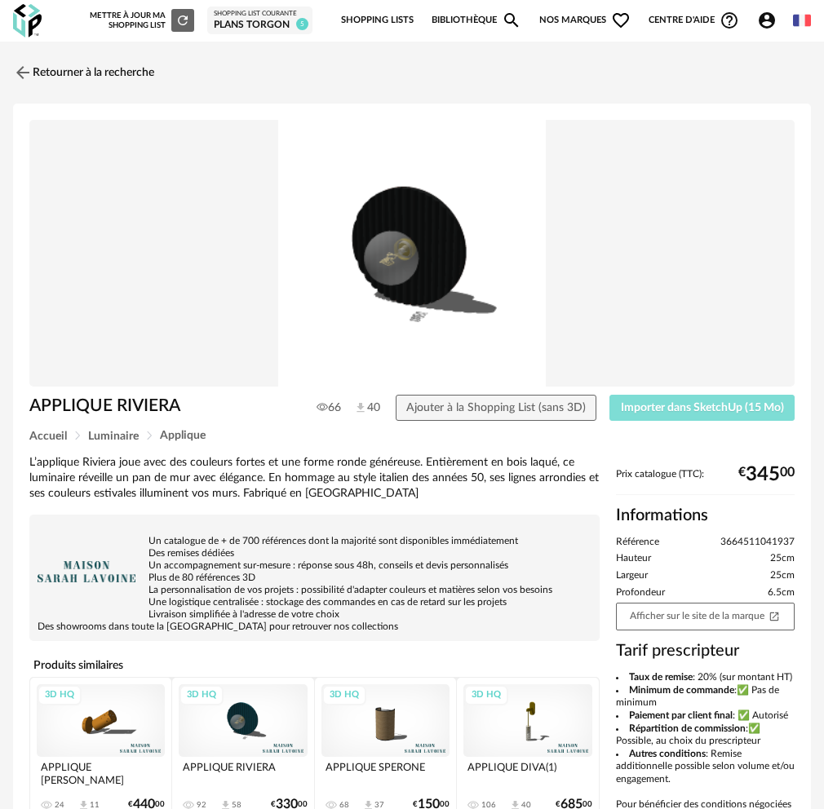
click at [697, 409] on span "Importer dans SketchUp (15 Mo)" at bounding box center [702, 407] width 163 height 11
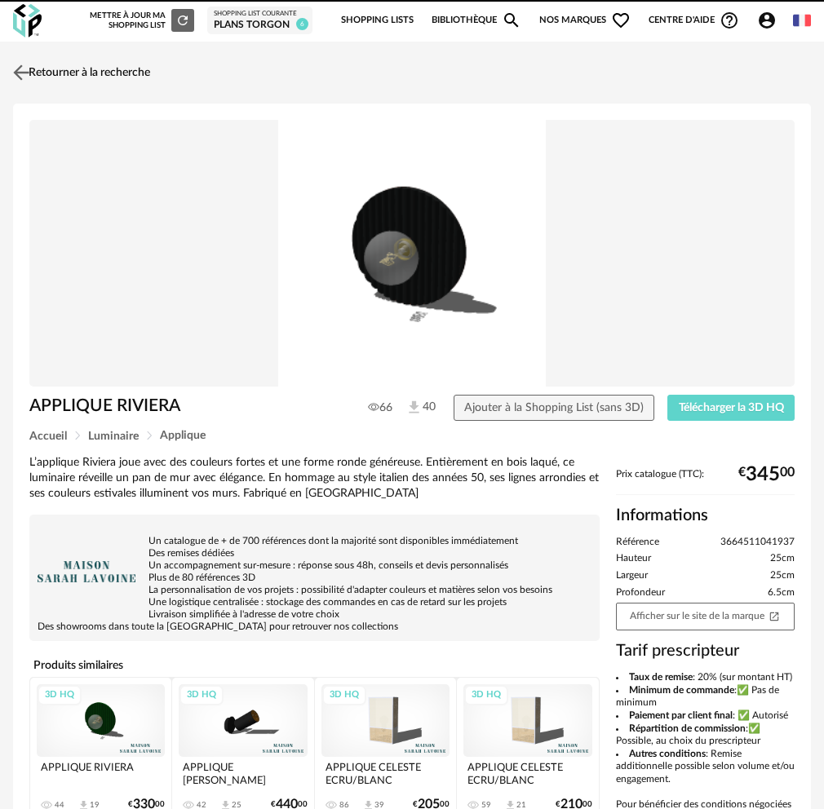
click at [74, 69] on link "Retourner à la recherche" at bounding box center [79, 73] width 141 height 36
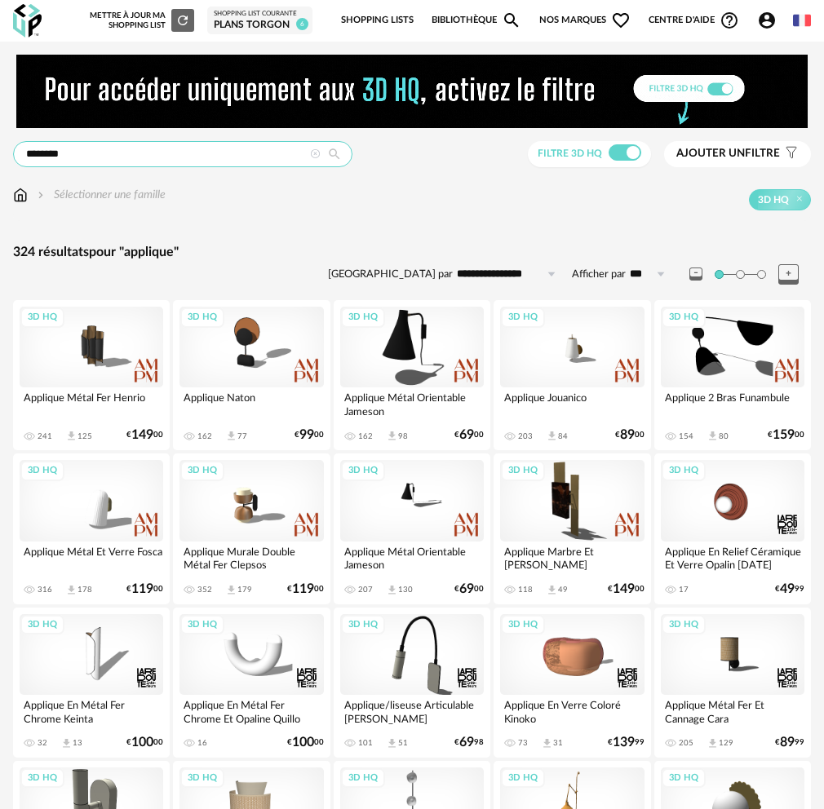
click at [176, 155] on input "********" at bounding box center [182, 154] width 339 height 26
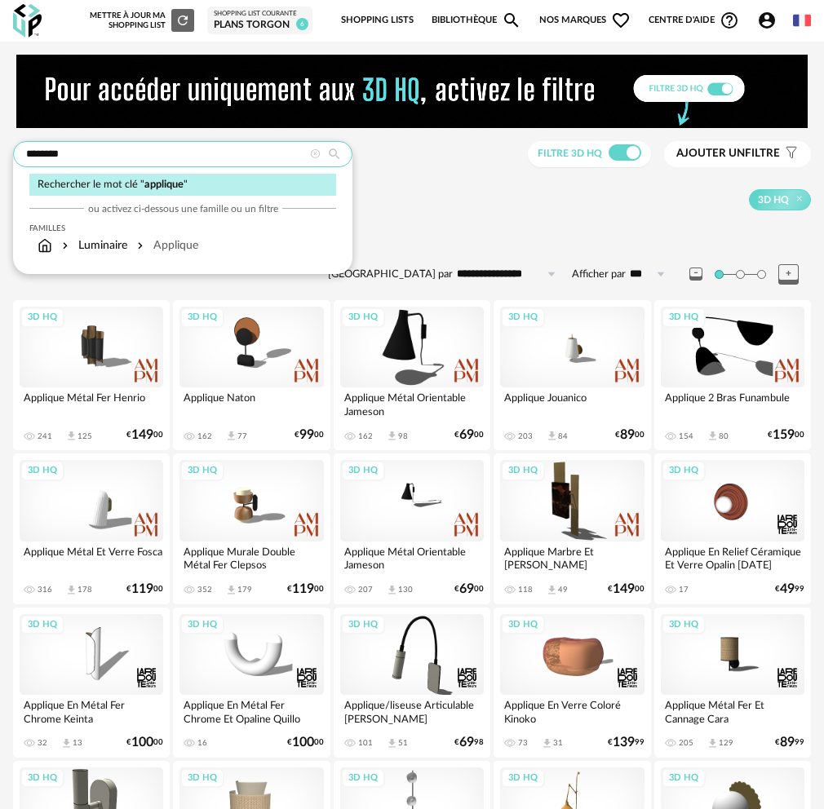
drag, startPoint x: 84, startPoint y: 148, endPoint x: 18, endPoint y: 151, distance: 66.1
click at [18, 151] on input "********" at bounding box center [182, 154] width 339 height 26
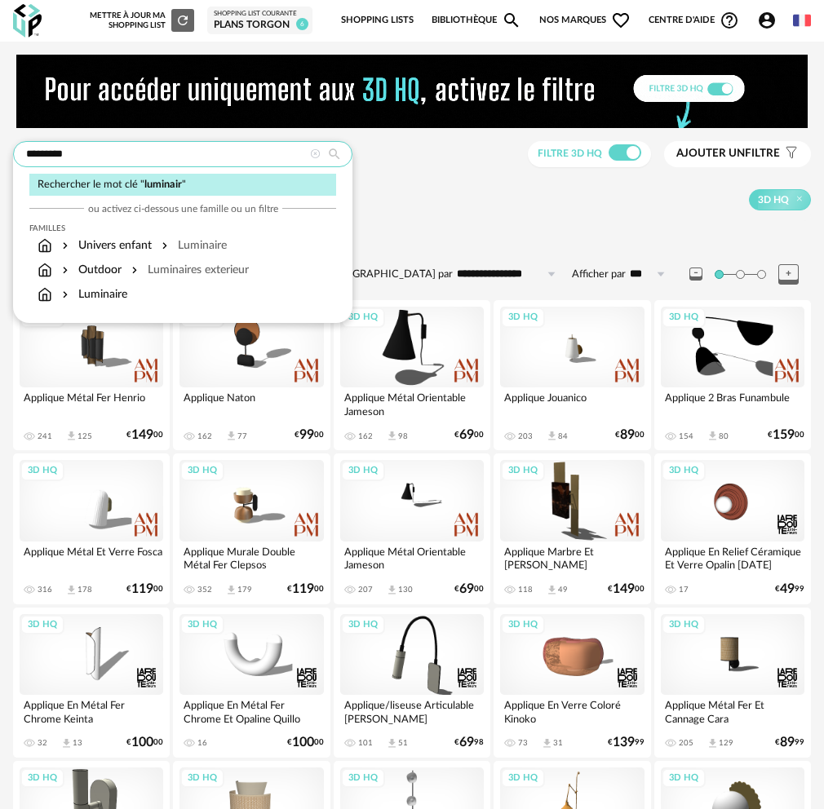
type input "*********"
type input "**********"
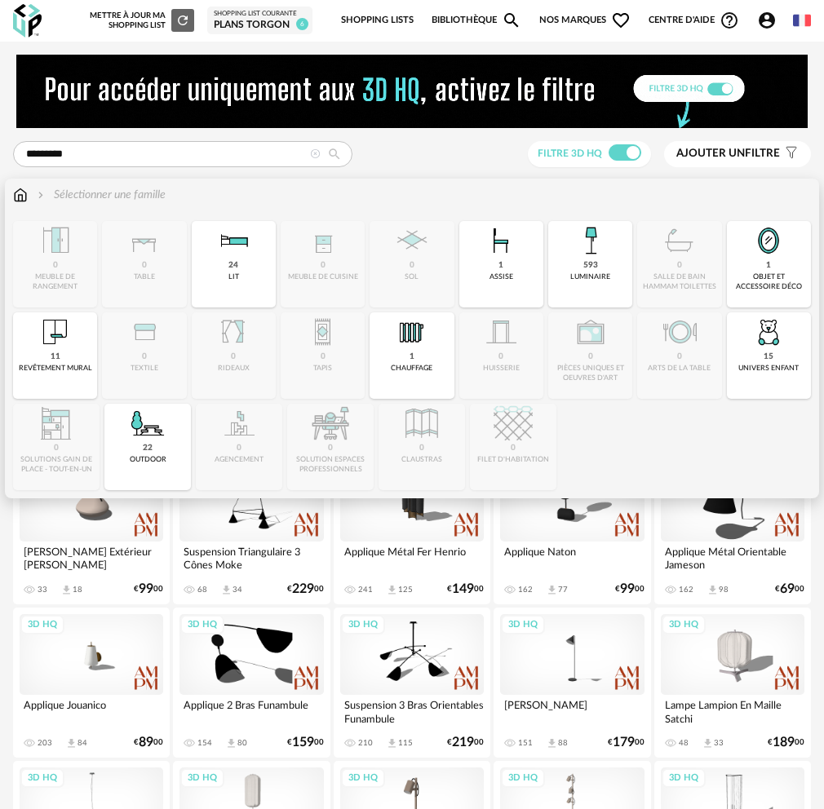
click at [571, 259] on img at bounding box center [590, 240] width 39 height 39
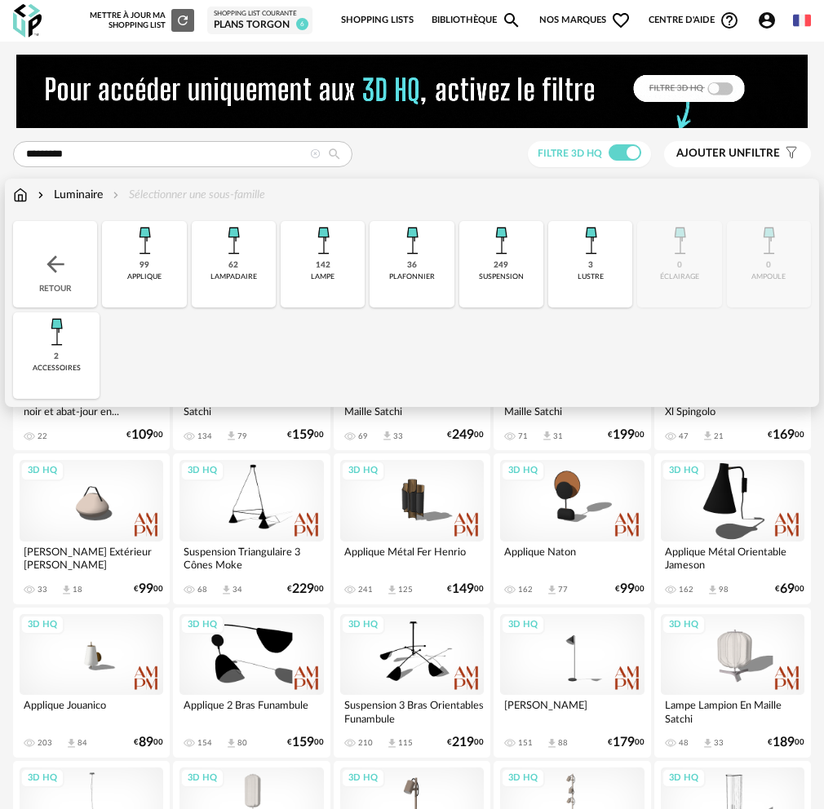
click at [209, 282] on div "62 [GEOGRAPHIC_DATA]" at bounding box center [234, 264] width 84 height 86
